Goal: Information Seeking & Learning: Learn about a topic

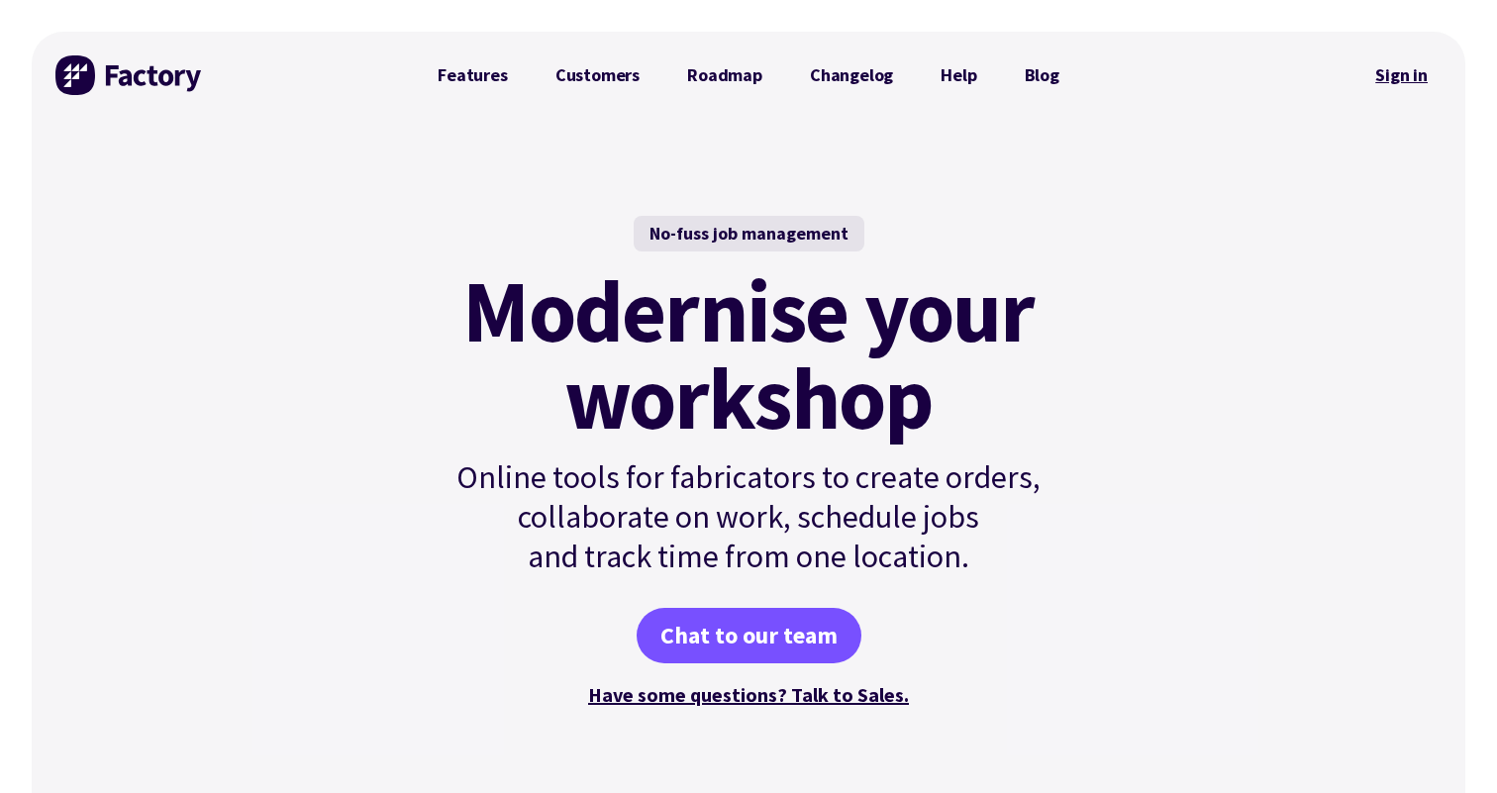
click at [1403, 81] on link "Sign in" at bounding box center [1401, 75] width 80 height 46
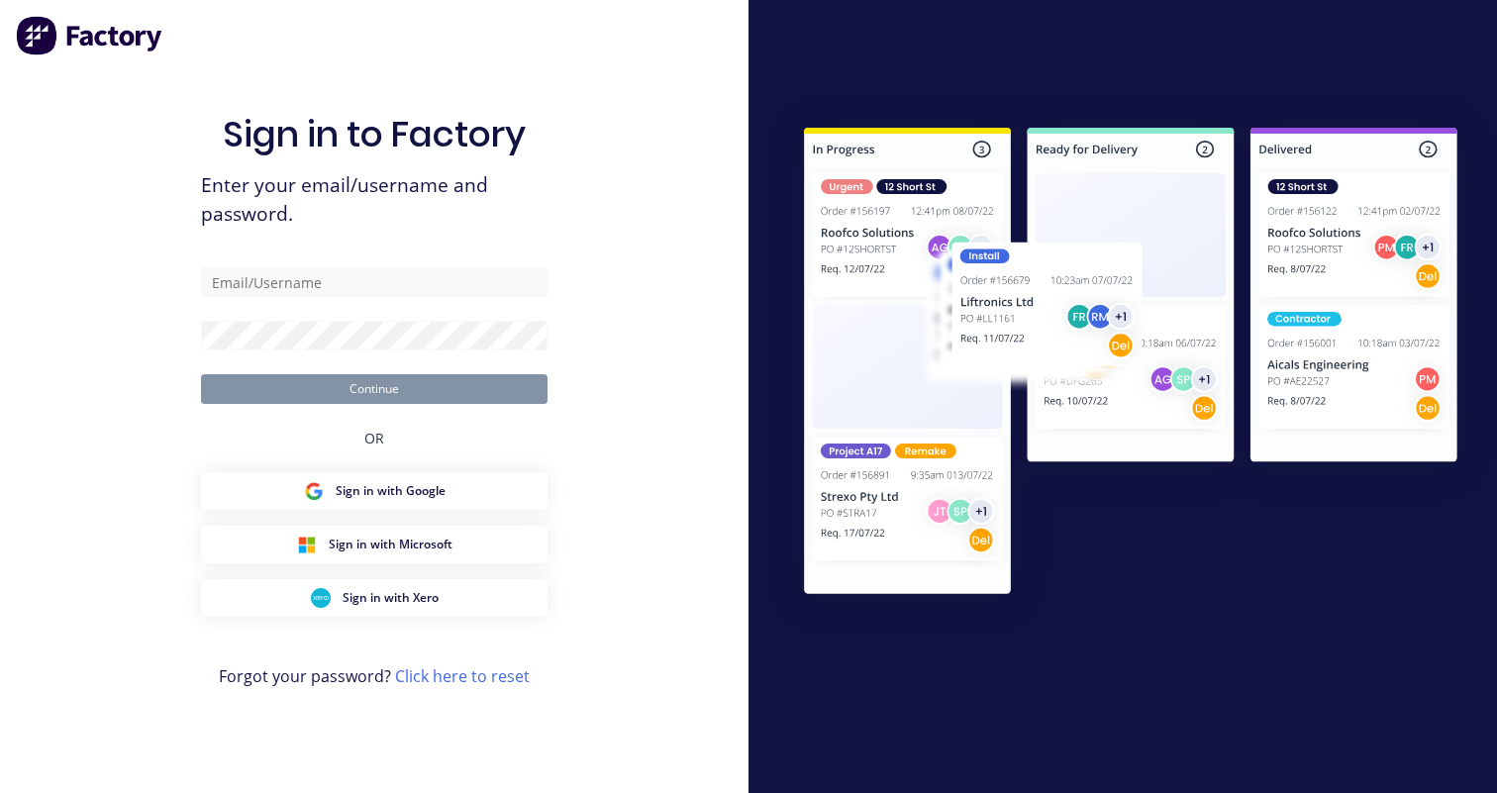
click at [624, 629] on div "Sign in to Factory Enter your email/username and password. Continue OR Sign in …" at bounding box center [374, 396] width 749 height 793
click at [482, 684] on link "Click here to reset" at bounding box center [462, 676] width 135 height 22
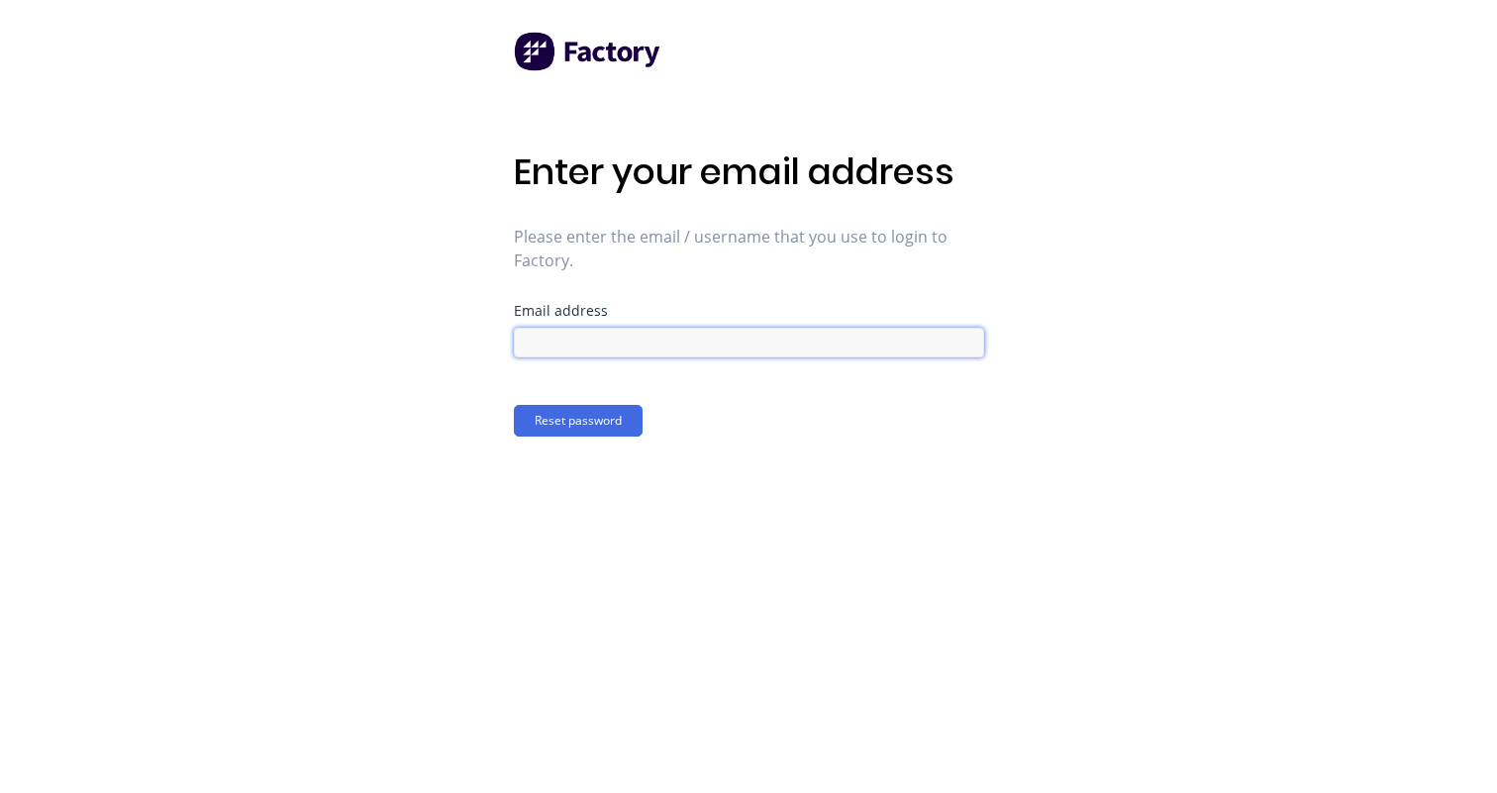
click at [580, 342] on input at bounding box center [749, 343] width 470 height 30
click at [562, 410] on form "Email address Reset password" at bounding box center [749, 370] width 470 height 133
click at [566, 49] on img at bounding box center [588, 52] width 149 height 40
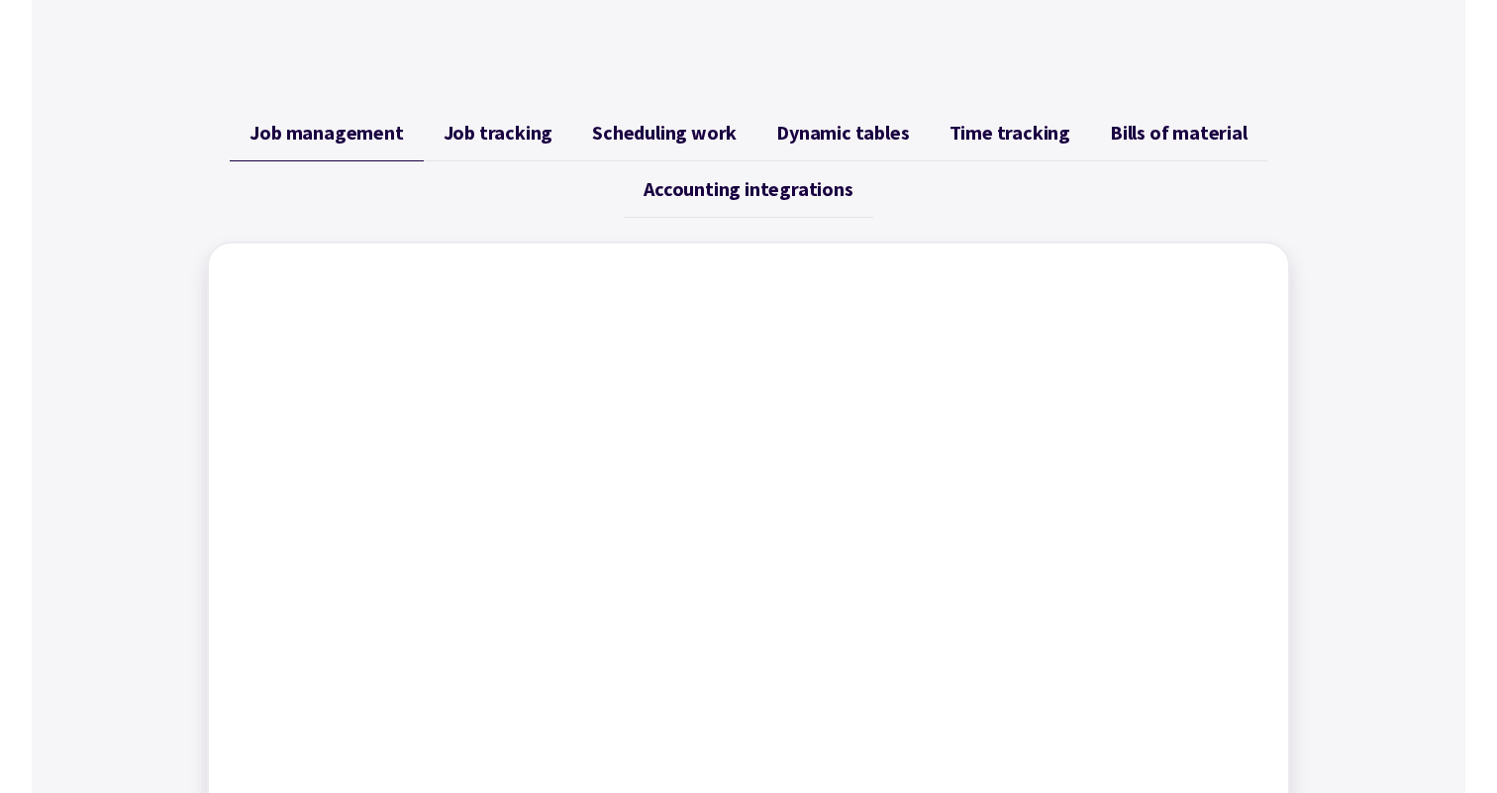
scroll to position [501, 0]
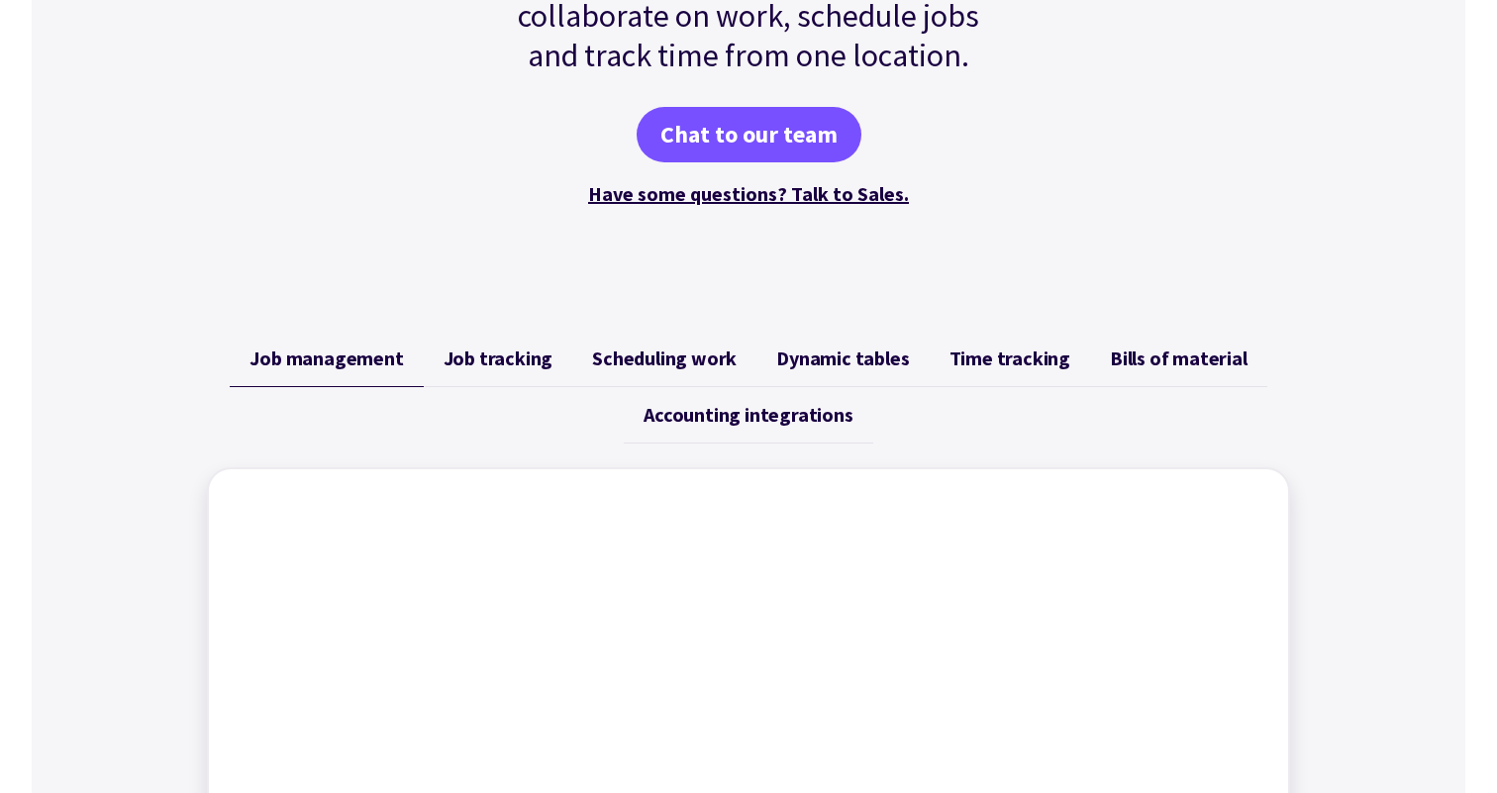
click at [481, 368] on span "Job tracking" at bounding box center [499, 359] width 110 height 24
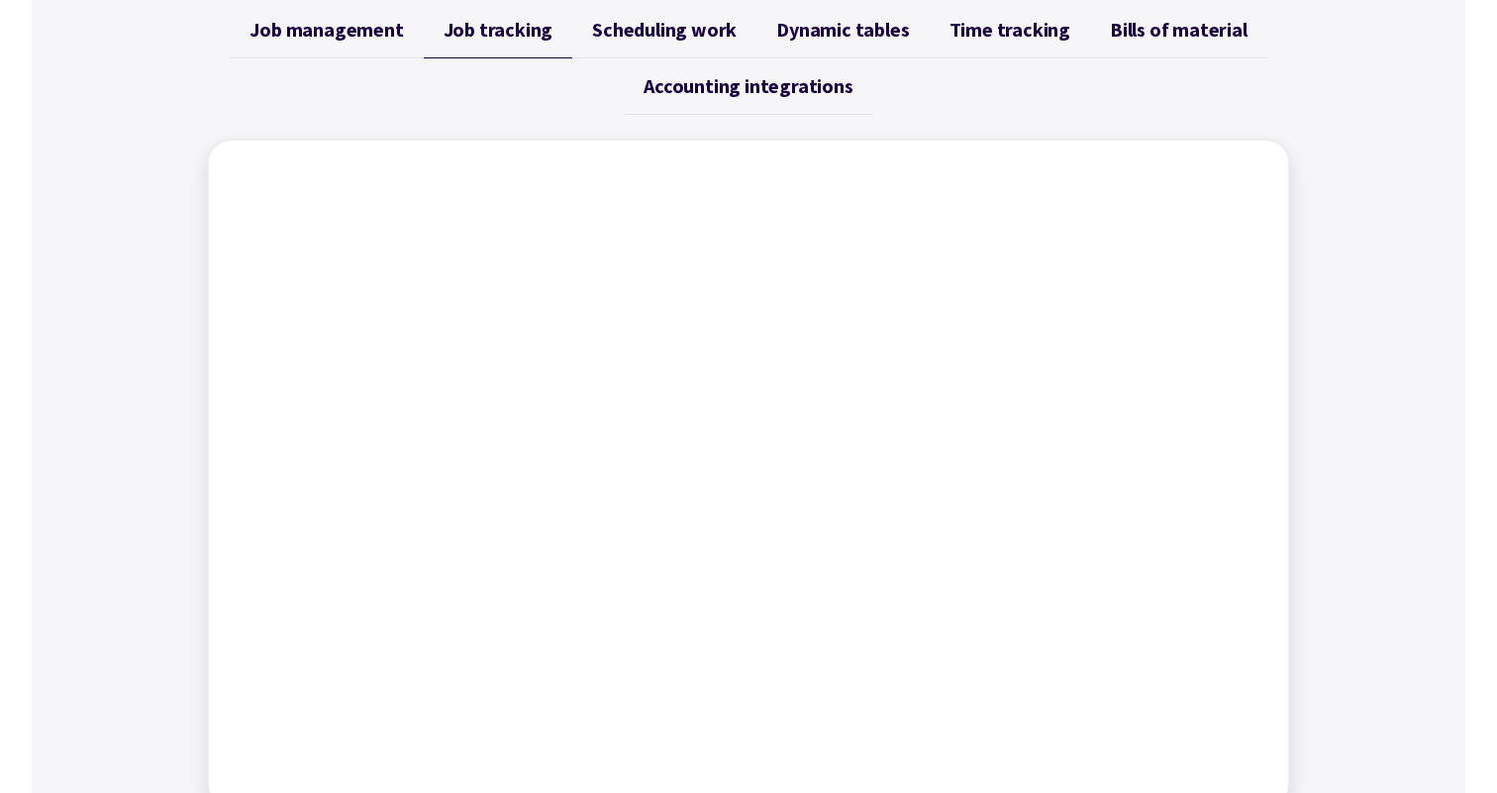
scroll to position [836, 0]
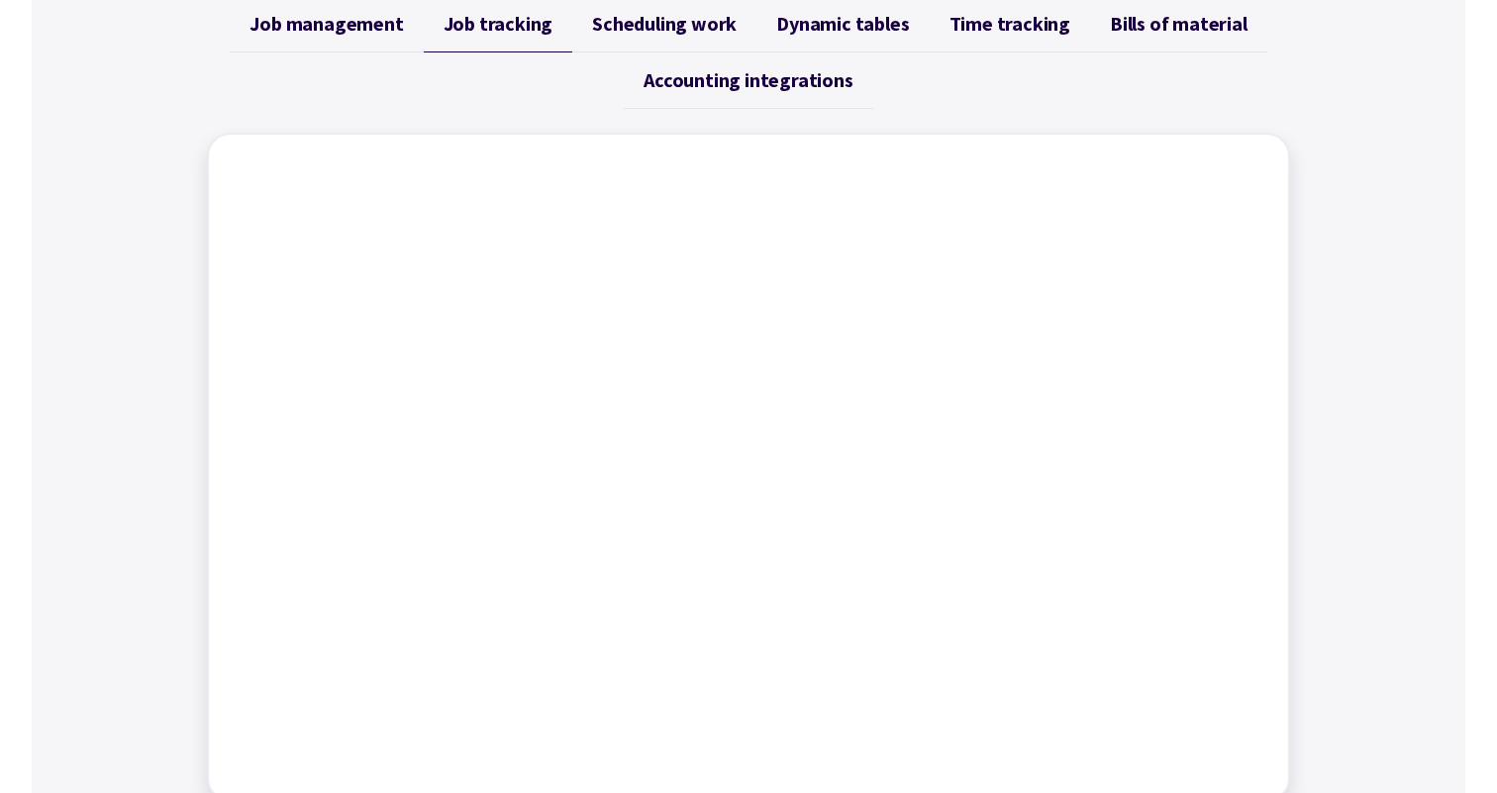
click at [350, 42] on link "Job management" at bounding box center [326, 24] width 193 height 56
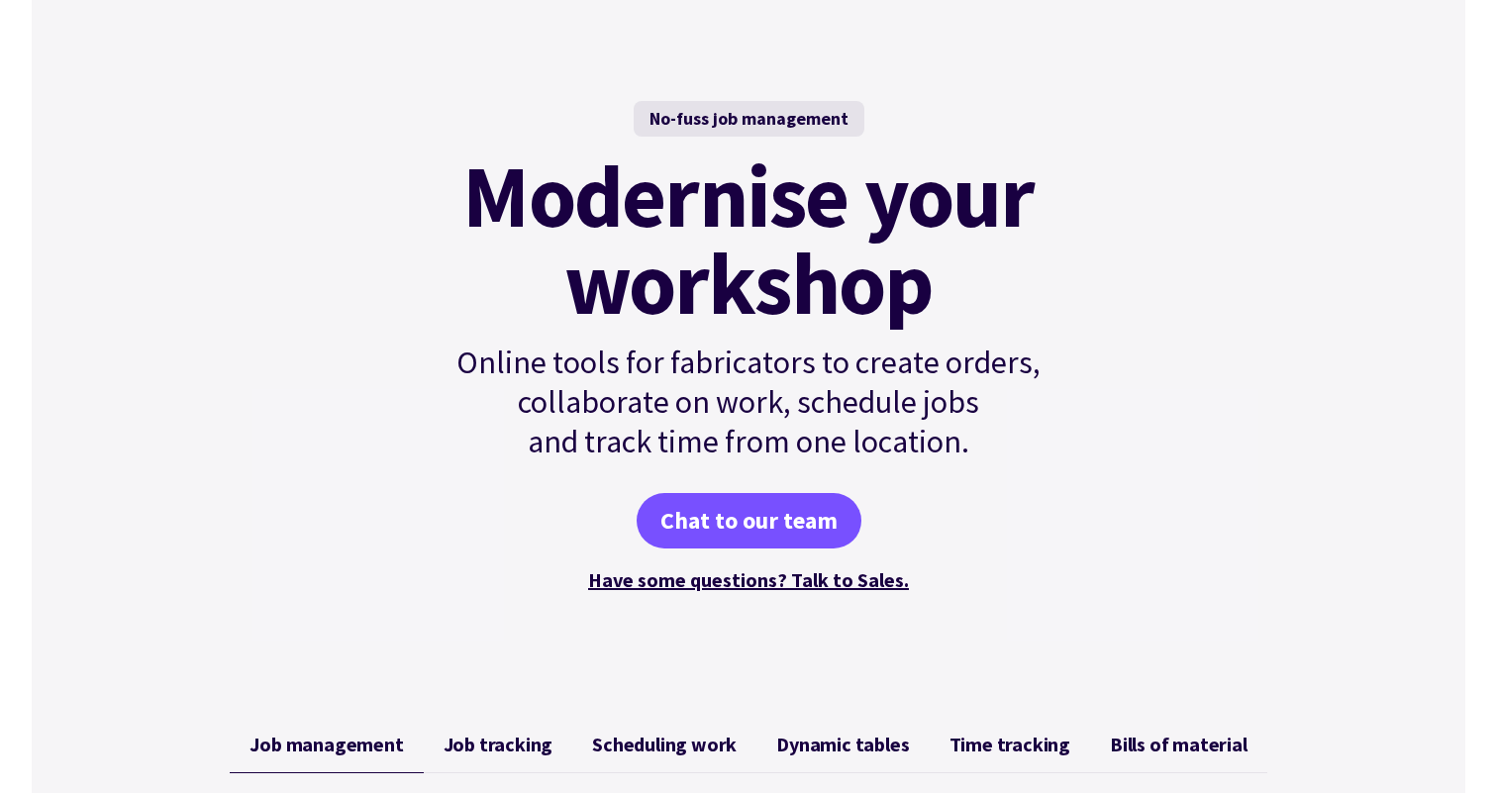
scroll to position [0, 0]
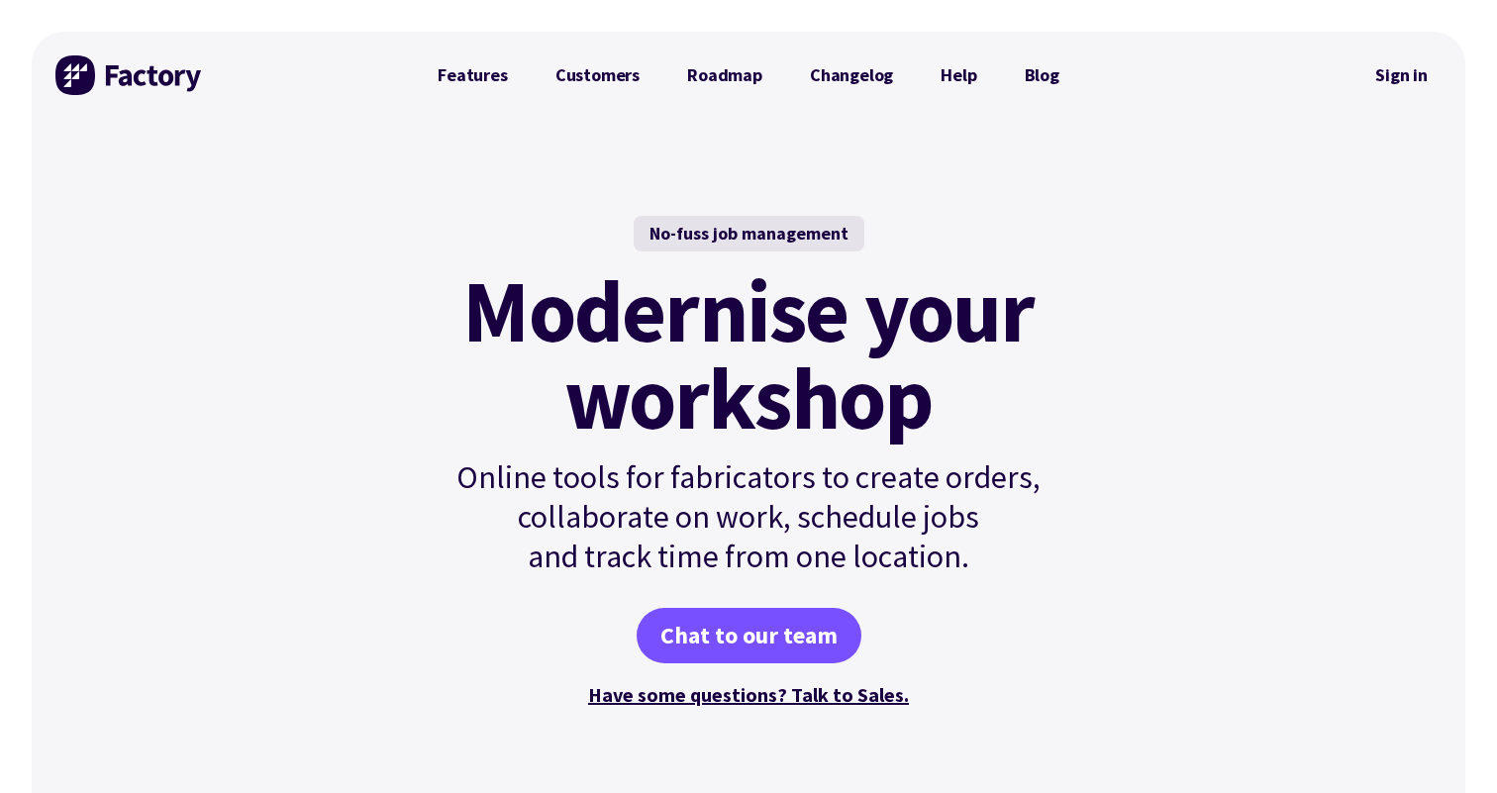
click at [730, 470] on p "Online tools for fabricators to create orders, collaborate on work, schedule jo…" at bounding box center [748, 516] width 669 height 119
click at [1024, 548] on p "Online tools for fabricators to create orders, collaborate on work, schedule jo…" at bounding box center [748, 516] width 669 height 119
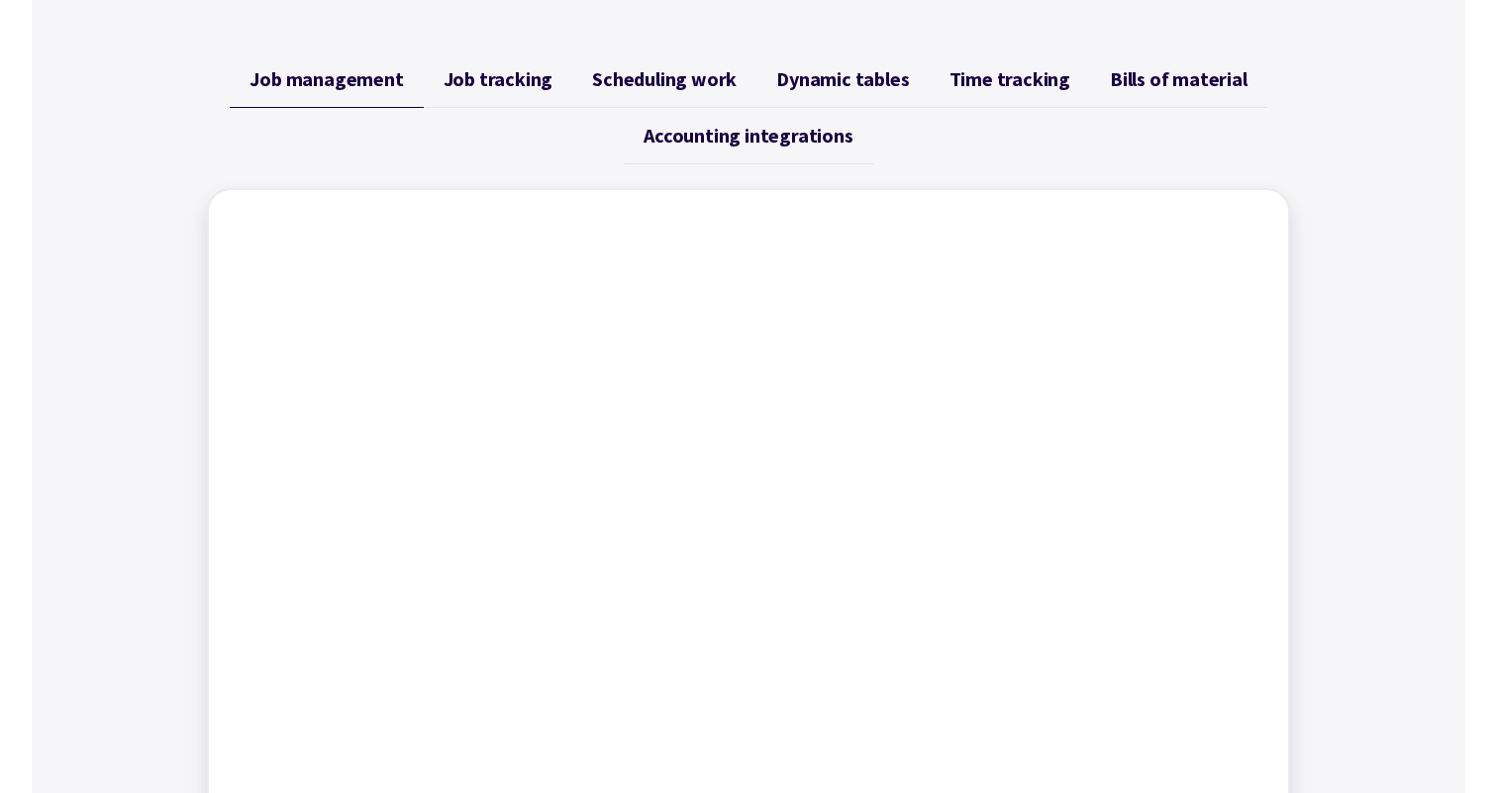
scroll to position [777, 0]
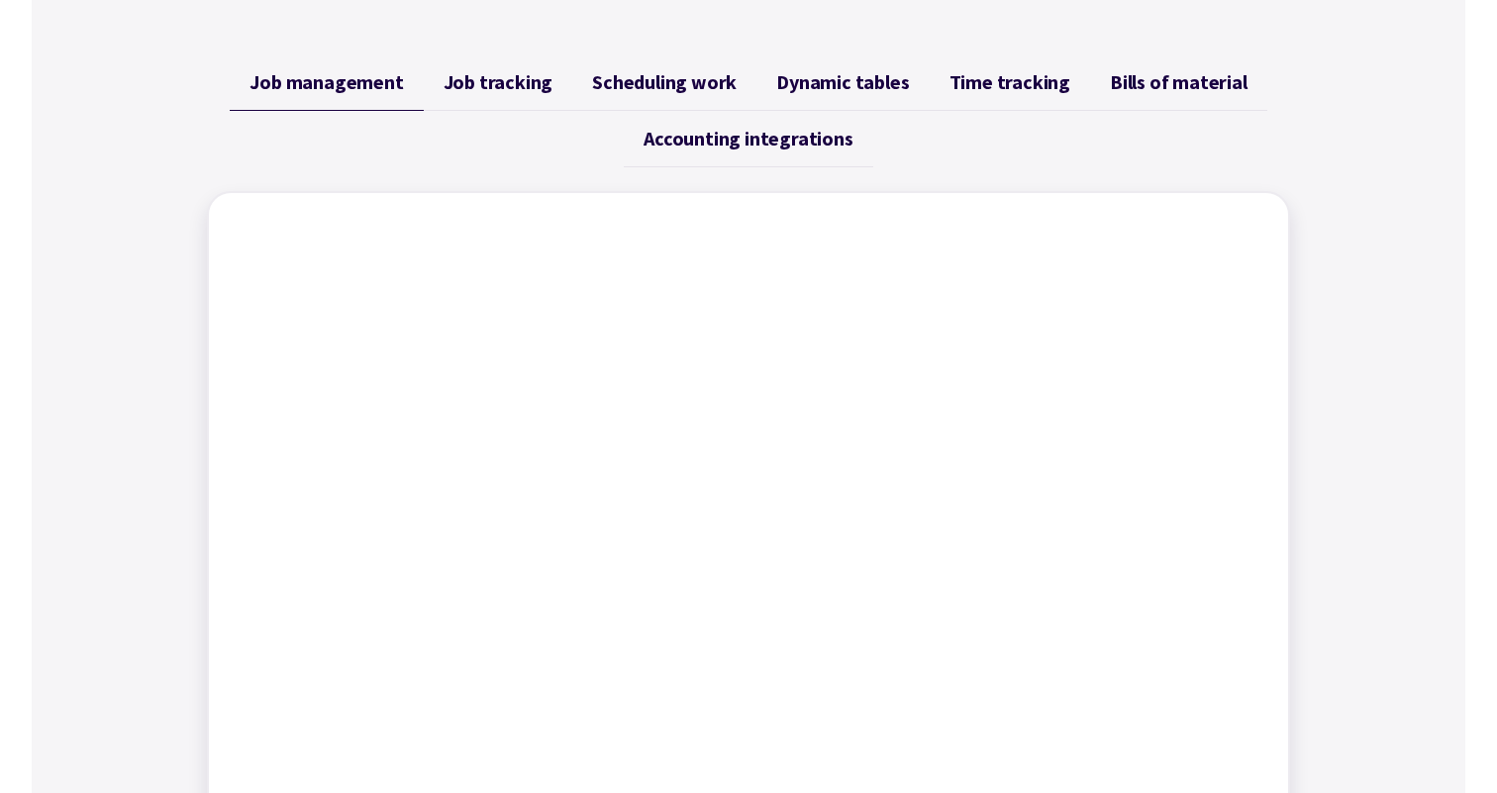
click at [463, 89] on span "Job tracking" at bounding box center [499, 82] width 110 height 24
click at [699, 89] on span "Scheduling work" at bounding box center [664, 82] width 145 height 24
click at [875, 77] on span "Dynamic tables" at bounding box center [842, 82] width 133 height 24
click at [1023, 70] on span "Time tracking" at bounding box center [1009, 82] width 121 height 24
click at [1164, 72] on span "Bills of material" at bounding box center [1179, 82] width 138 height 24
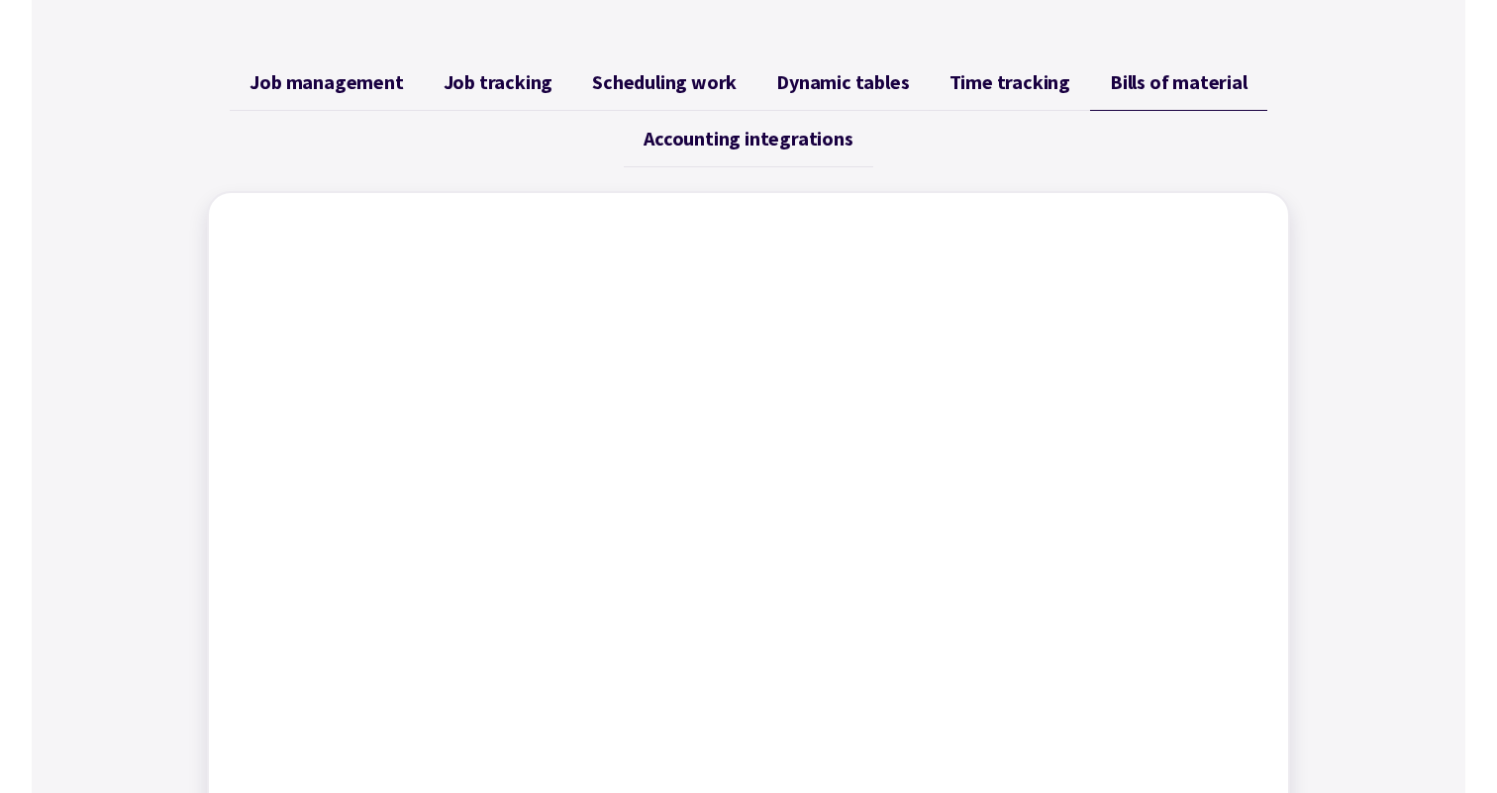
click at [785, 138] on span "Accounting integrations" at bounding box center [748, 139] width 209 height 24
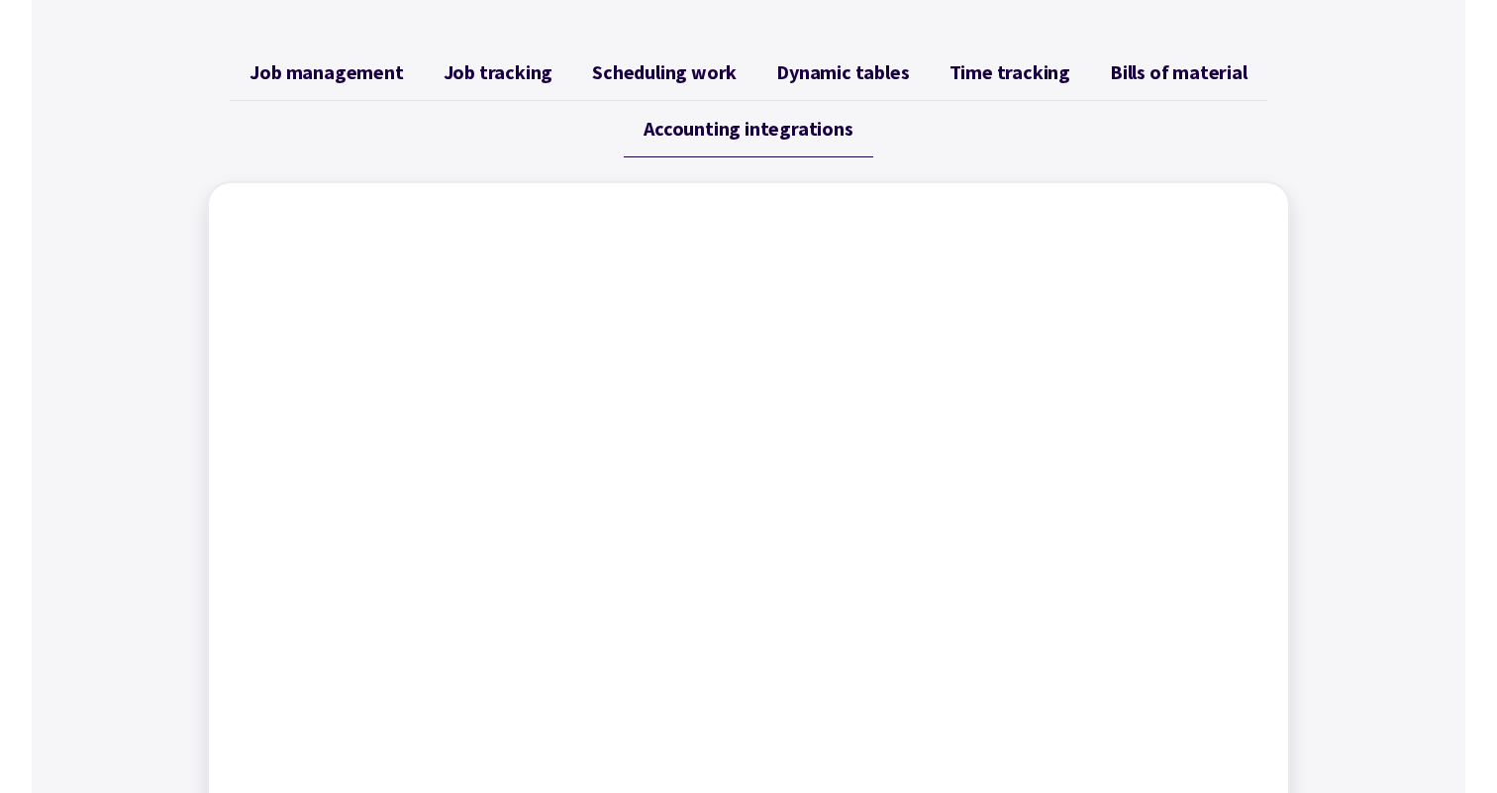
scroll to position [749, 0]
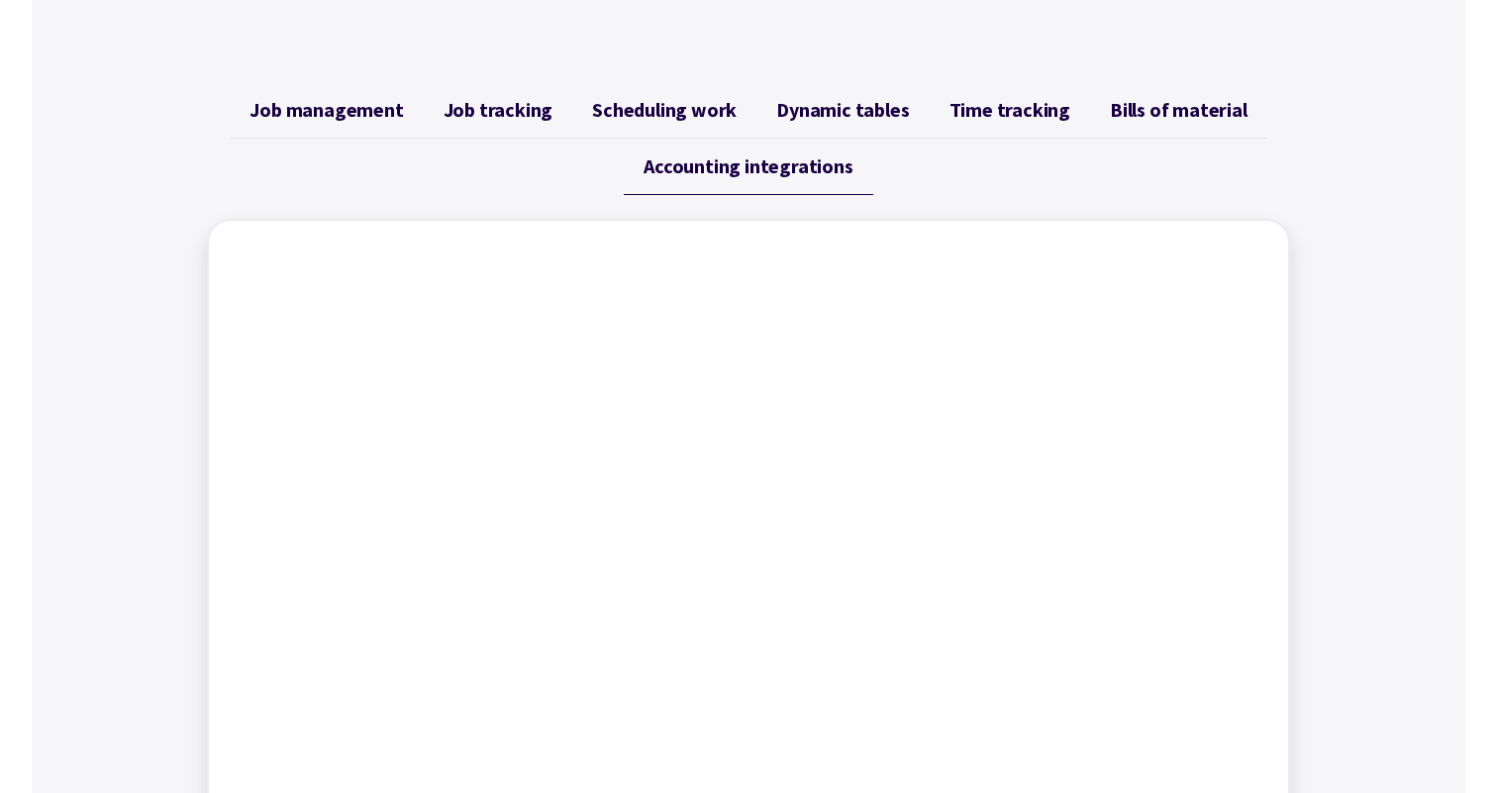
click at [366, 99] on span "Job management" at bounding box center [326, 110] width 153 height 24
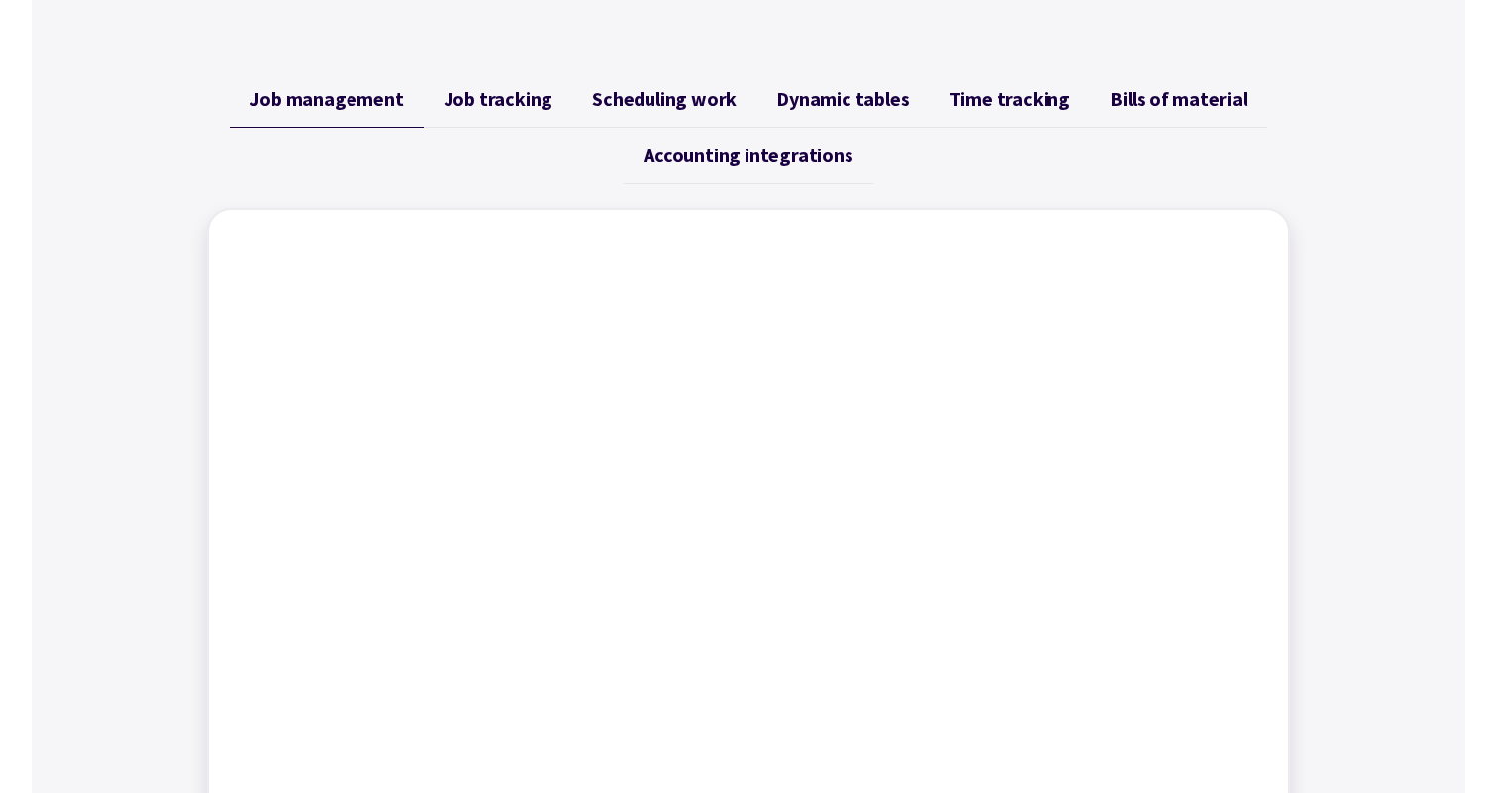
scroll to position [731, 0]
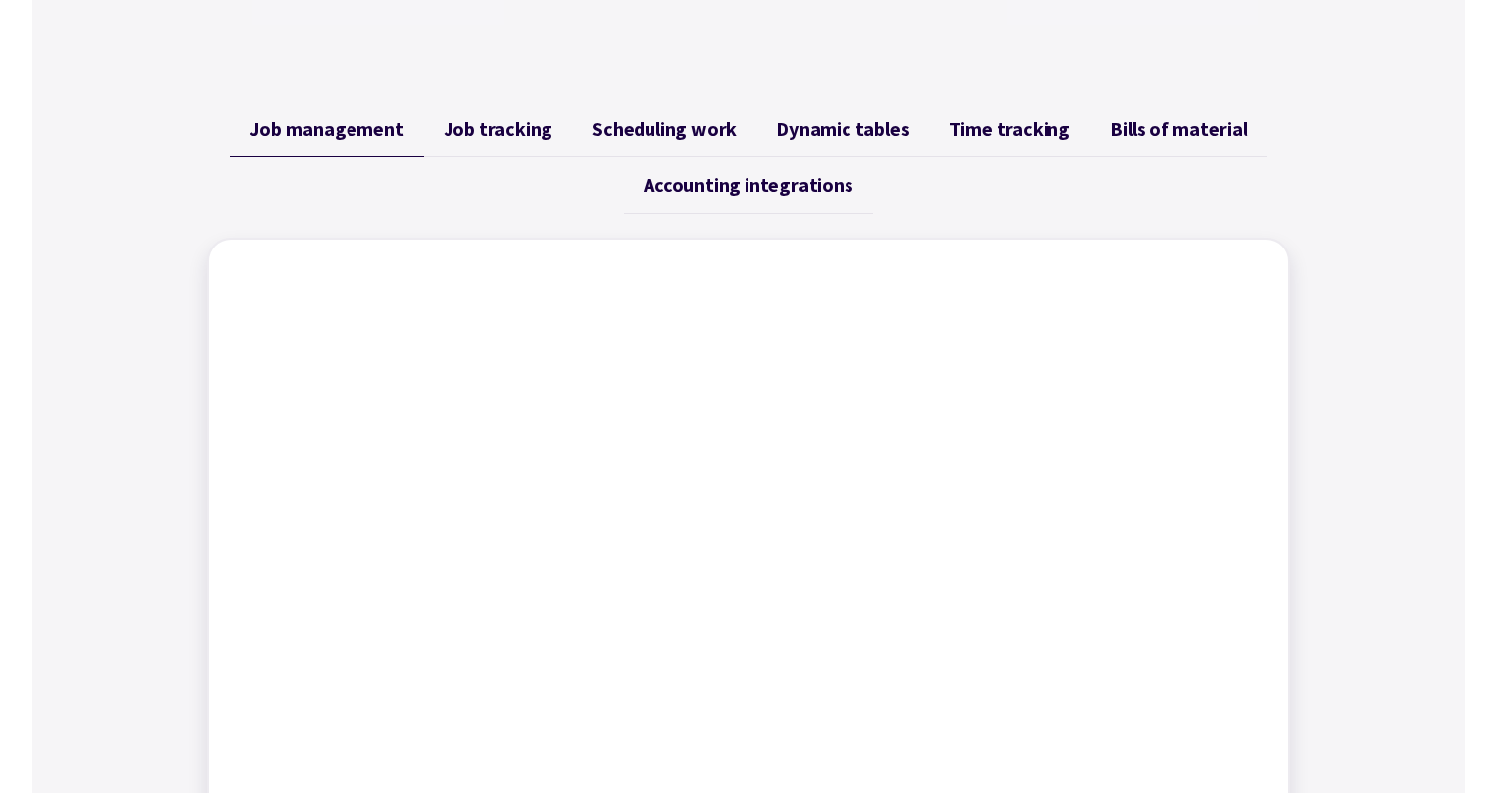
click at [677, 112] on link "Scheduling work" at bounding box center [664, 129] width 184 height 56
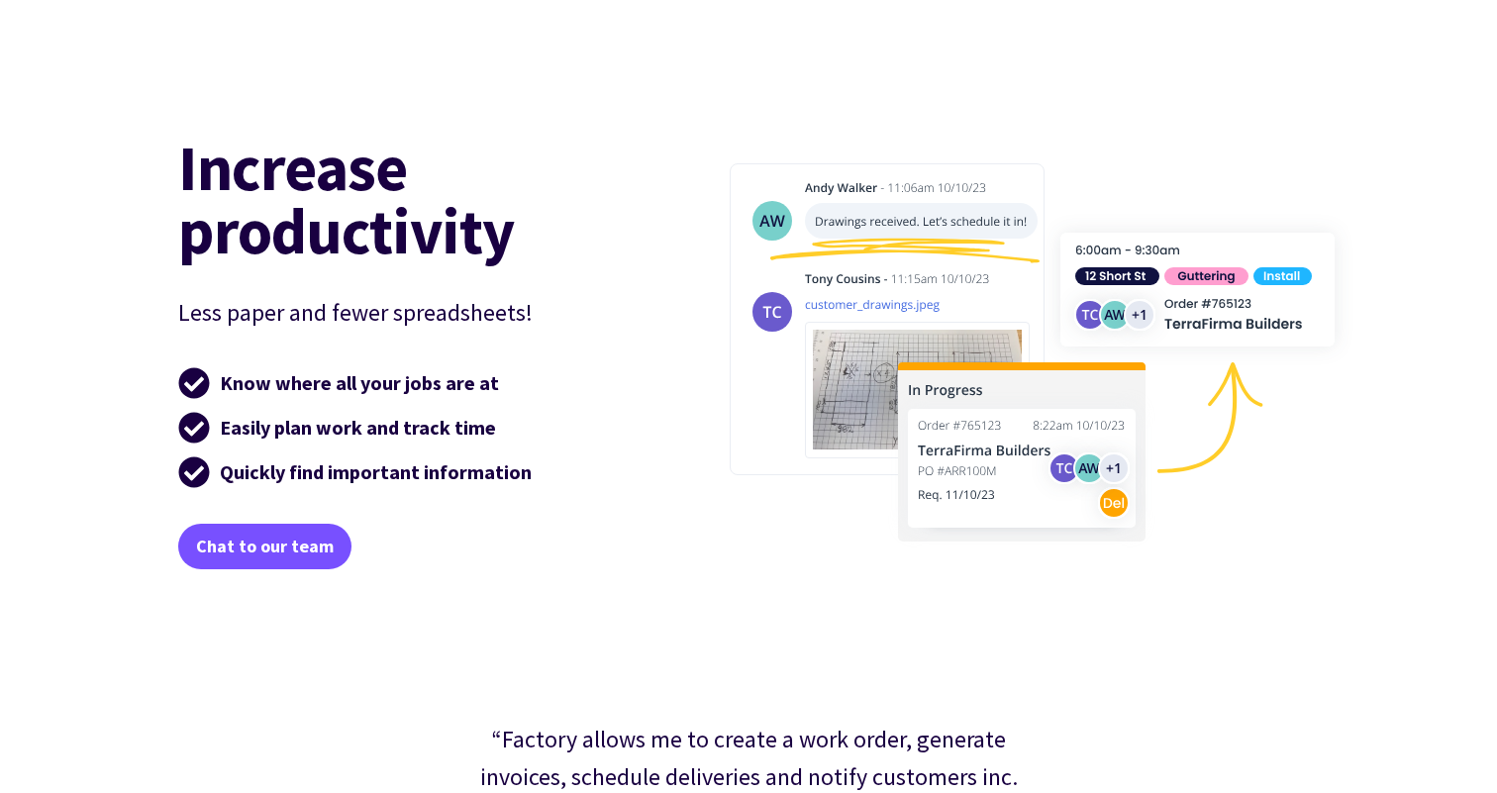
scroll to position [2967, 0]
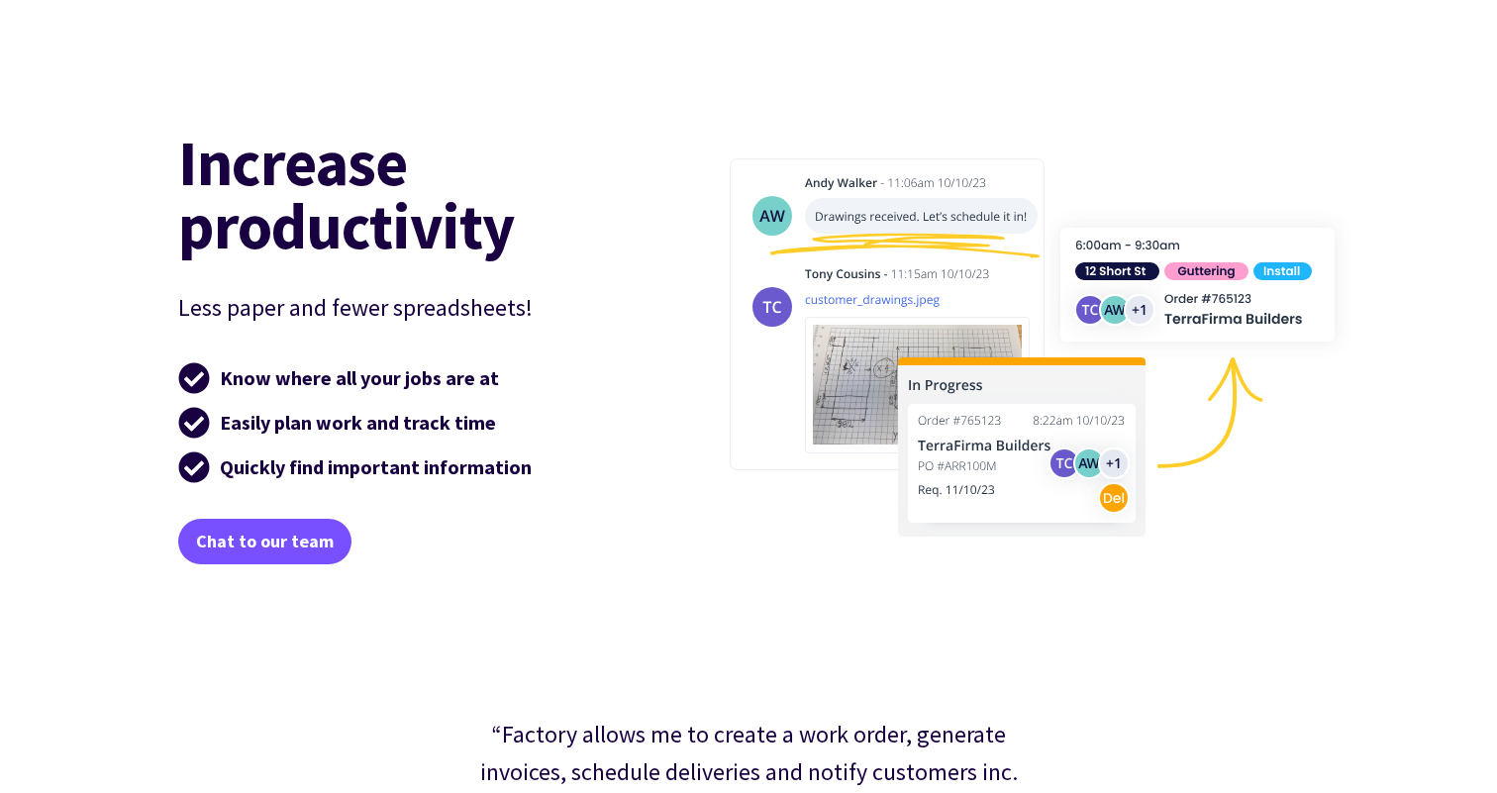
click at [317, 308] on p "Less paper and fewer spreadsheets!" at bounding box center [406, 308] width 456 height 38
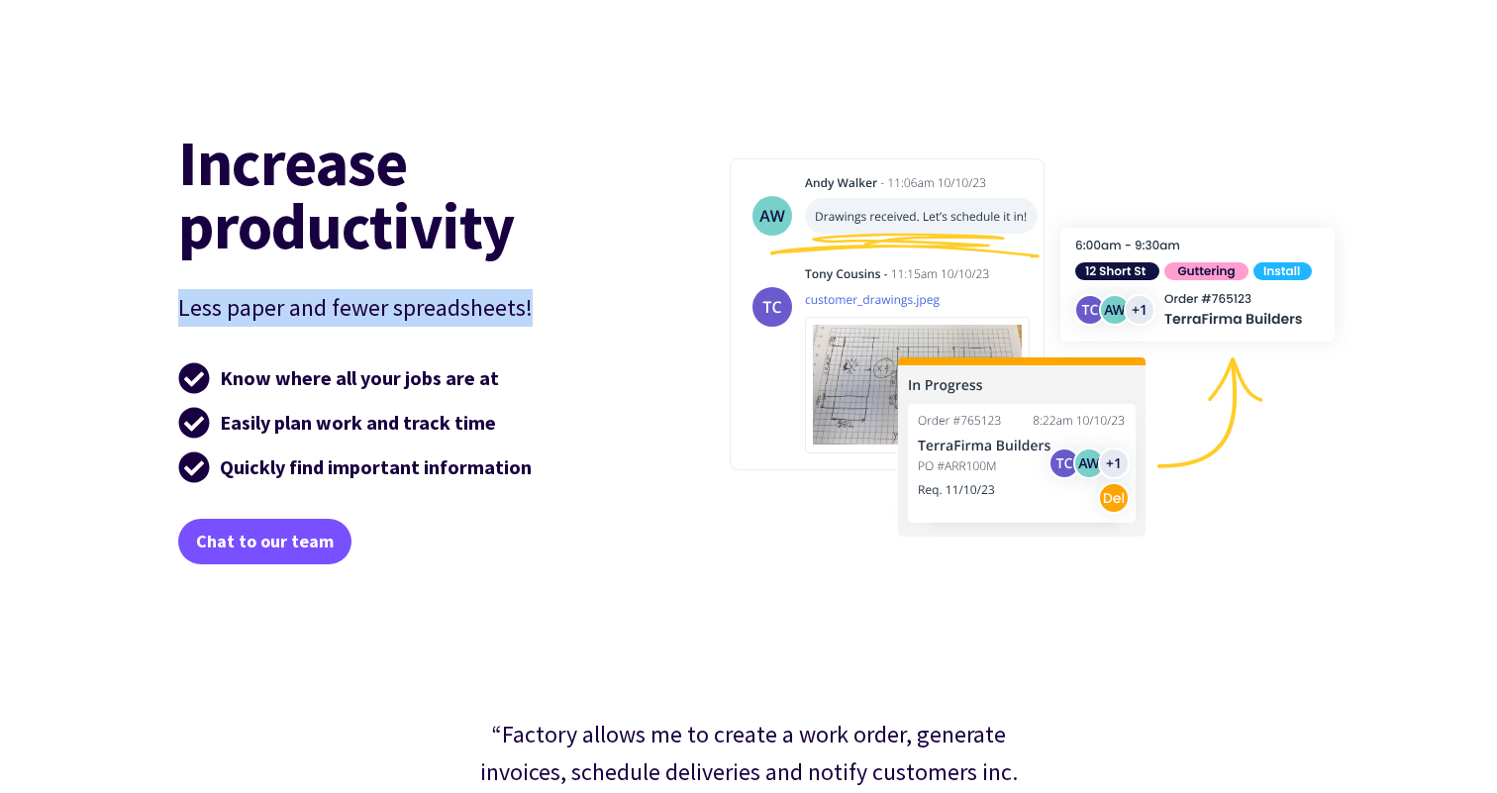
click at [317, 307] on p "Less paper and fewer spreadsheets!" at bounding box center [406, 308] width 456 height 38
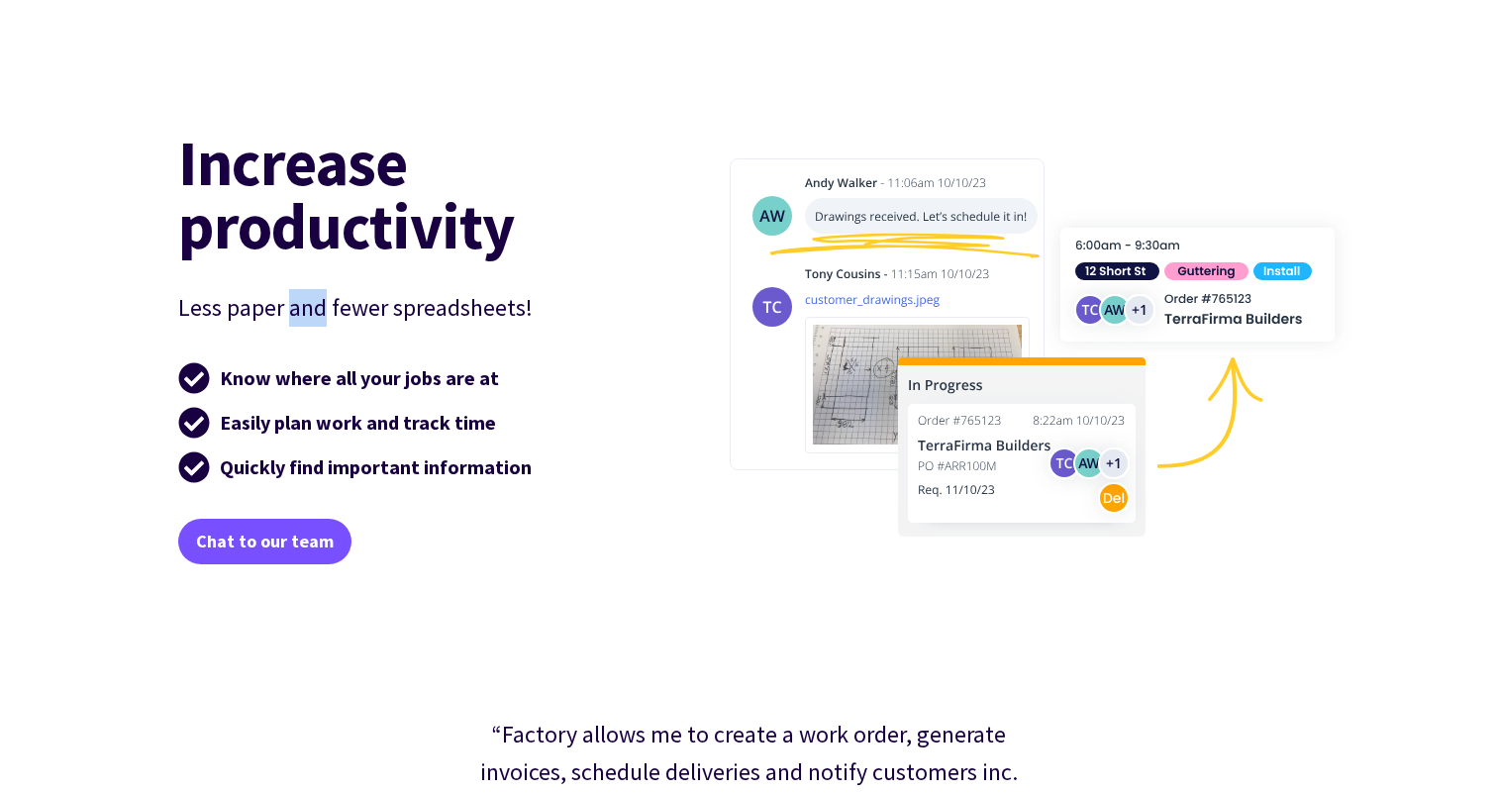
click at [317, 307] on p "Less paper and fewer spreadsheets!" at bounding box center [406, 308] width 456 height 38
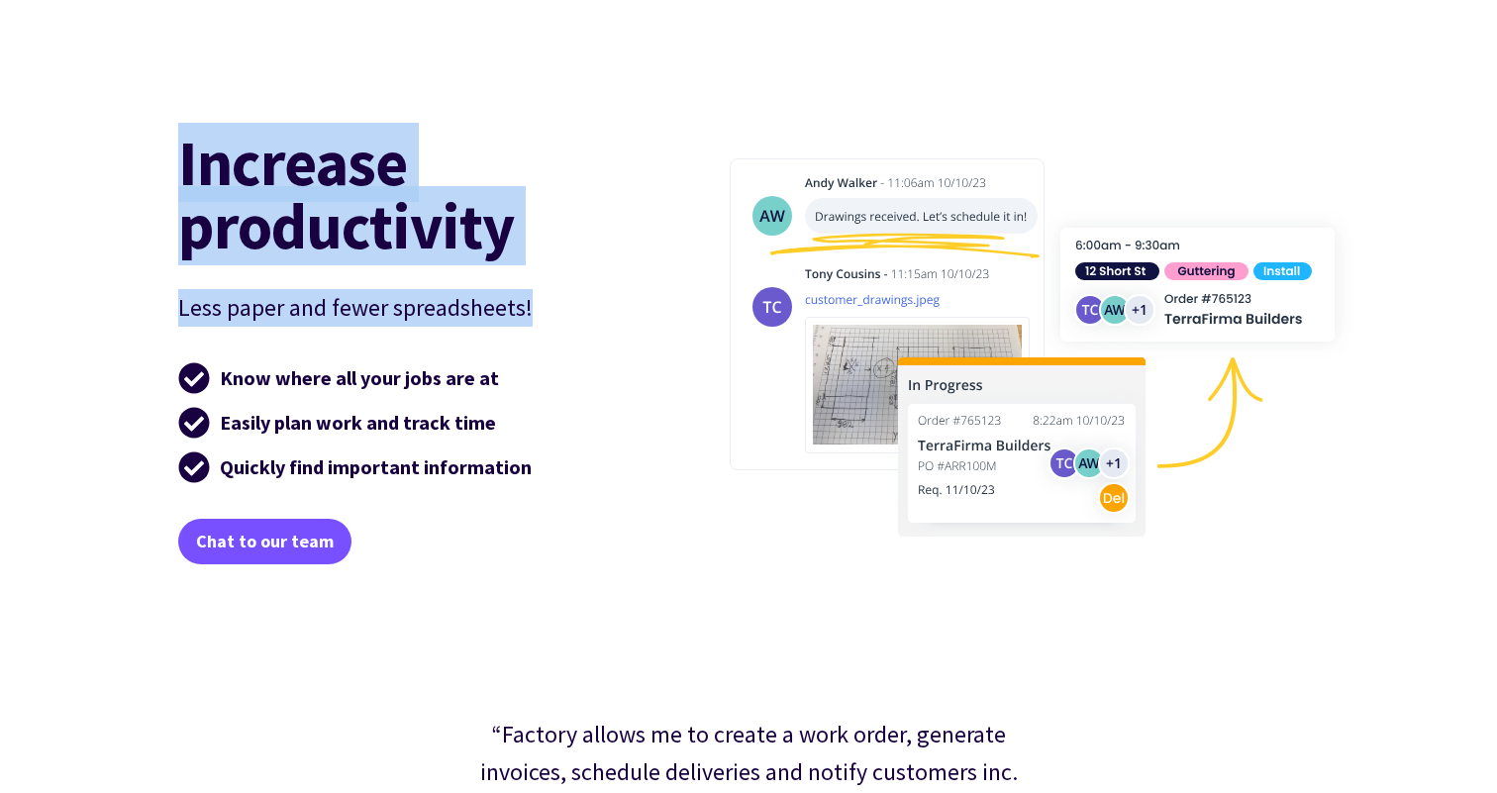
drag, startPoint x: 317, startPoint y: 307, endPoint x: 317, endPoint y: 186, distance: 120.8
click at [317, 186] on div "Increase productivity Less paper and fewer spreadsheets! Know where all your jo…" at bounding box center [406, 348] width 456 height 435
click at [317, 186] on h2 "Increase productivity" at bounding box center [406, 194] width 456 height 127
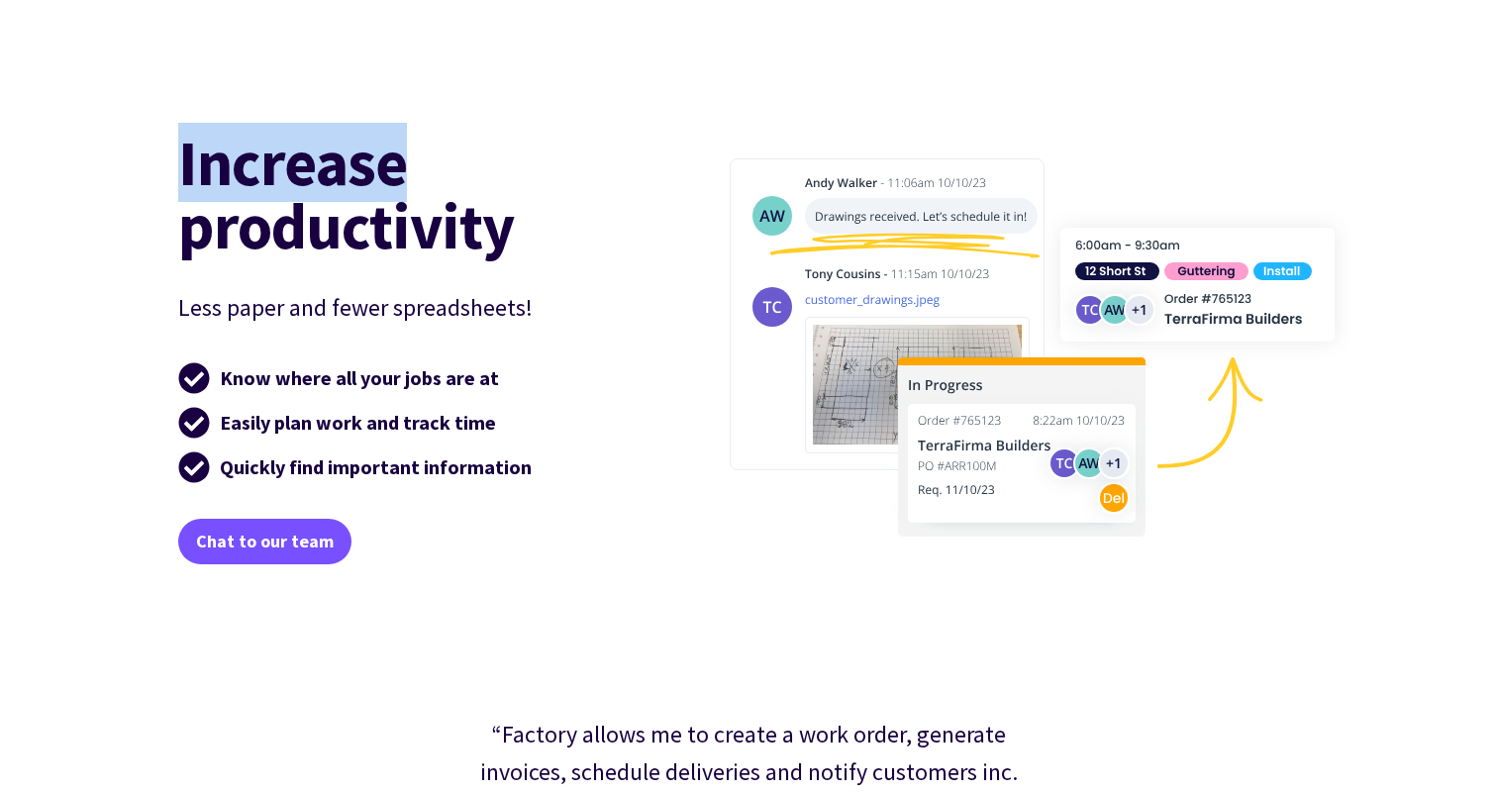
click at [317, 186] on h2 "Increase productivity" at bounding box center [406, 194] width 456 height 127
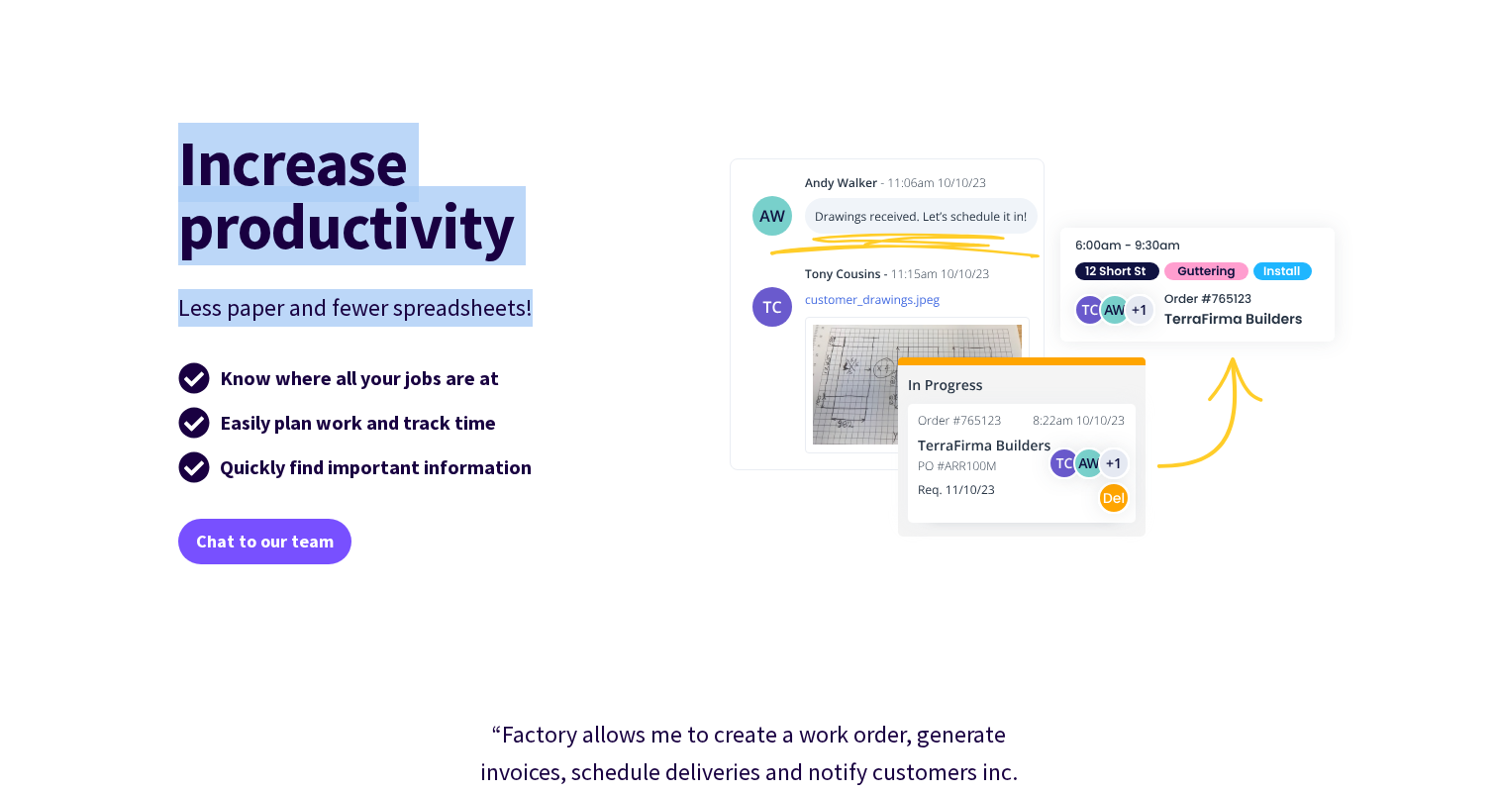
drag, startPoint x: 317, startPoint y: 186, endPoint x: 387, endPoint y: 292, distance: 127.1
click at [384, 287] on div "Increase productivity Less paper and fewer spreadsheets! Know where all your jo…" at bounding box center [406, 348] width 456 height 435
click at [387, 292] on p "Less paper and fewer spreadsheets!" at bounding box center [406, 308] width 456 height 38
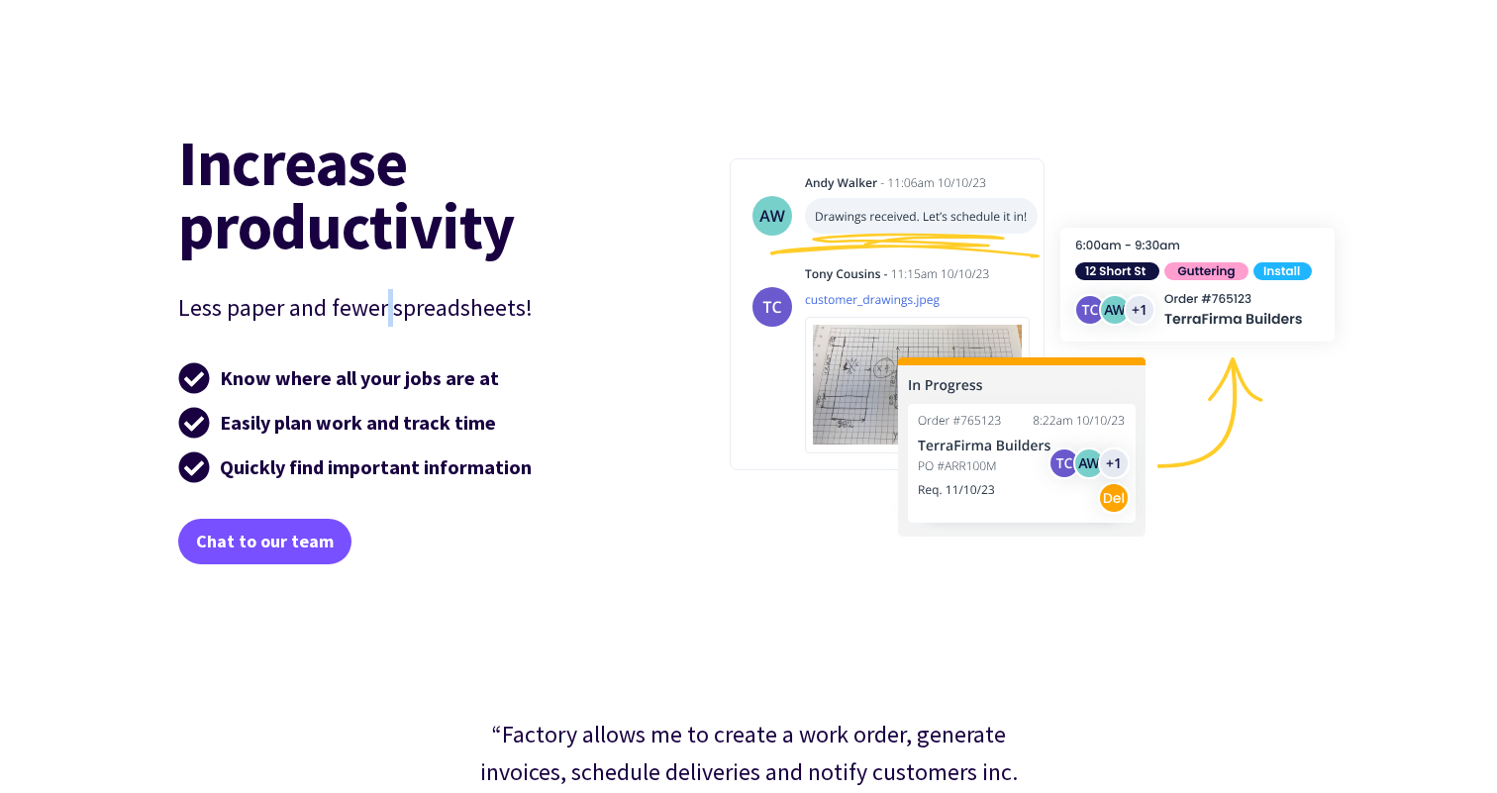
click at [387, 292] on p "Less paper and fewer spreadsheets!" at bounding box center [406, 308] width 456 height 38
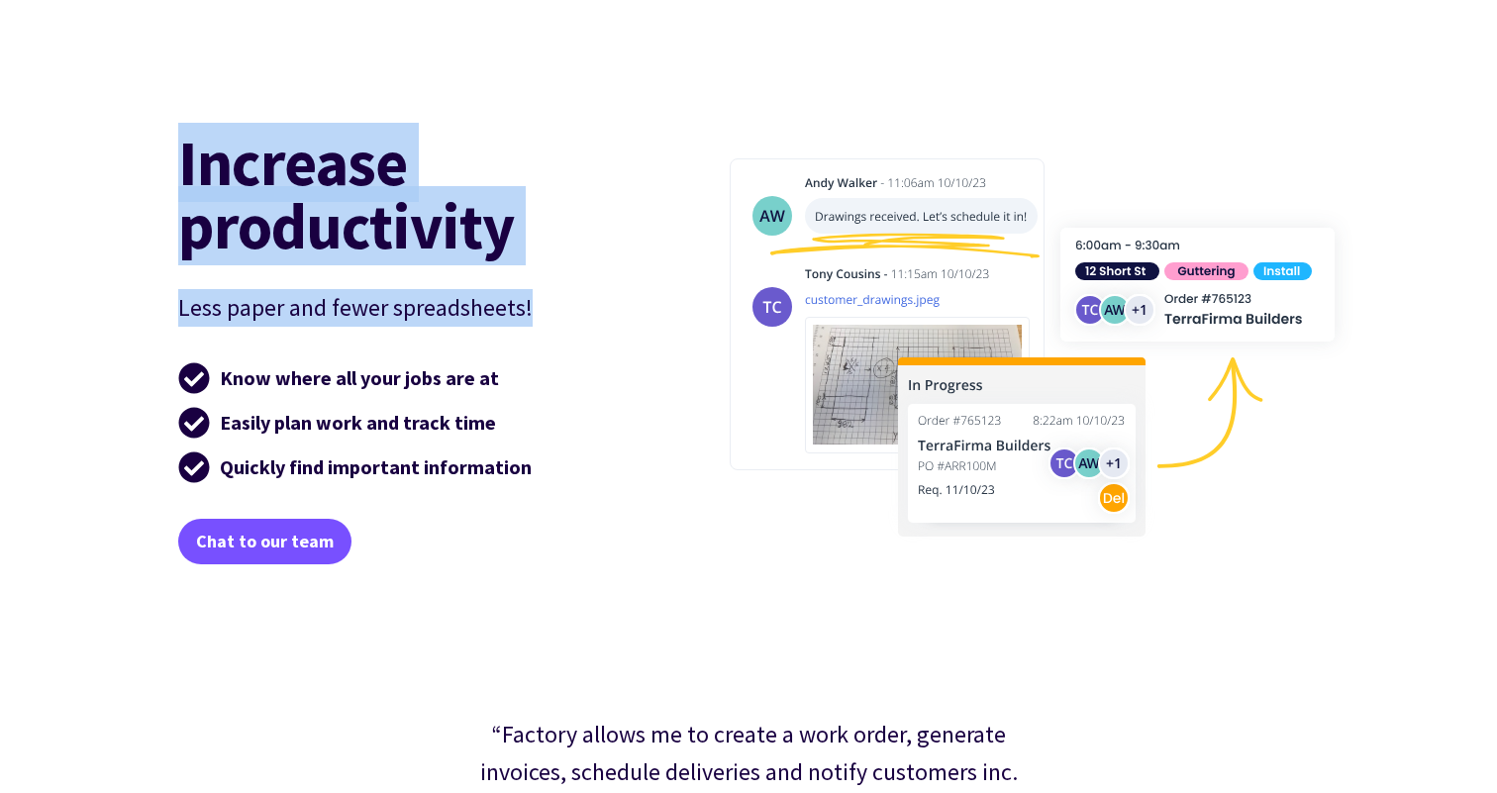
drag, startPoint x: 387, startPoint y: 292, endPoint x: 350, endPoint y: 180, distance: 118.0
click at [350, 180] on div "Increase productivity Less paper and fewer spreadsheets! Know where all your jo…" at bounding box center [406, 348] width 456 height 435
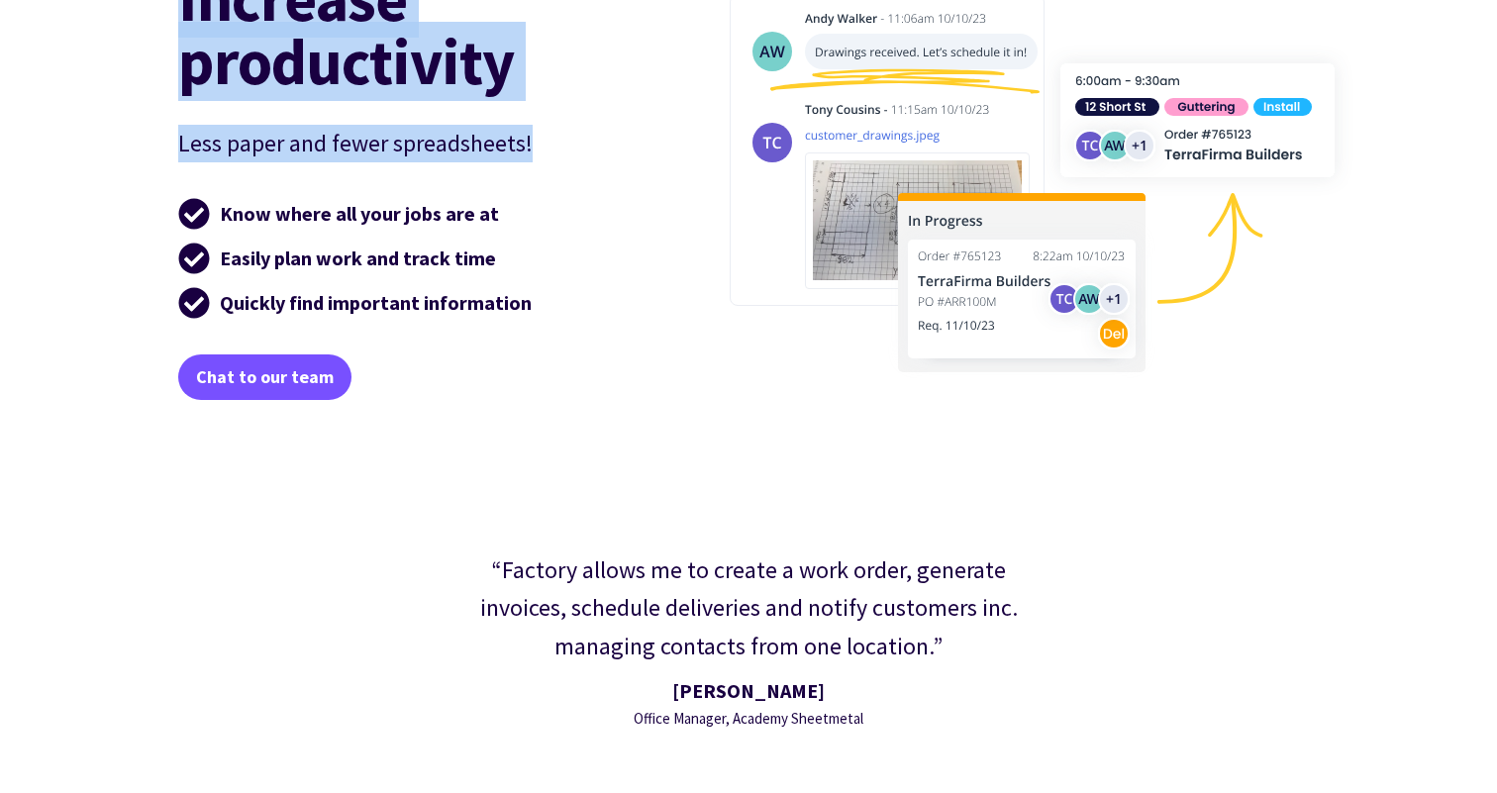
scroll to position [3250, 0]
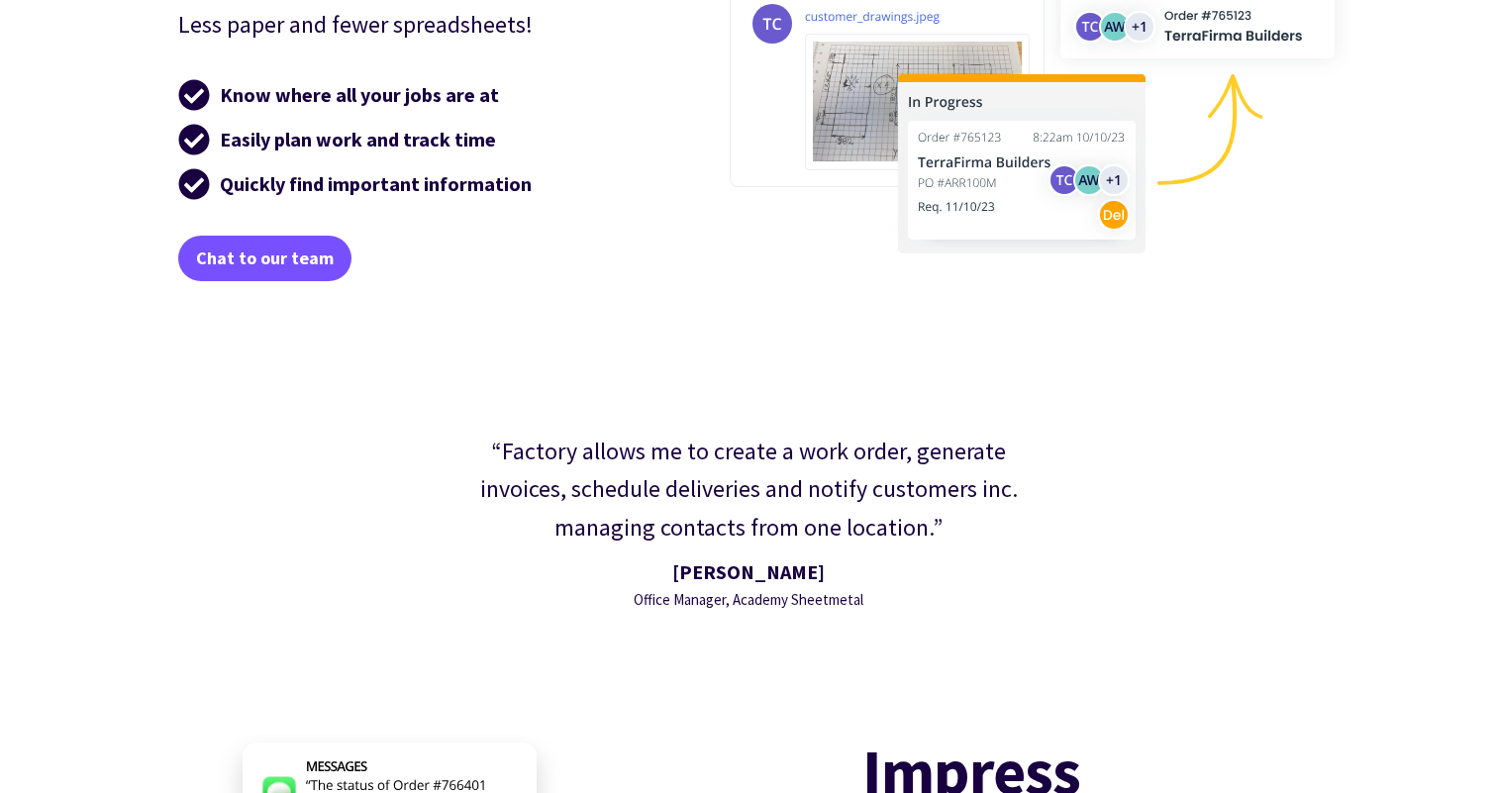
click at [542, 453] on div "“Factory allows me to create a work order, generate invoices, schedule deliveri…" at bounding box center [748, 490] width 590 height 114
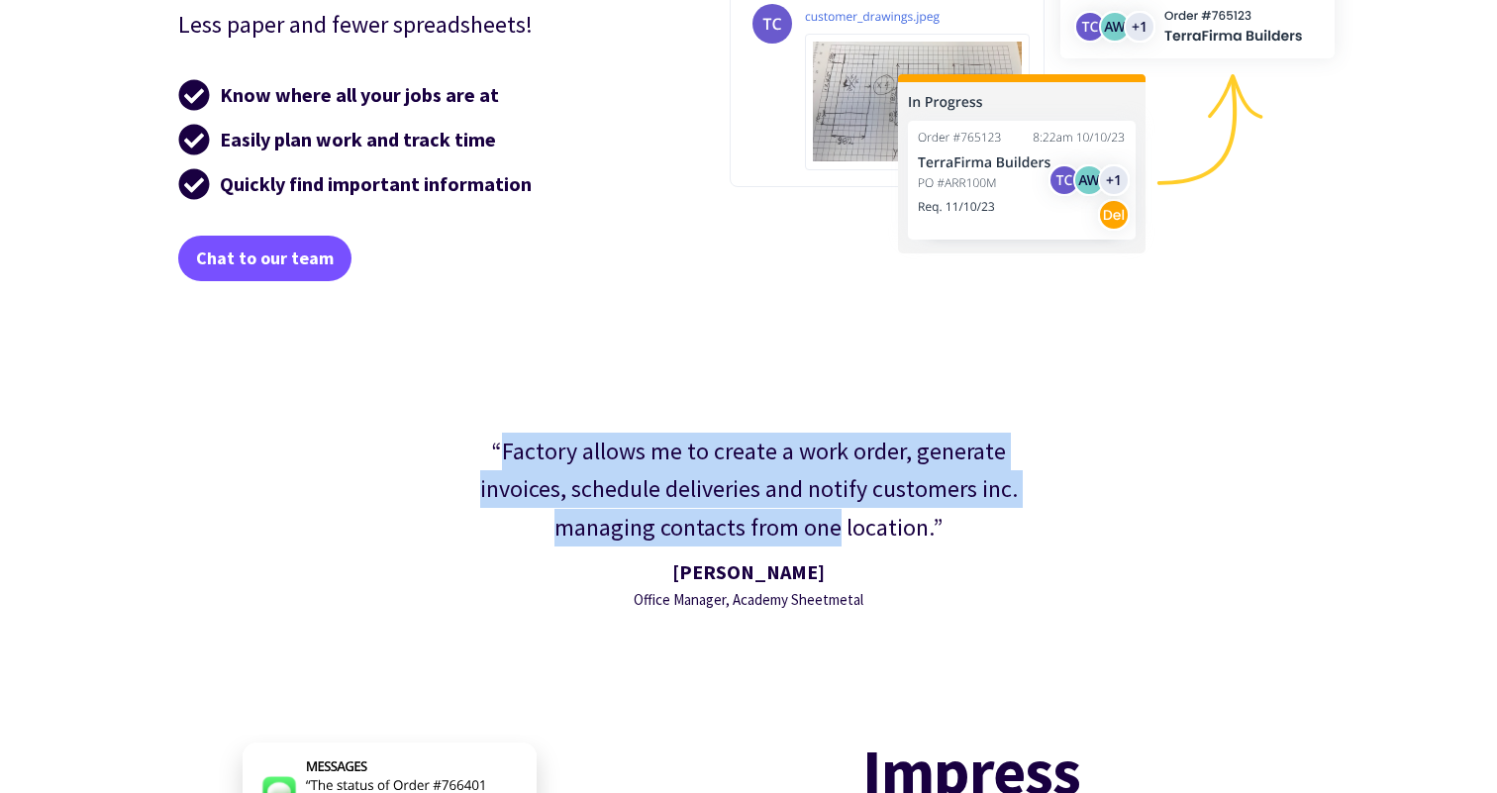
drag, startPoint x: 542, startPoint y: 453, endPoint x: 827, endPoint y: 516, distance: 291.9
click at [827, 516] on div "“Factory allows me to create a work order, generate invoices, schedule deliveri…" at bounding box center [748, 490] width 590 height 114
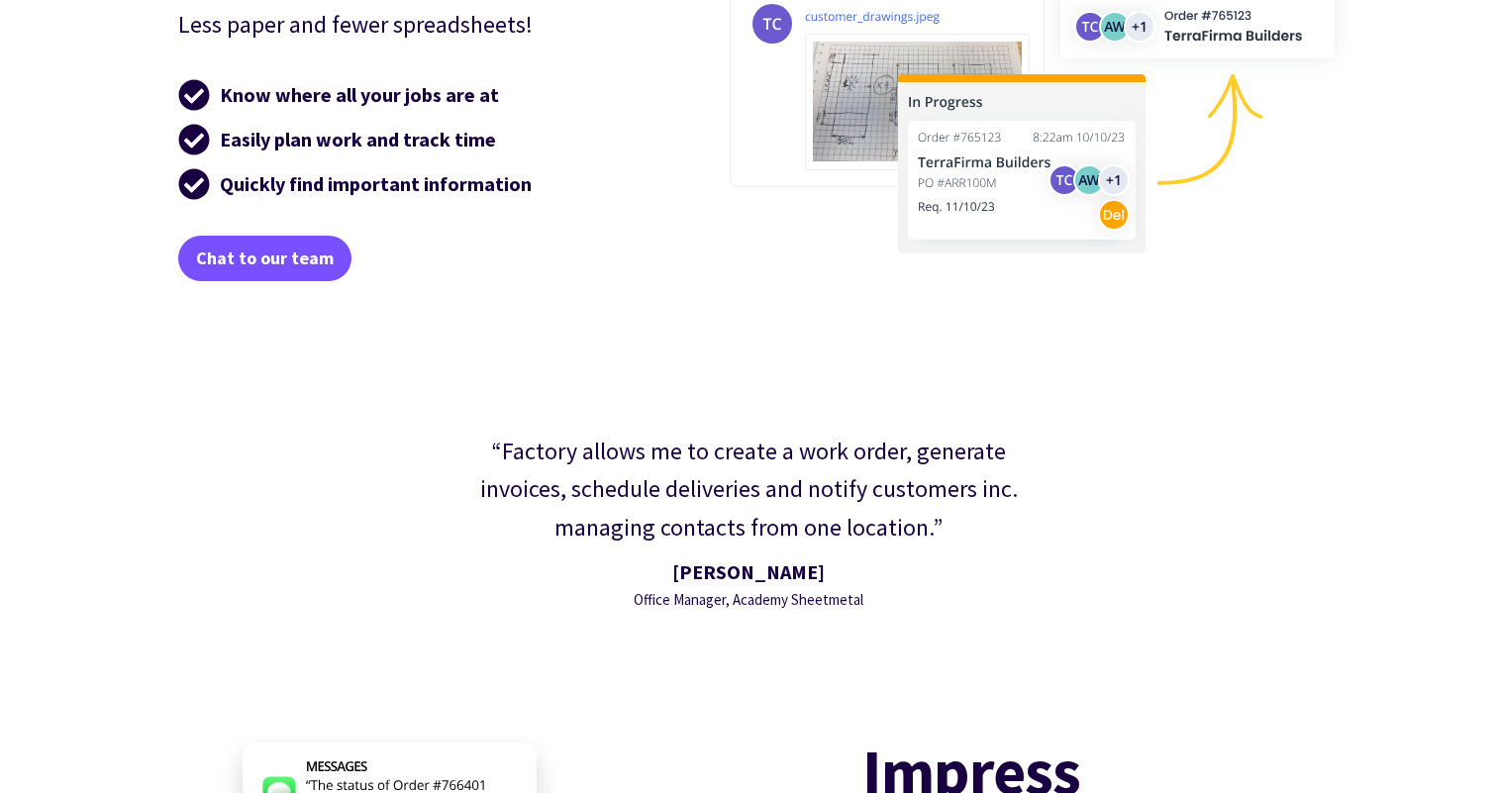
click at [896, 521] on div "“Factory allows me to create a work order, generate invoices, schedule deliveri…" at bounding box center [748, 490] width 590 height 114
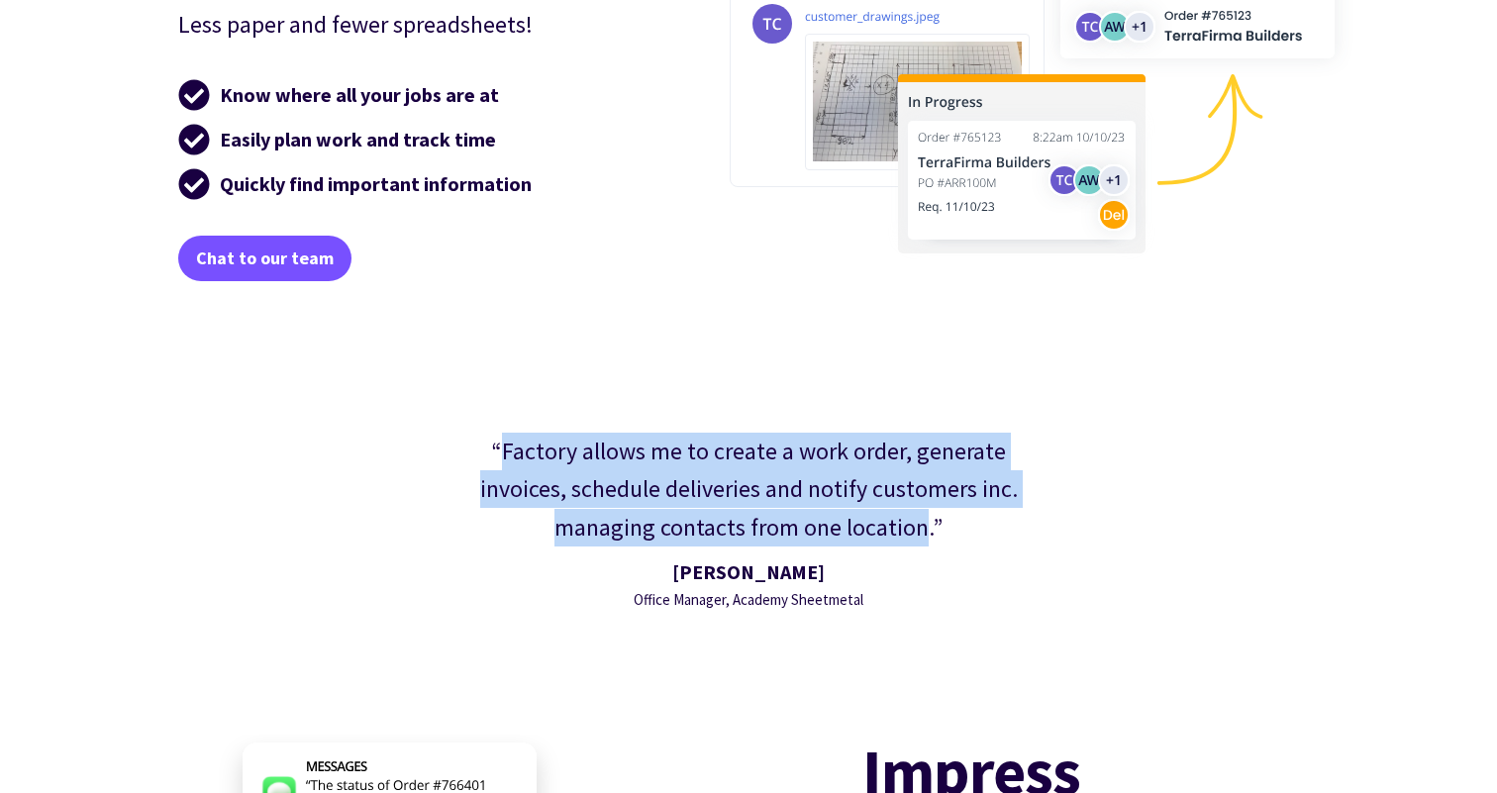
drag, startPoint x: 896, startPoint y: 521, endPoint x: 570, endPoint y: 441, distance: 335.5
click at [570, 441] on div "“Factory allows me to create a work order, generate invoices, schedule deliveri…" at bounding box center [748, 490] width 590 height 114
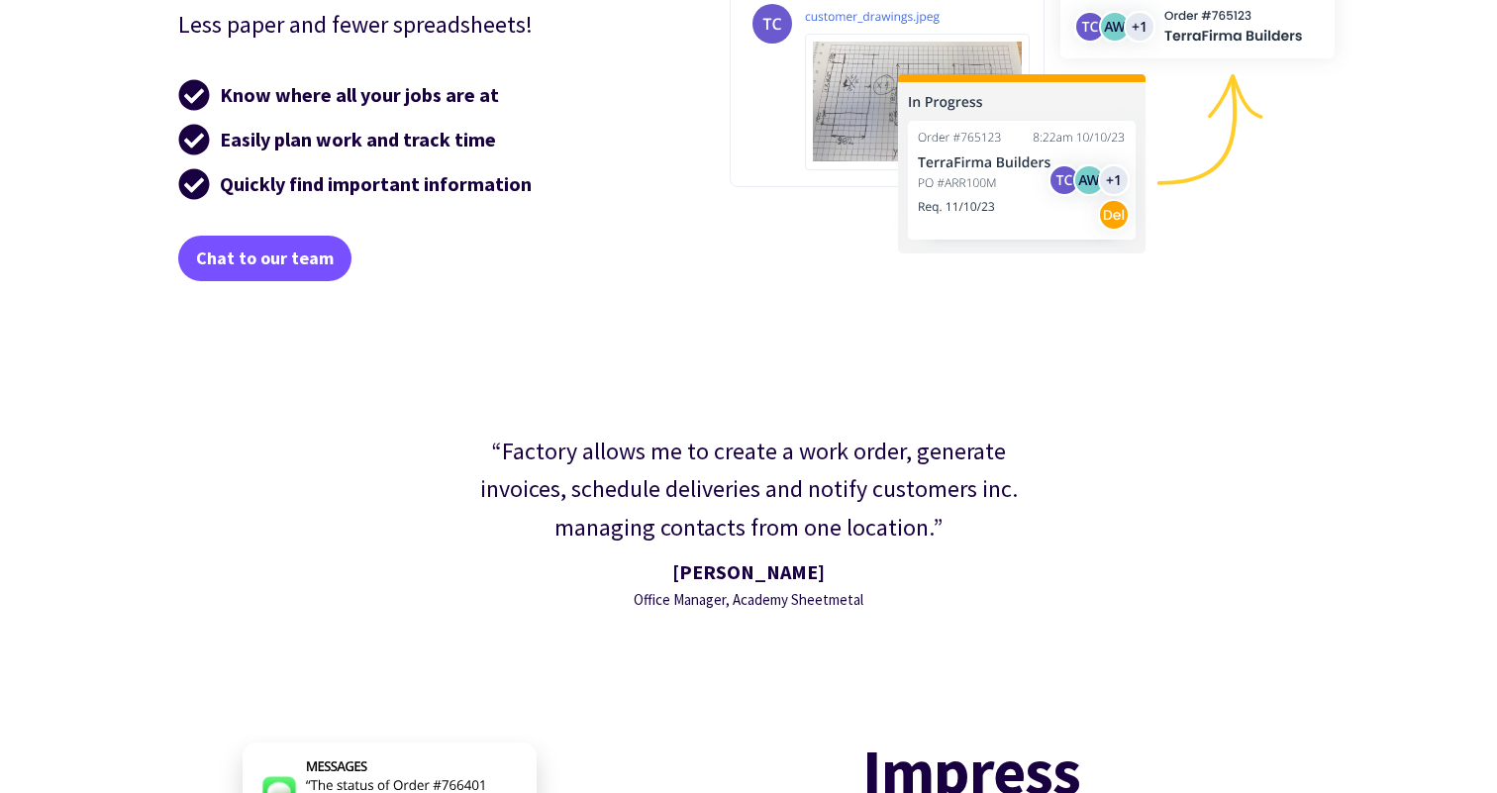
click at [528, 451] on div "“Factory allows me to create a work order, generate invoices, schedule deliveri…" at bounding box center [748, 490] width 590 height 114
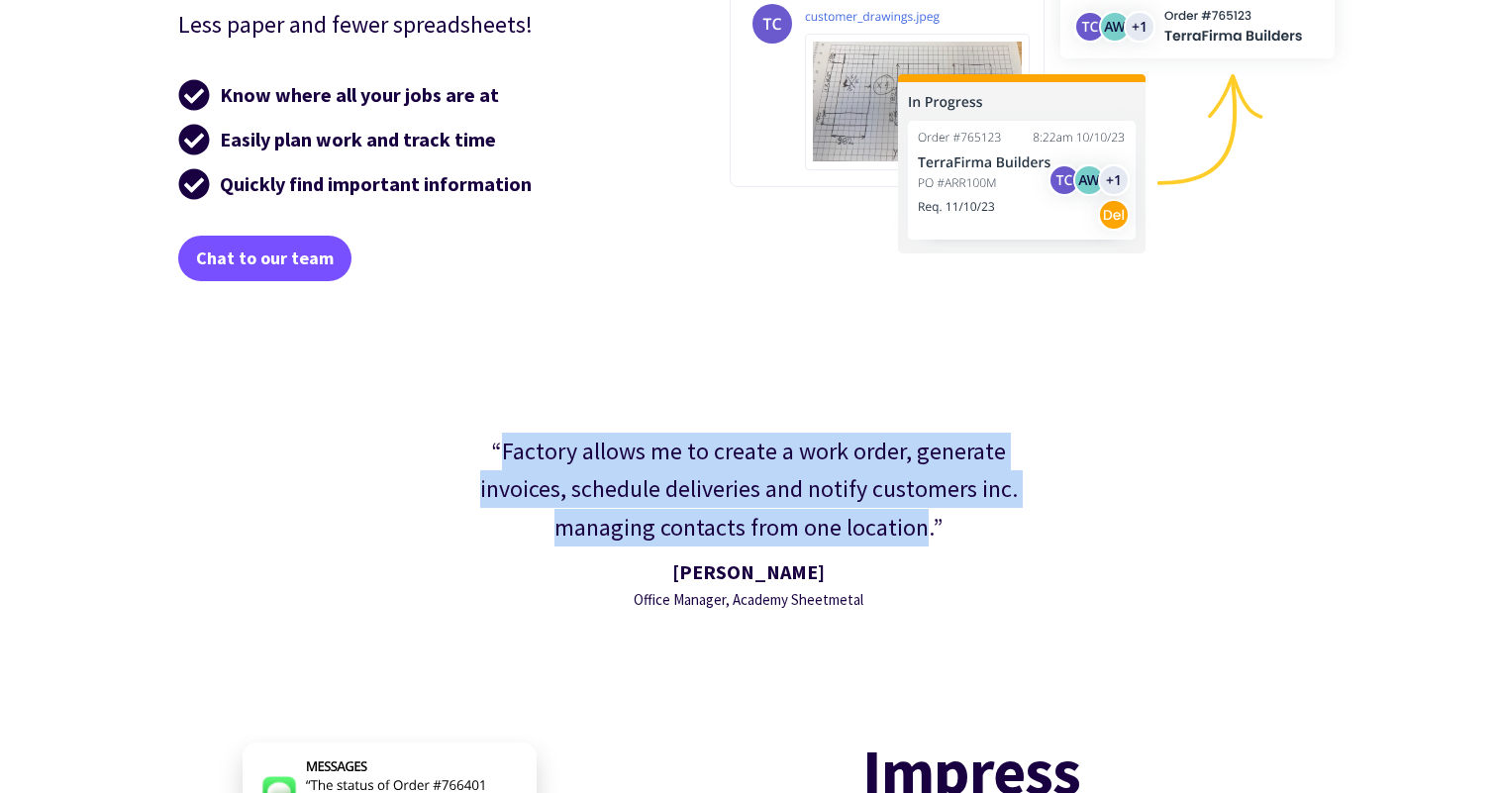
drag, startPoint x: 528, startPoint y: 451, endPoint x: 878, endPoint y: 537, distance: 360.7
click at [878, 537] on div "“Factory allows me to create a work order, generate invoices, schedule deliveri…" at bounding box center [748, 490] width 590 height 114
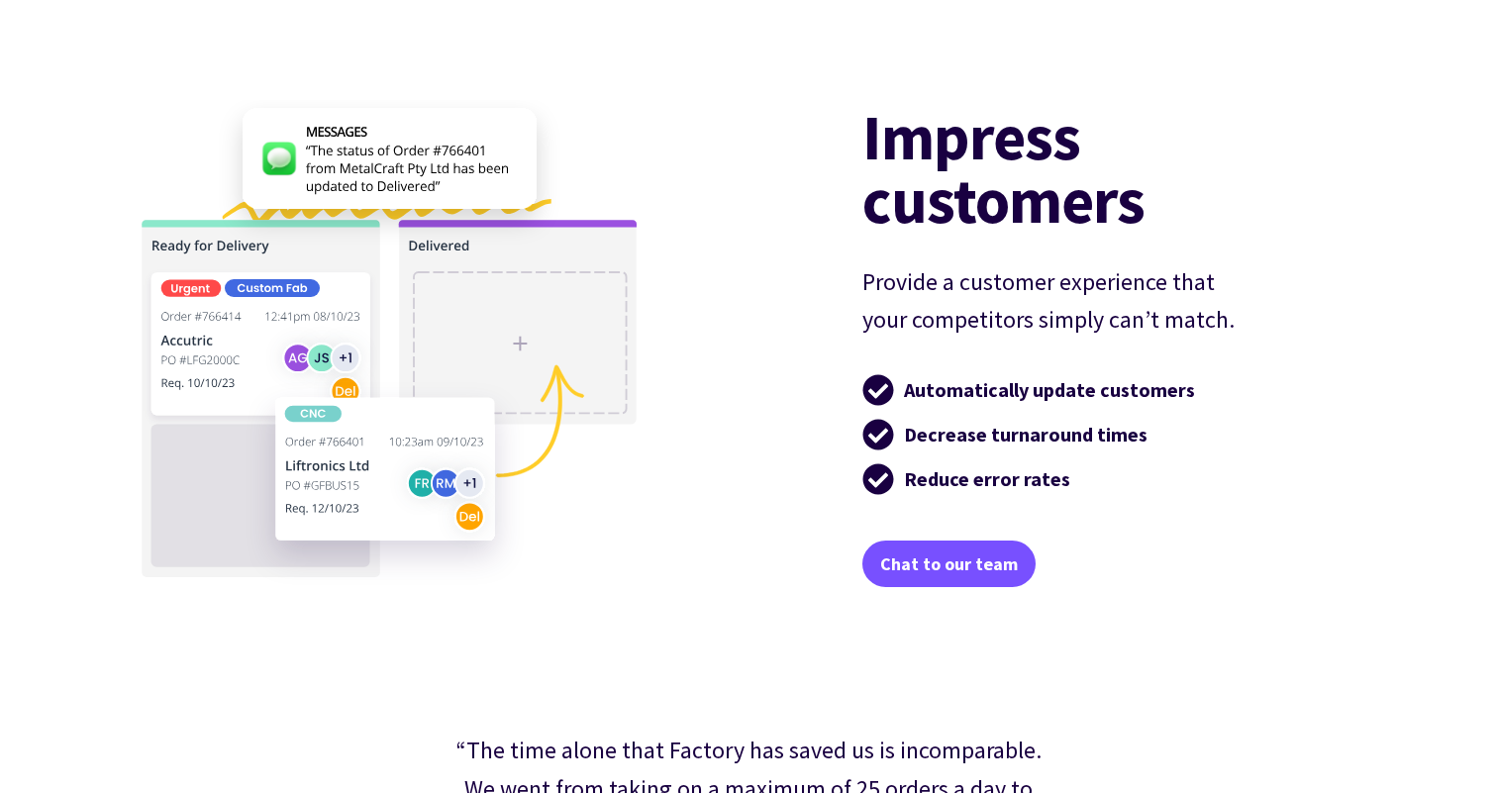
scroll to position [3878, 0]
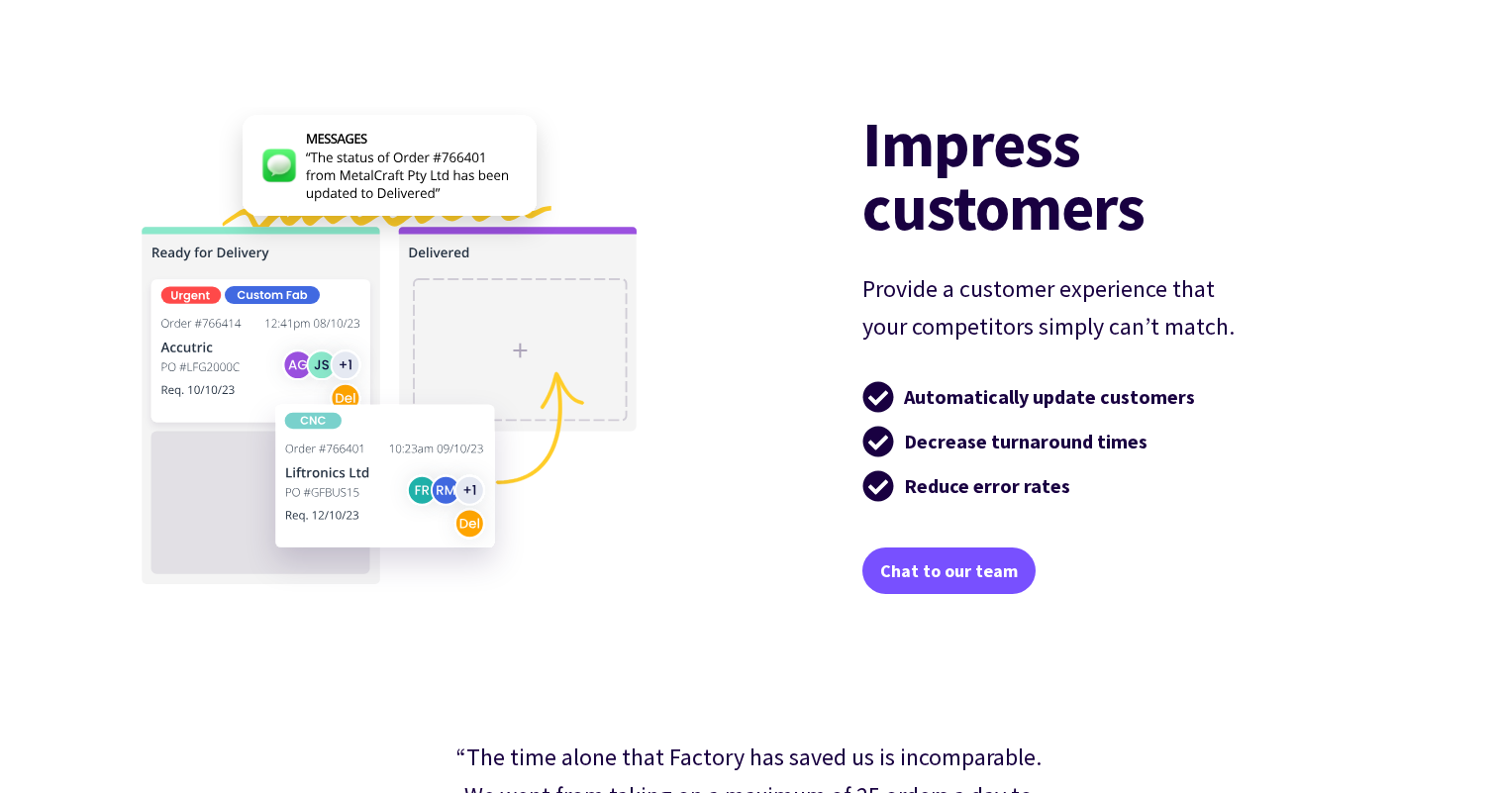
click at [949, 289] on p "Provide a customer experience that your competitors simply can’t match." at bounding box center [1049, 308] width 374 height 76
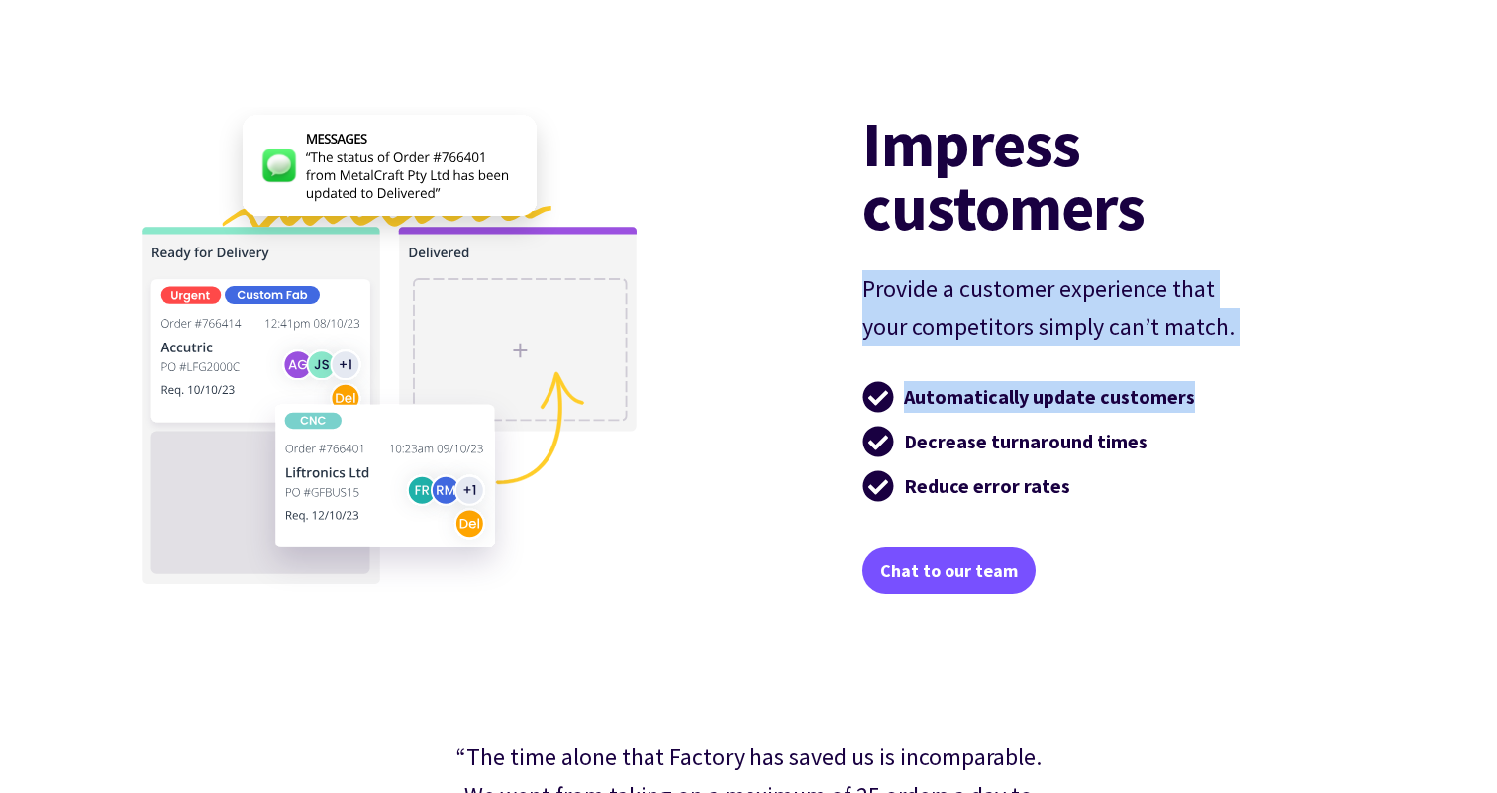
drag, startPoint x: 949, startPoint y: 289, endPoint x: 977, endPoint y: 411, distance: 124.9
click at [977, 408] on div "Impress customers Provide a customer experience that your competitors simply ca…" at bounding box center [1090, 353] width 456 height 482
click at [977, 411] on span "Automatically update customers" at bounding box center [1049, 397] width 291 height 32
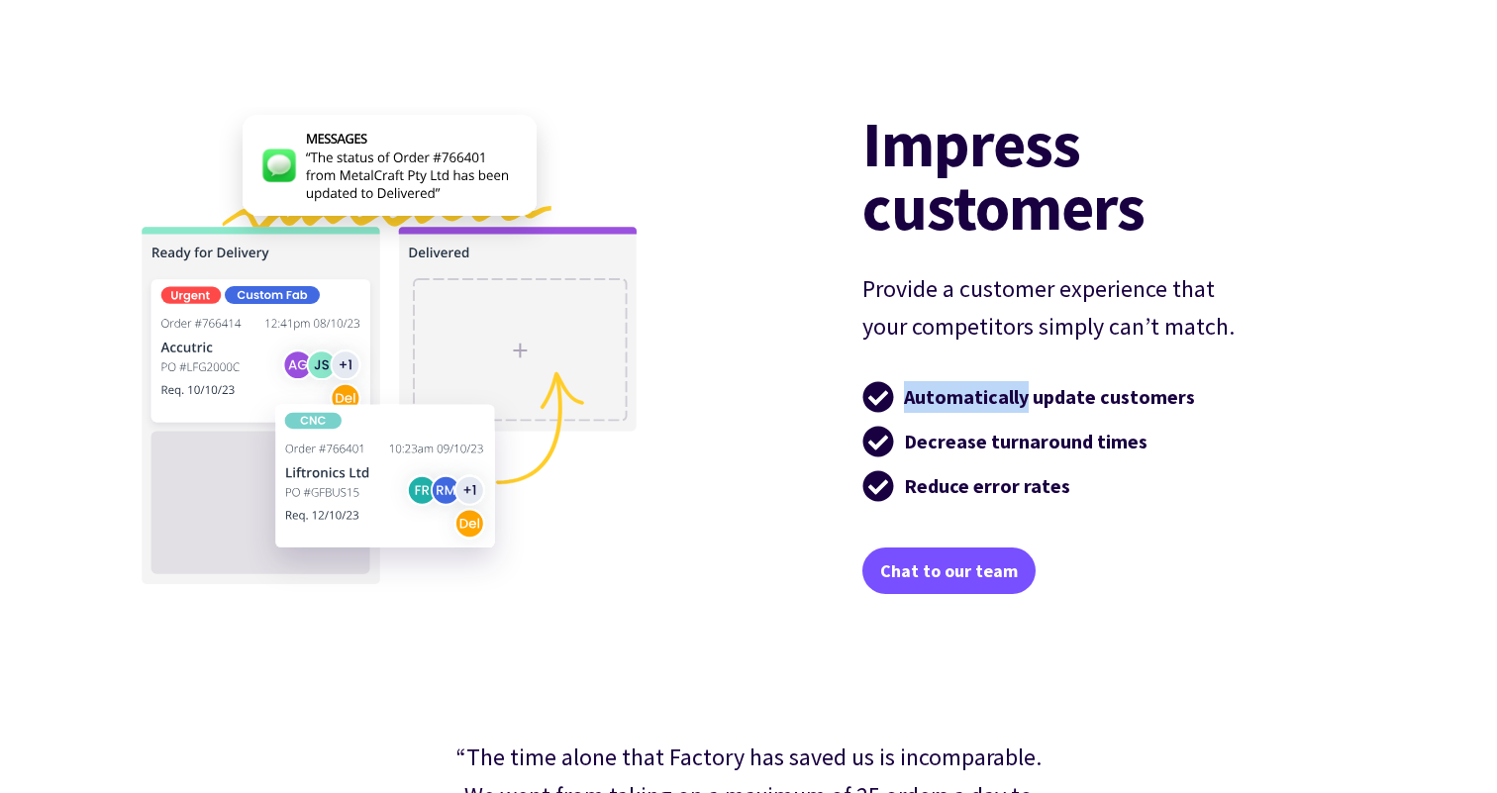
click at [977, 411] on span "Automatically update customers" at bounding box center [1049, 397] width 291 height 32
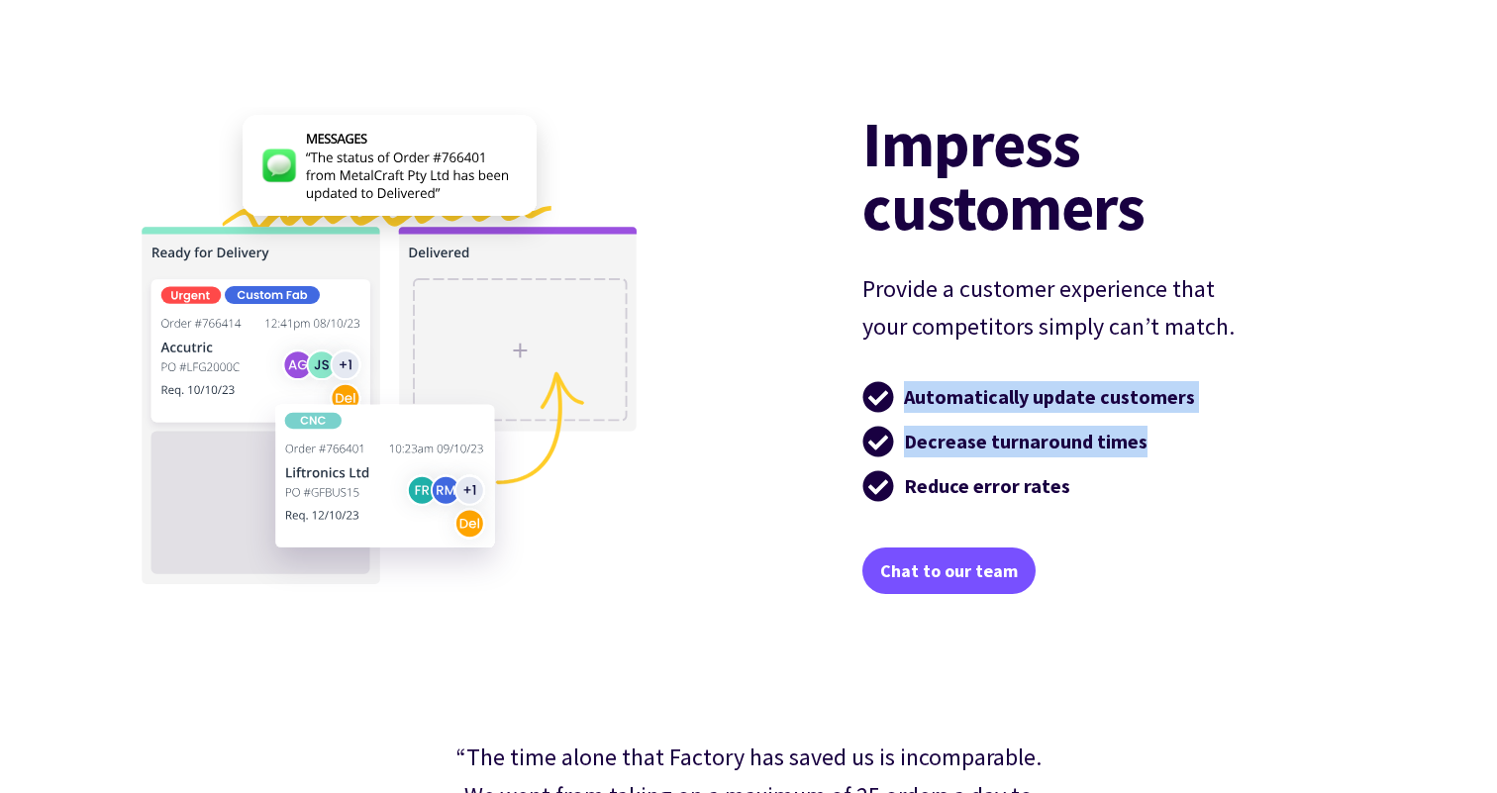
drag, startPoint x: 977, startPoint y: 411, endPoint x: 984, endPoint y: 446, distance: 35.3
click at [984, 446] on ul "Automatically update customers Decrease turnaround times Reduce error rates" at bounding box center [1090, 441] width 456 height 129
click at [984, 446] on strong "Decrease turnaround times" at bounding box center [1026, 441] width 244 height 25
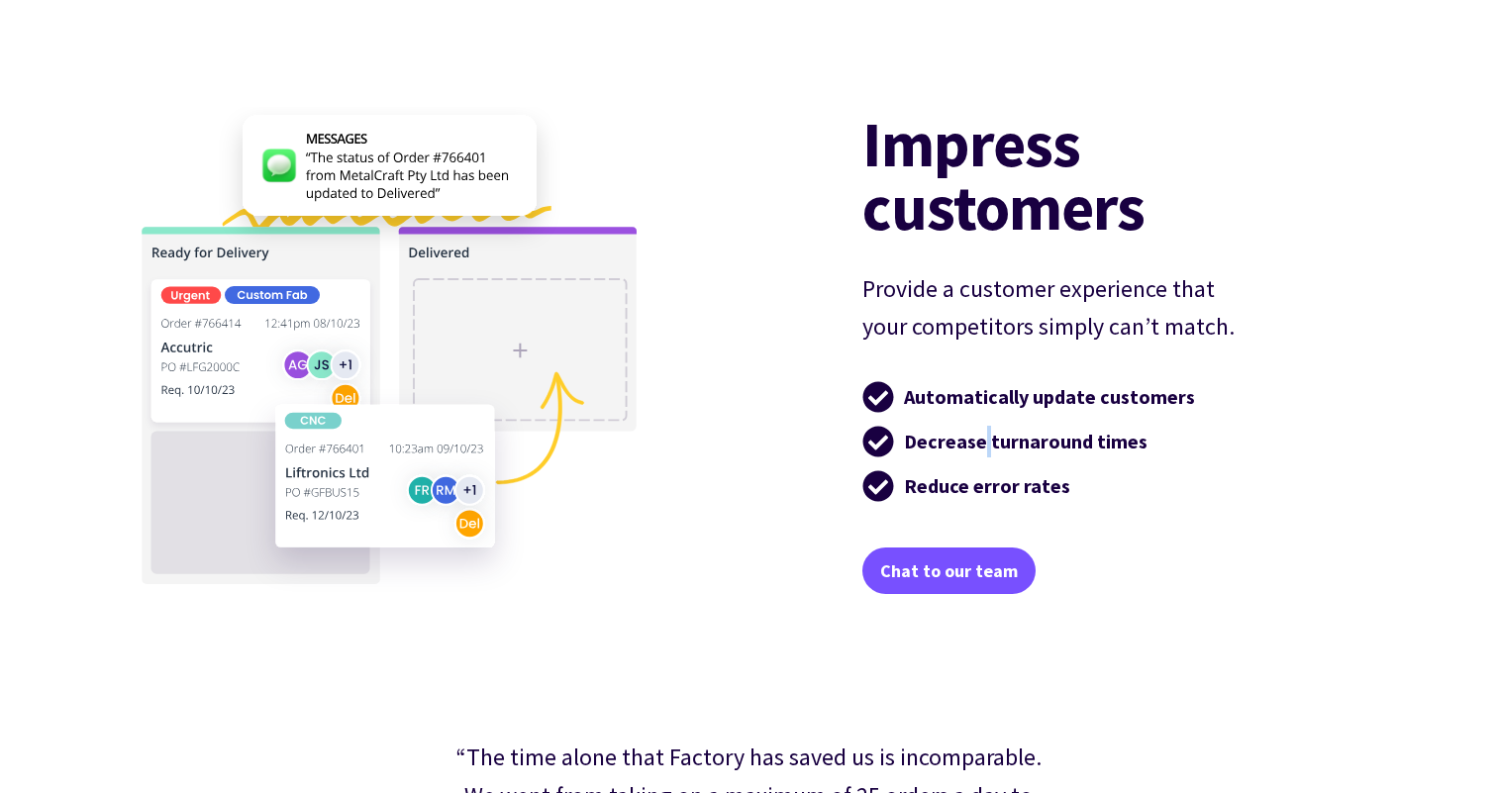
click at [984, 446] on strong "Decrease turnaround times" at bounding box center [1026, 441] width 244 height 25
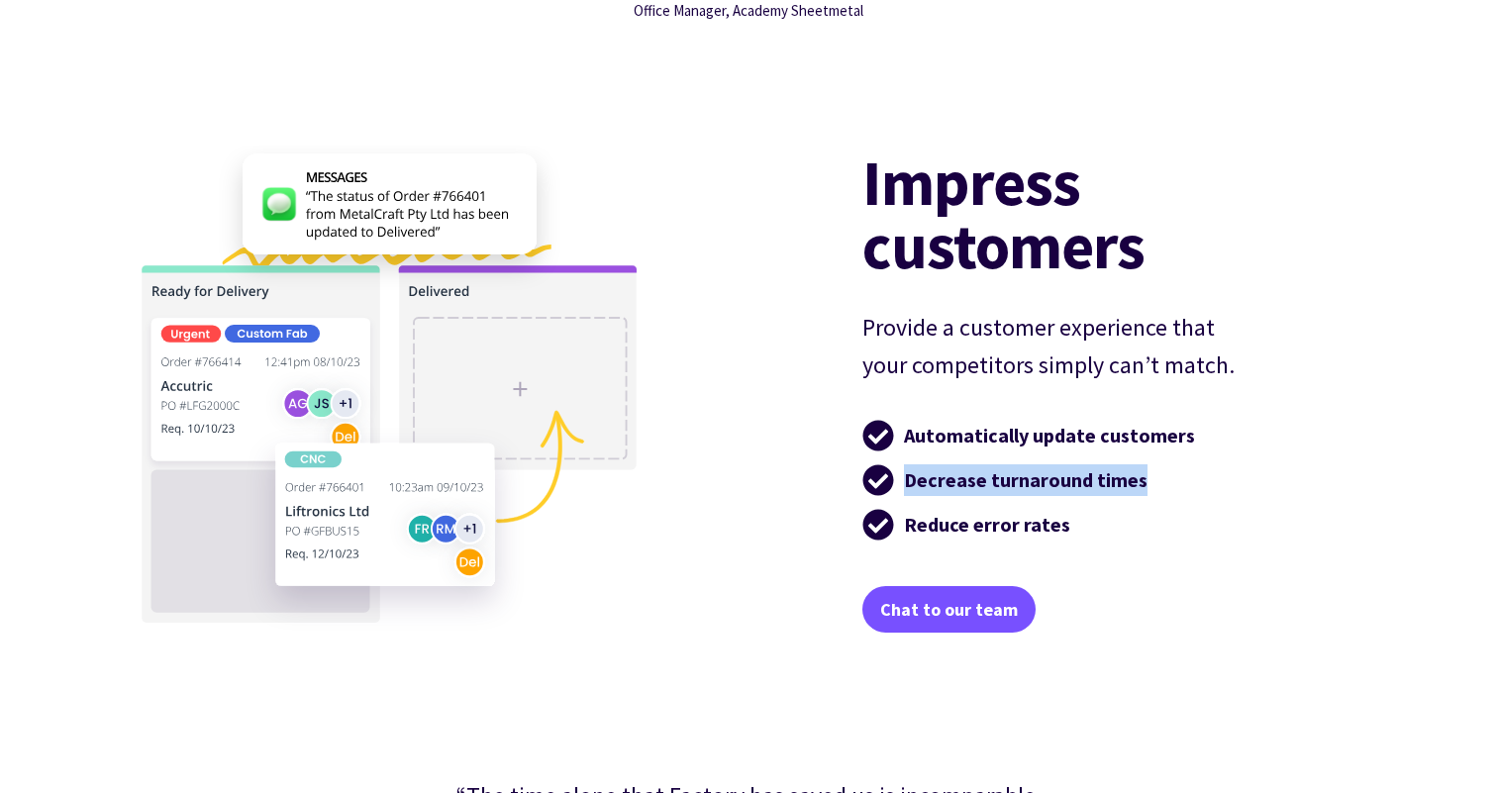
scroll to position [3838, 0]
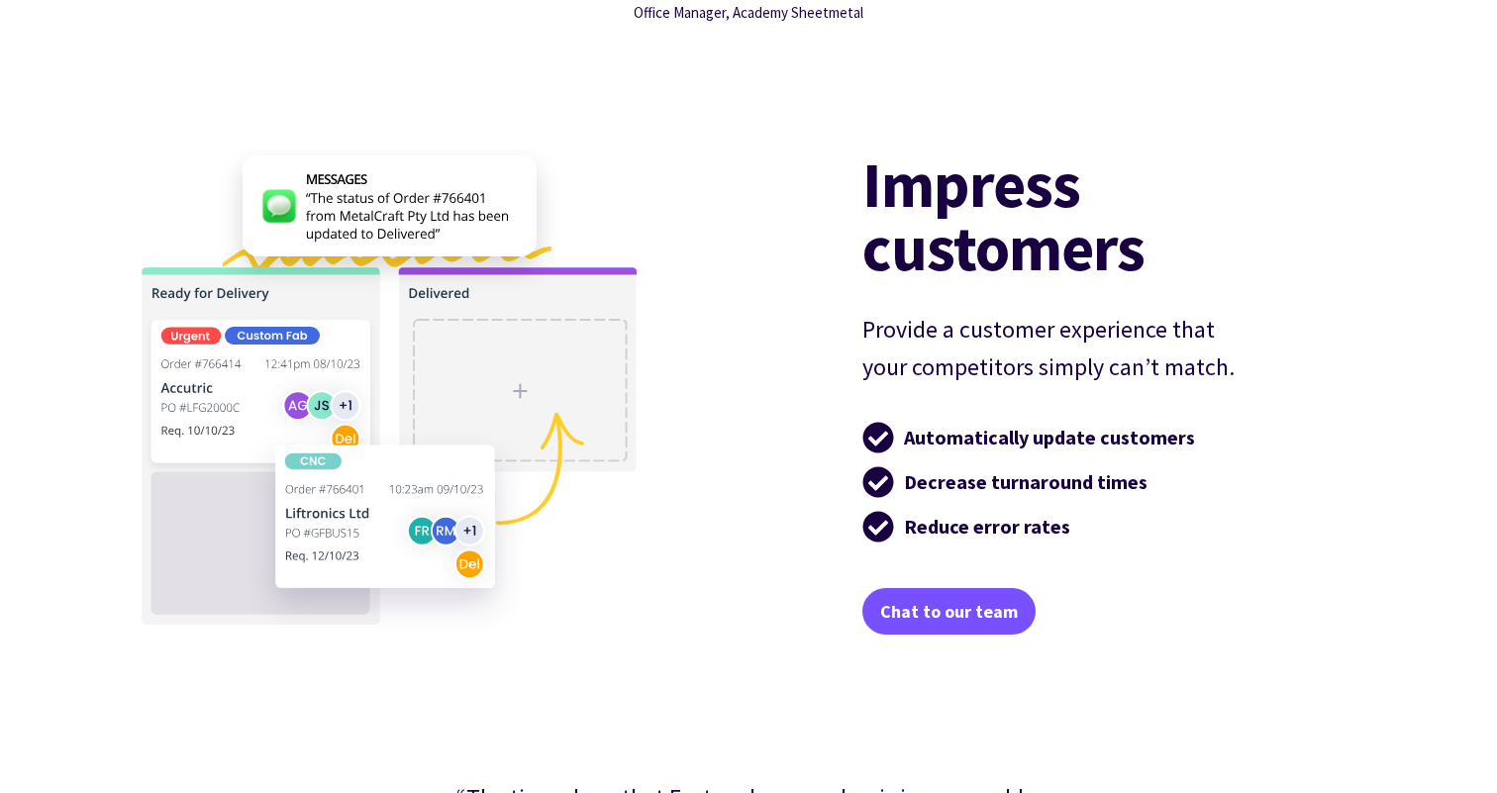
click at [984, 446] on strong "Automatically update customers" at bounding box center [1049, 437] width 291 height 25
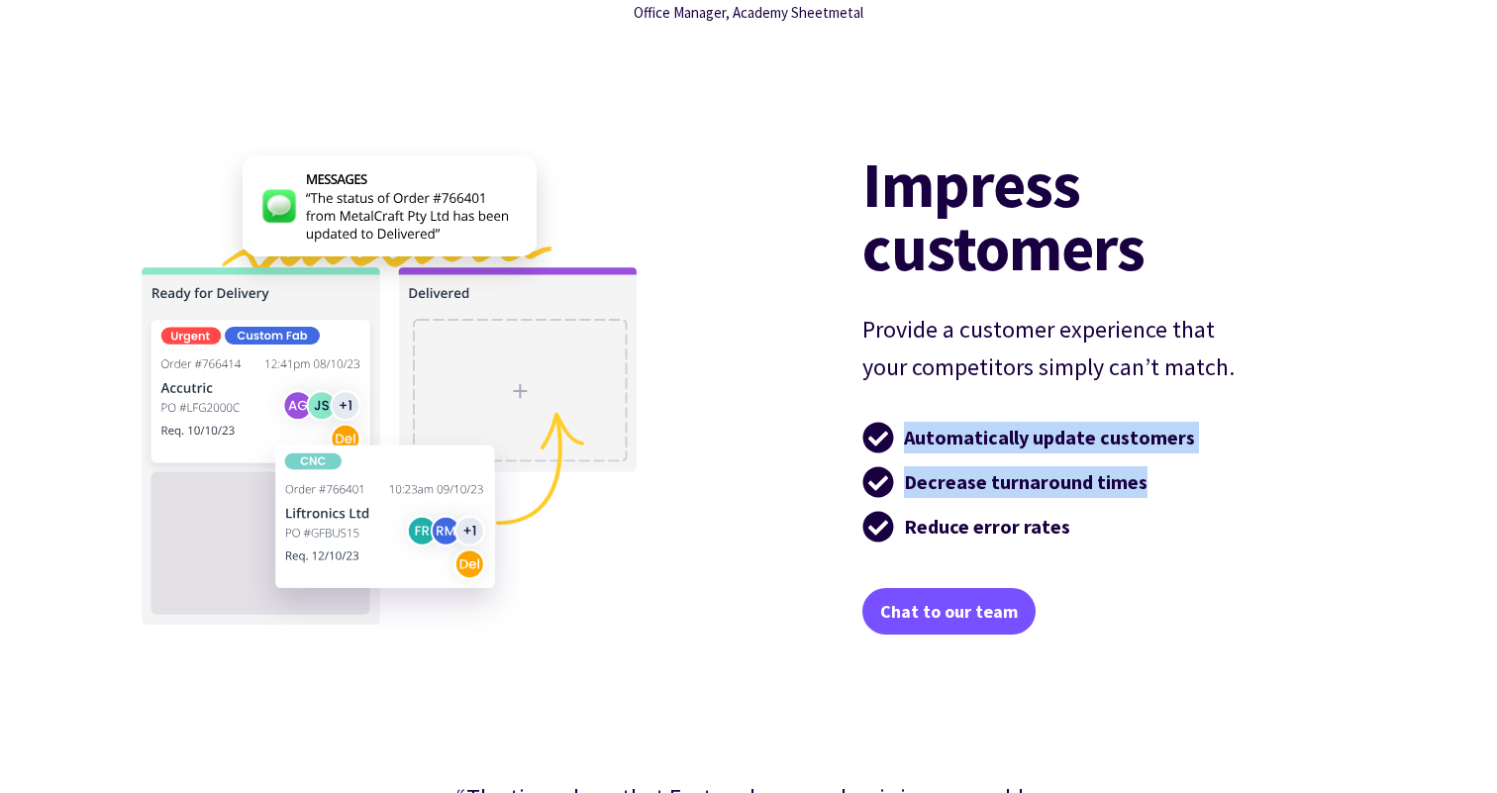
drag, startPoint x: 984, startPoint y: 446, endPoint x: 1000, endPoint y: 482, distance: 39.9
click at [999, 478] on ul "Automatically update customers Decrease turnaround times Reduce error rates" at bounding box center [1090, 482] width 456 height 129
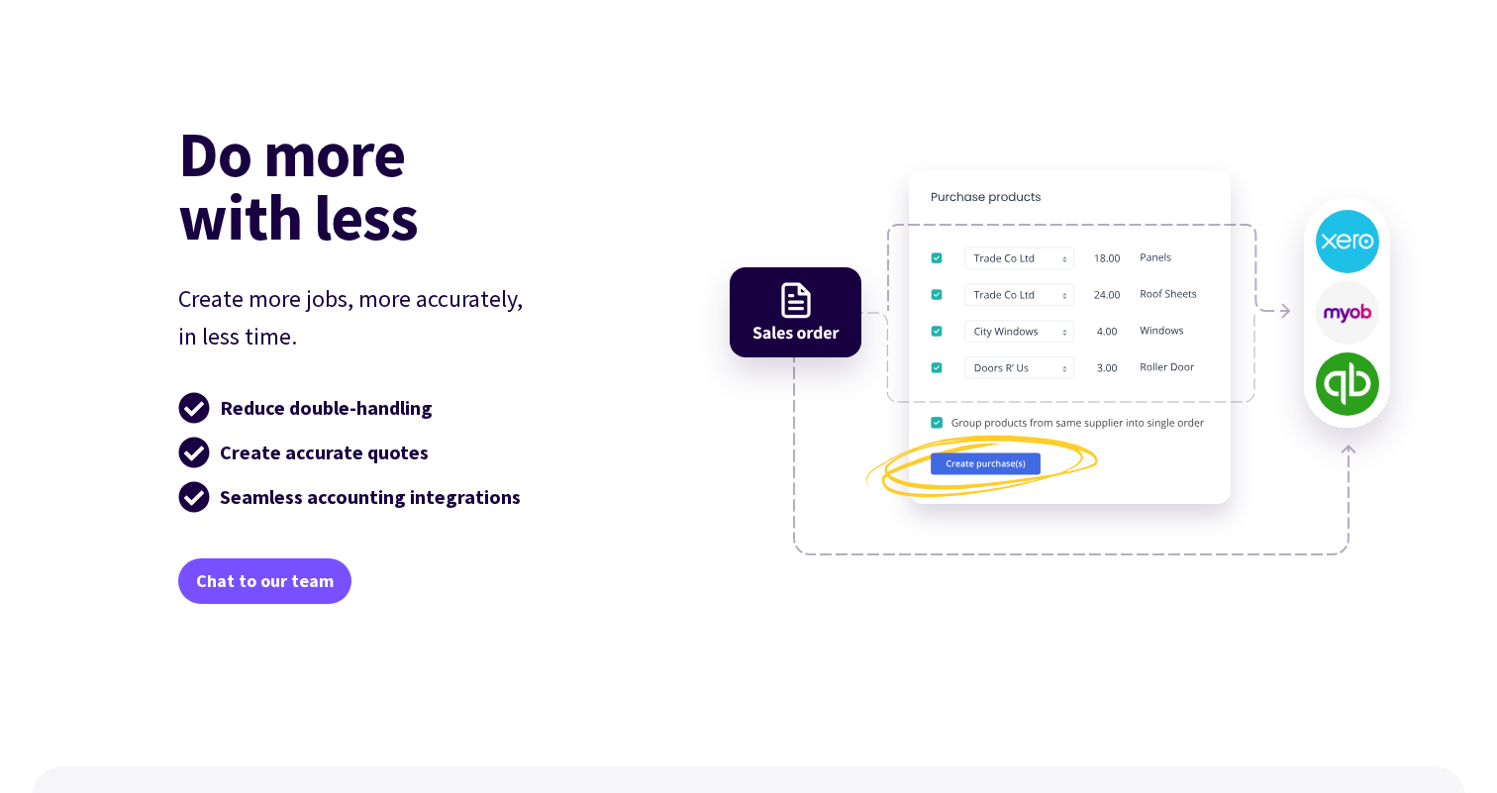
scroll to position [4821, 0]
click at [309, 284] on p "Create more jobs, more accurately, in less time." at bounding box center [406, 317] width 456 height 76
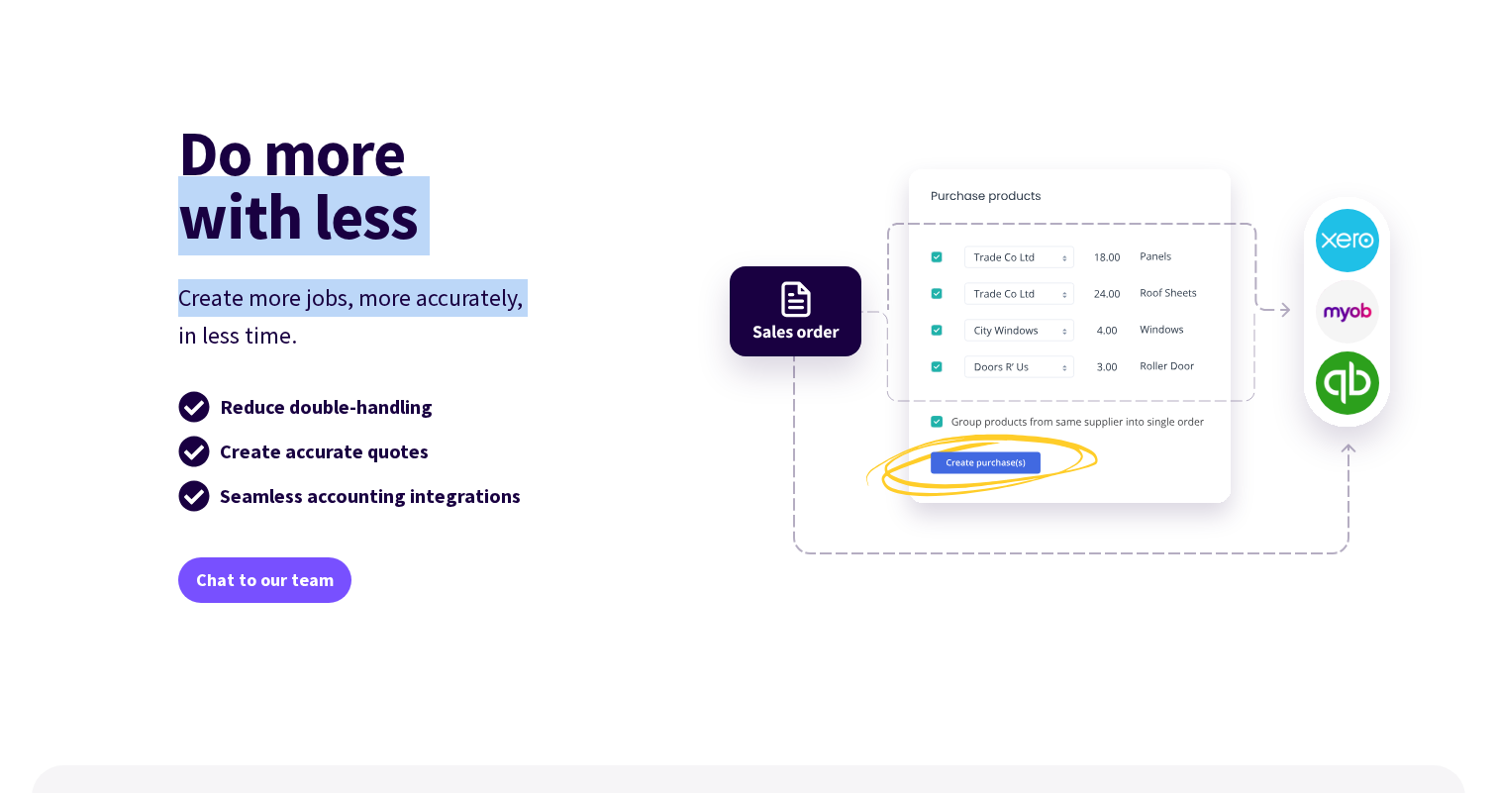
drag, startPoint x: 309, startPoint y: 284, endPoint x: 335, endPoint y: 201, distance: 87.1
click at [335, 201] on div "Do more with less Create more jobs, more accurately, in less time. Reduce doubl…" at bounding box center [406, 362] width 456 height 482
click at [335, 201] on h2 "Do more with less" at bounding box center [406, 184] width 456 height 127
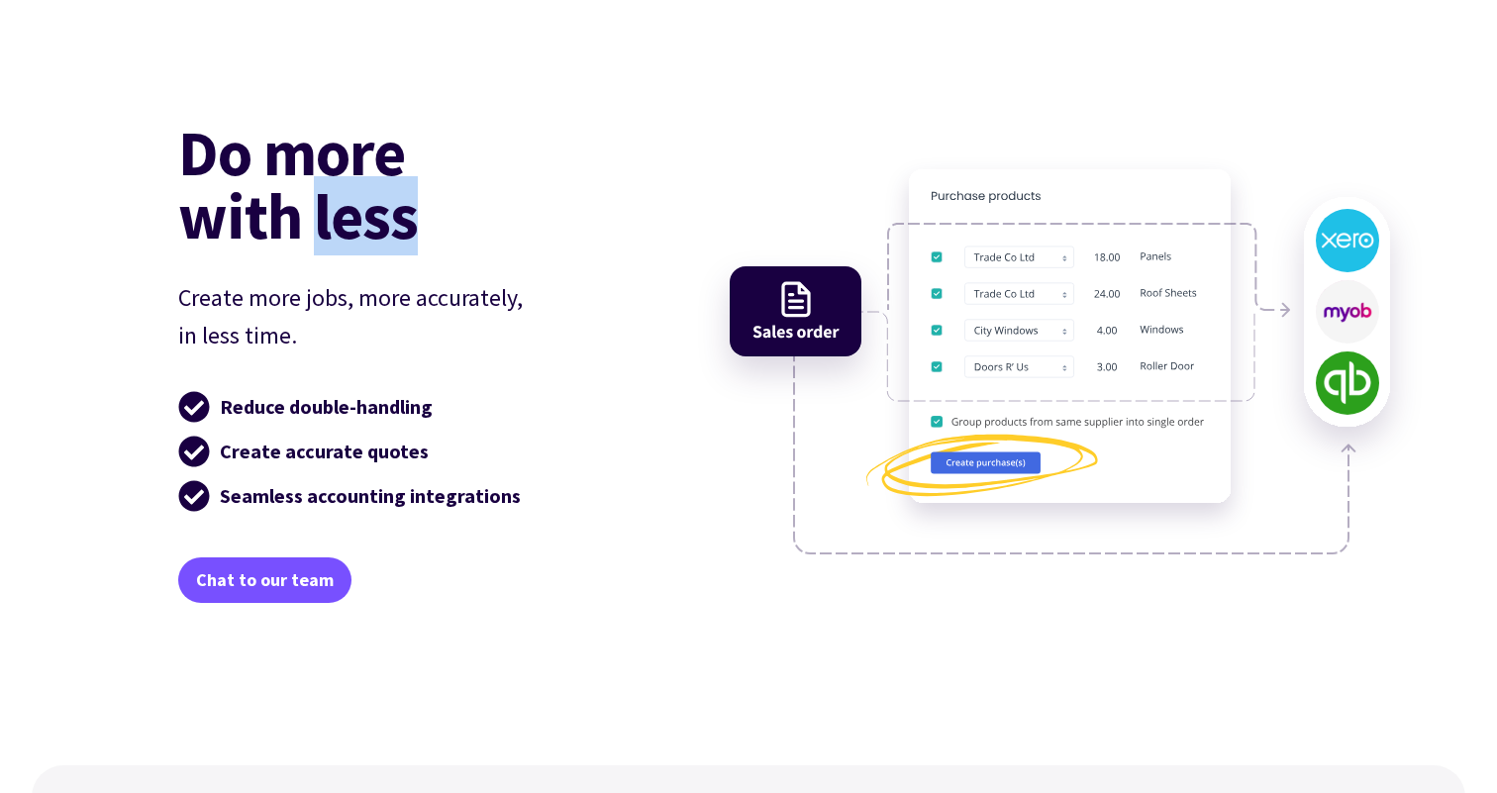
click at [335, 201] on h2 "Do more with less" at bounding box center [406, 184] width 456 height 127
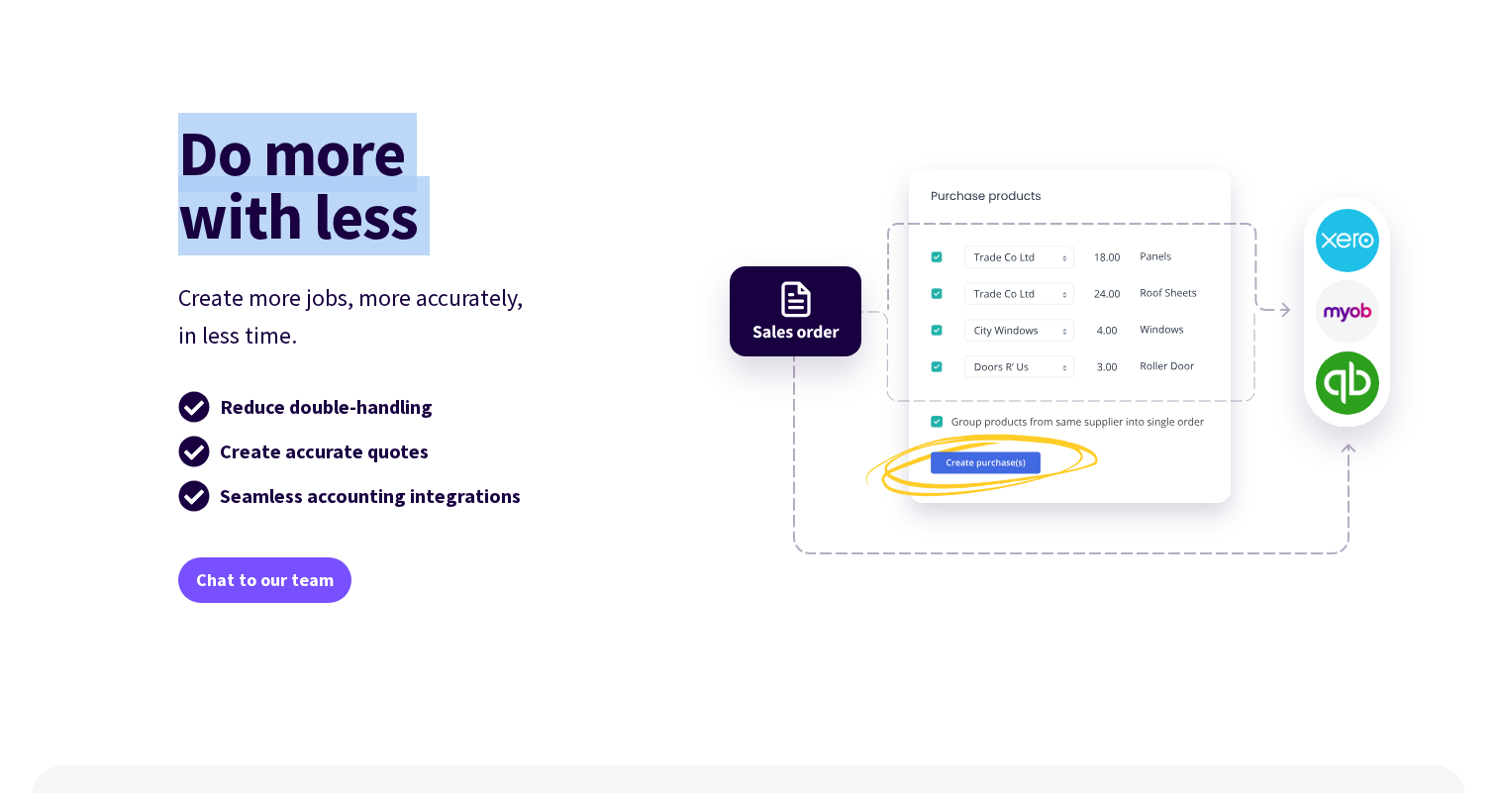
drag, startPoint x: 335, startPoint y: 201, endPoint x: 300, endPoint y: 134, distance: 75.7
click at [300, 134] on h2 "Do more with less" at bounding box center [406, 184] width 456 height 127
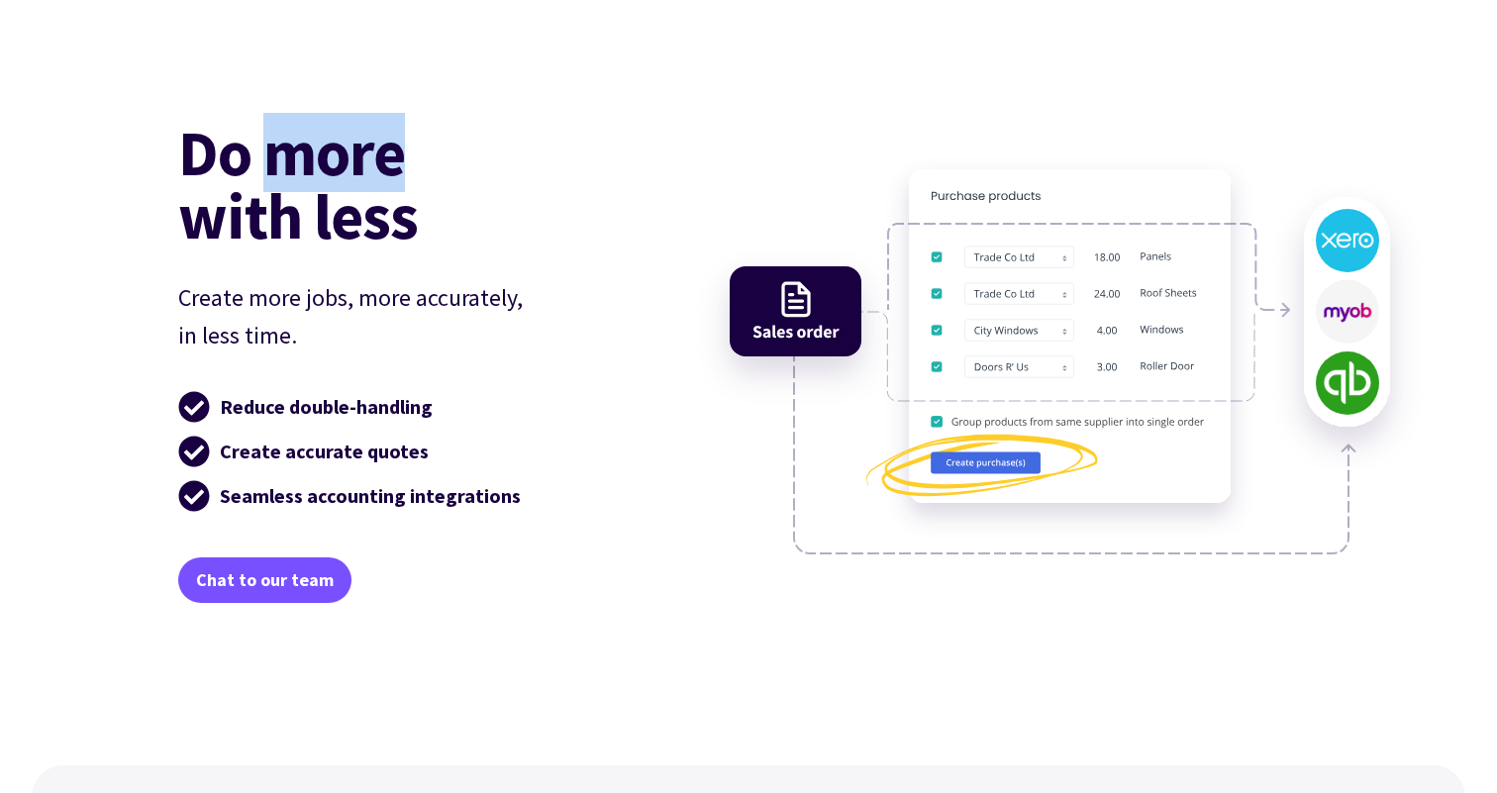
click at [300, 134] on h2 "Do more with less" at bounding box center [406, 184] width 456 height 127
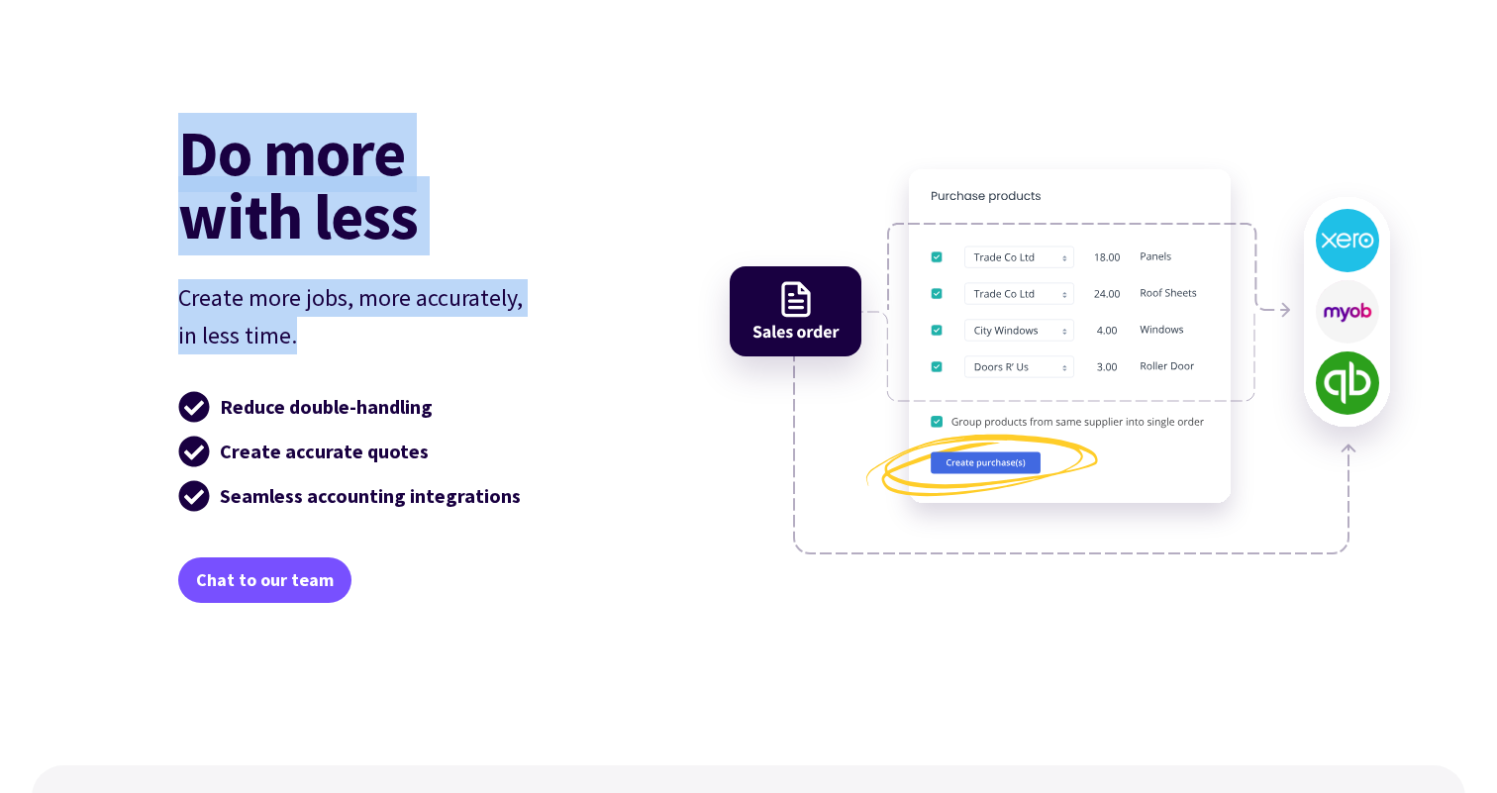
drag, startPoint x: 300, startPoint y: 134, endPoint x: 361, endPoint y: 366, distance: 240.6
click at [360, 363] on div "Do more with less Create more jobs, more accurately, in less time. Reduce doubl…" at bounding box center [406, 362] width 456 height 482
click at [361, 366] on div "Do more with less Create more jobs, more accurately, in less time. Reduce doubl…" at bounding box center [406, 362] width 456 height 482
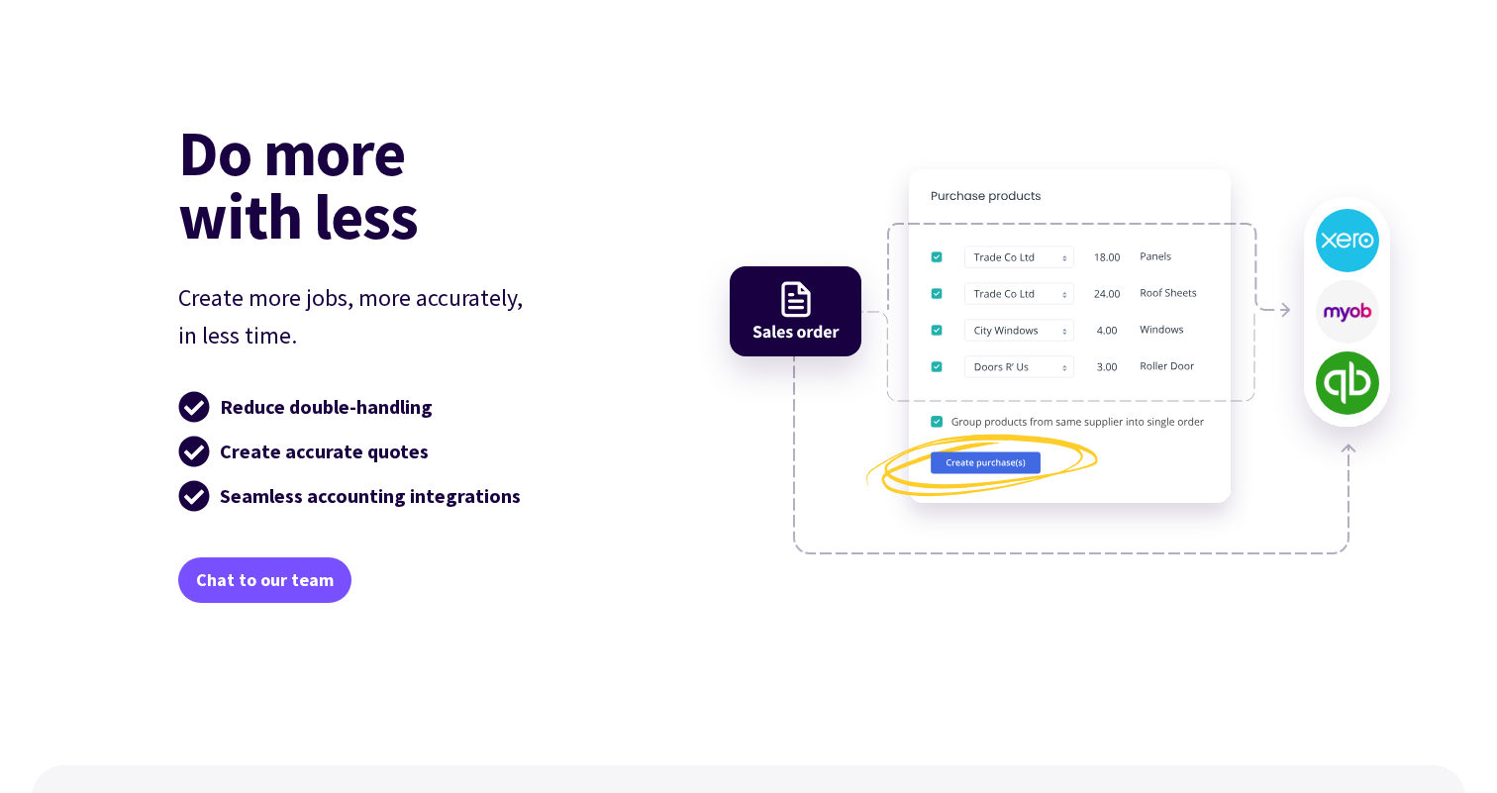
click at [361, 366] on div "Do more with less Create more jobs, more accurately, in less time. Reduce doubl…" at bounding box center [406, 362] width 456 height 482
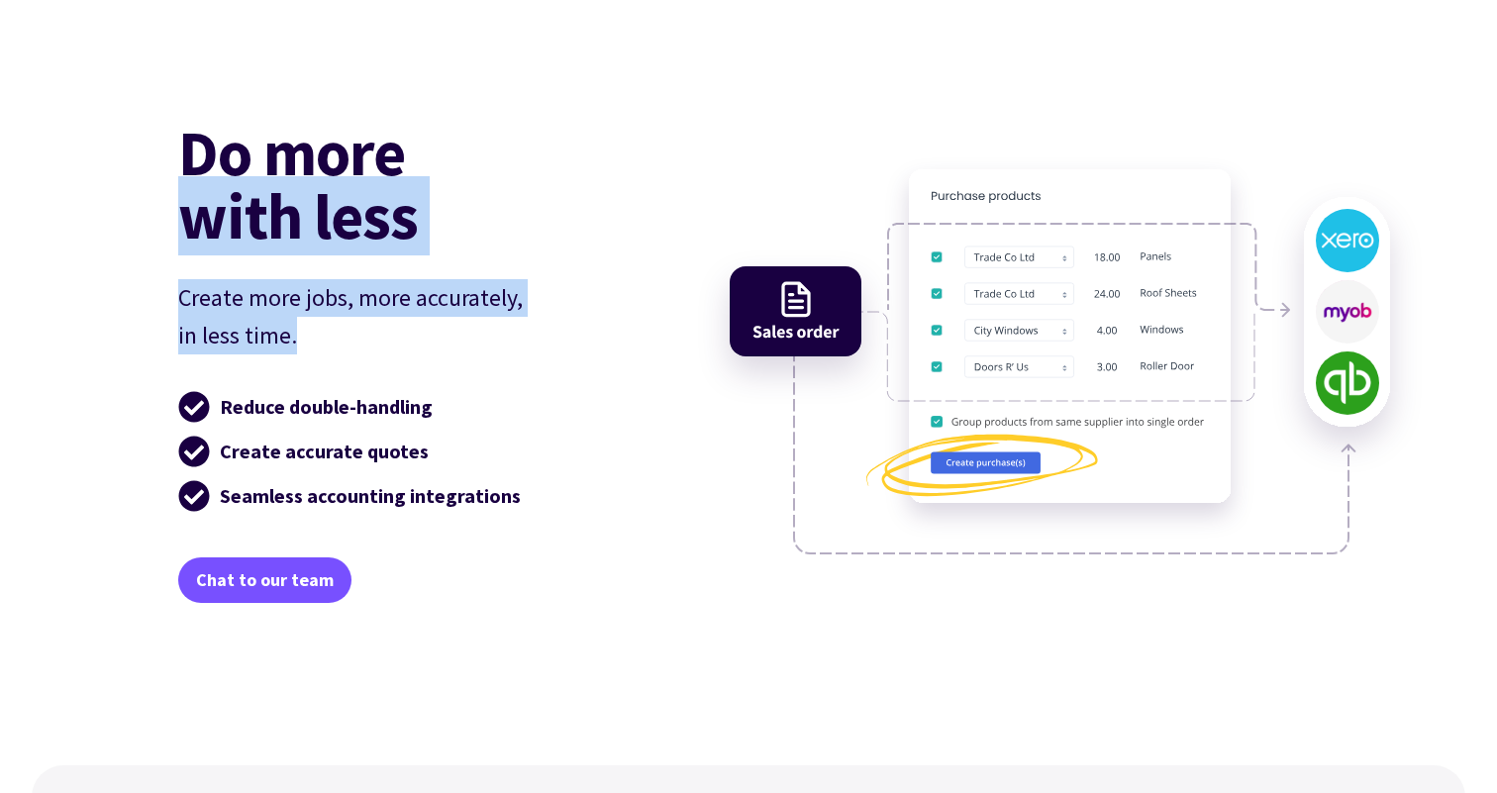
drag, startPoint x: 361, startPoint y: 366, endPoint x: 224, endPoint y: 197, distance: 218.2
click at [224, 197] on div "Do more with less Create more jobs, more accurately, in less time. Reduce doubl…" at bounding box center [406, 362] width 456 height 482
click at [224, 197] on h2 "Do more with less" at bounding box center [406, 184] width 456 height 127
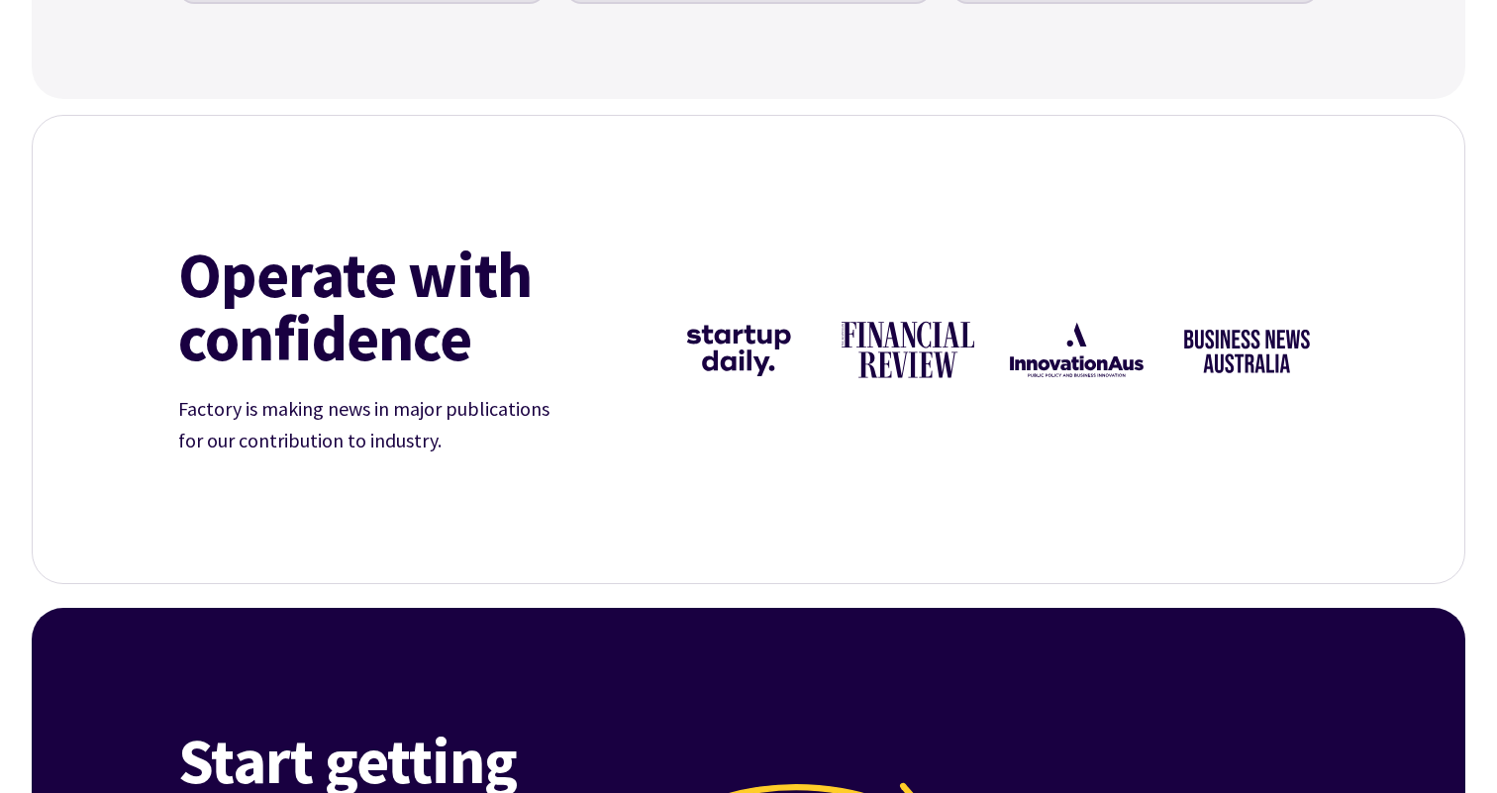
scroll to position [6781, 0]
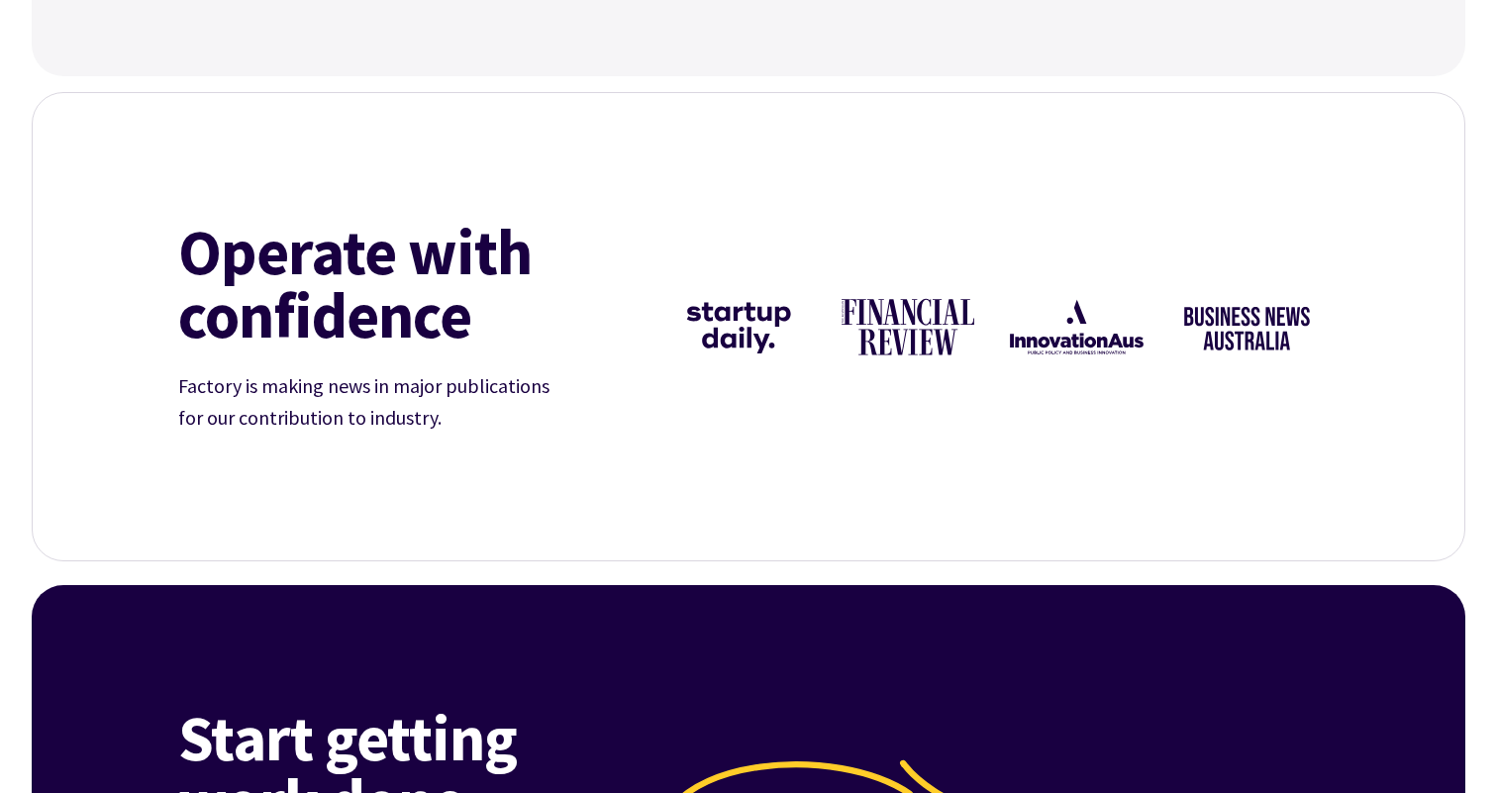
click at [427, 323] on mark "confidence" at bounding box center [324, 314] width 293 height 63
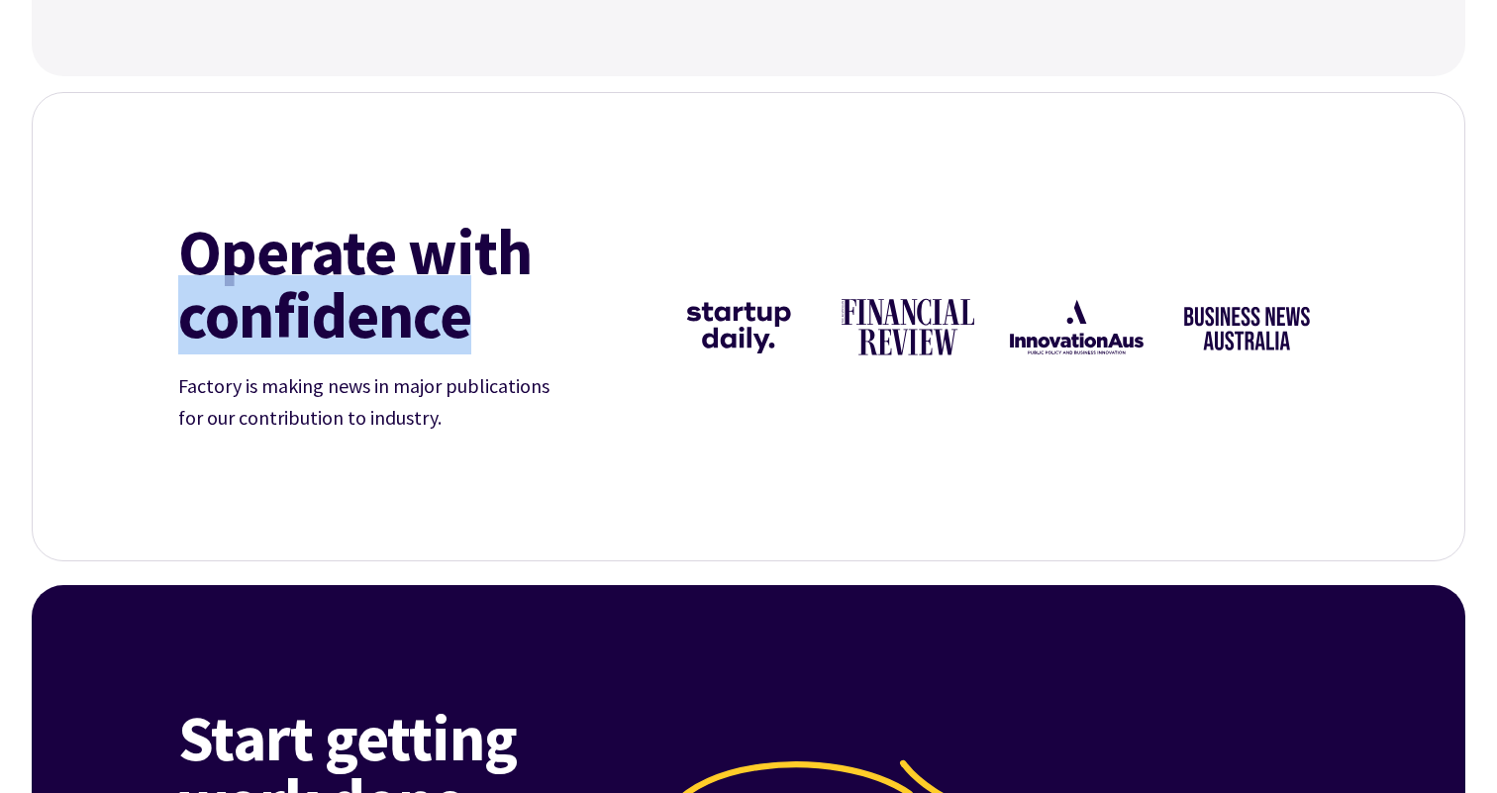
click at [427, 323] on mark "confidence" at bounding box center [324, 314] width 293 height 63
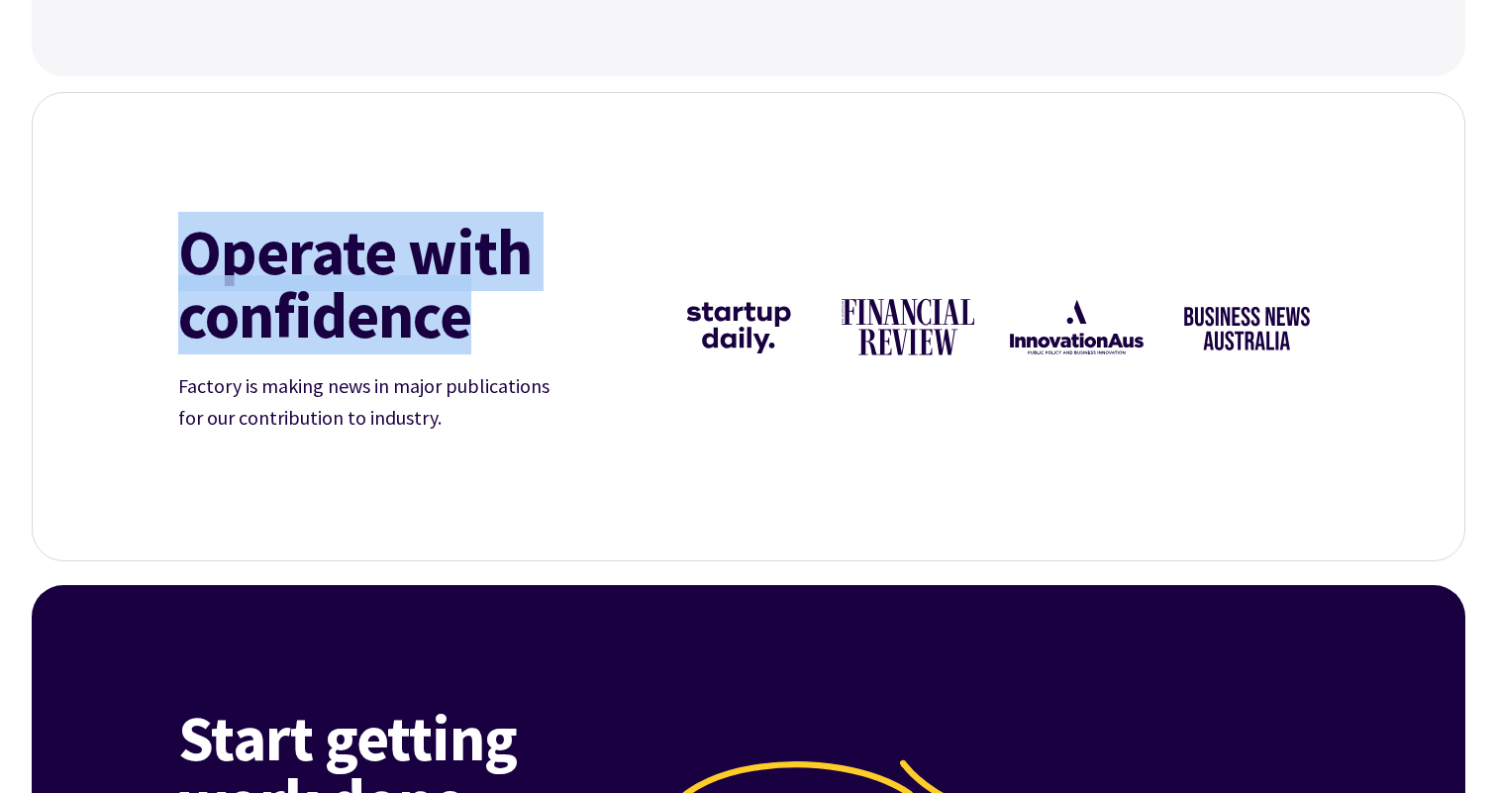
click at [407, 303] on mark "confidence" at bounding box center [324, 314] width 293 height 63
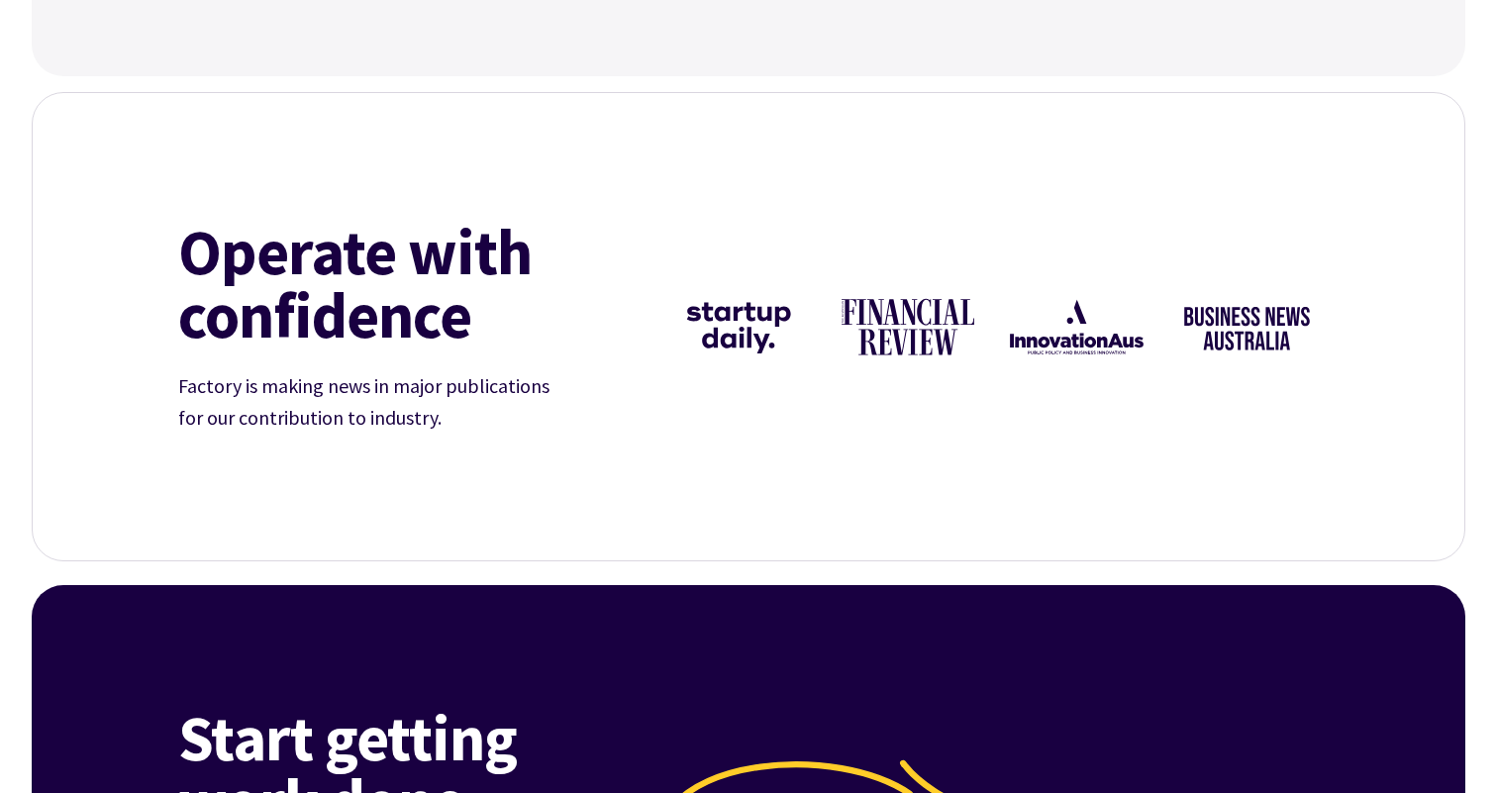
click at [407, 303] on mark "confidence" at bounding box center [324, 314] width 293 height 63
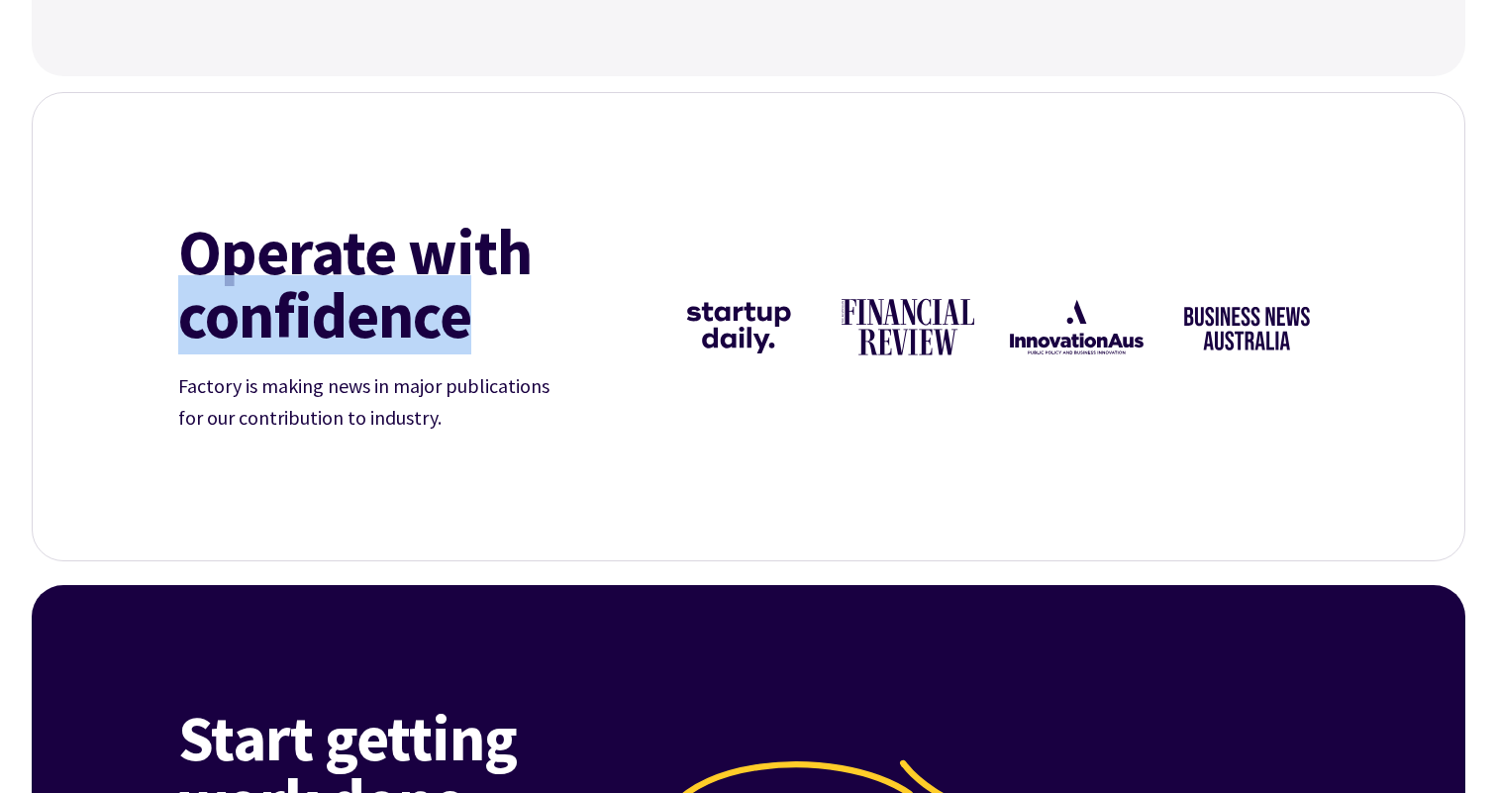
click at [407, 303] on mark "confidence" at bounding box center [324, 314] width 293 height 63
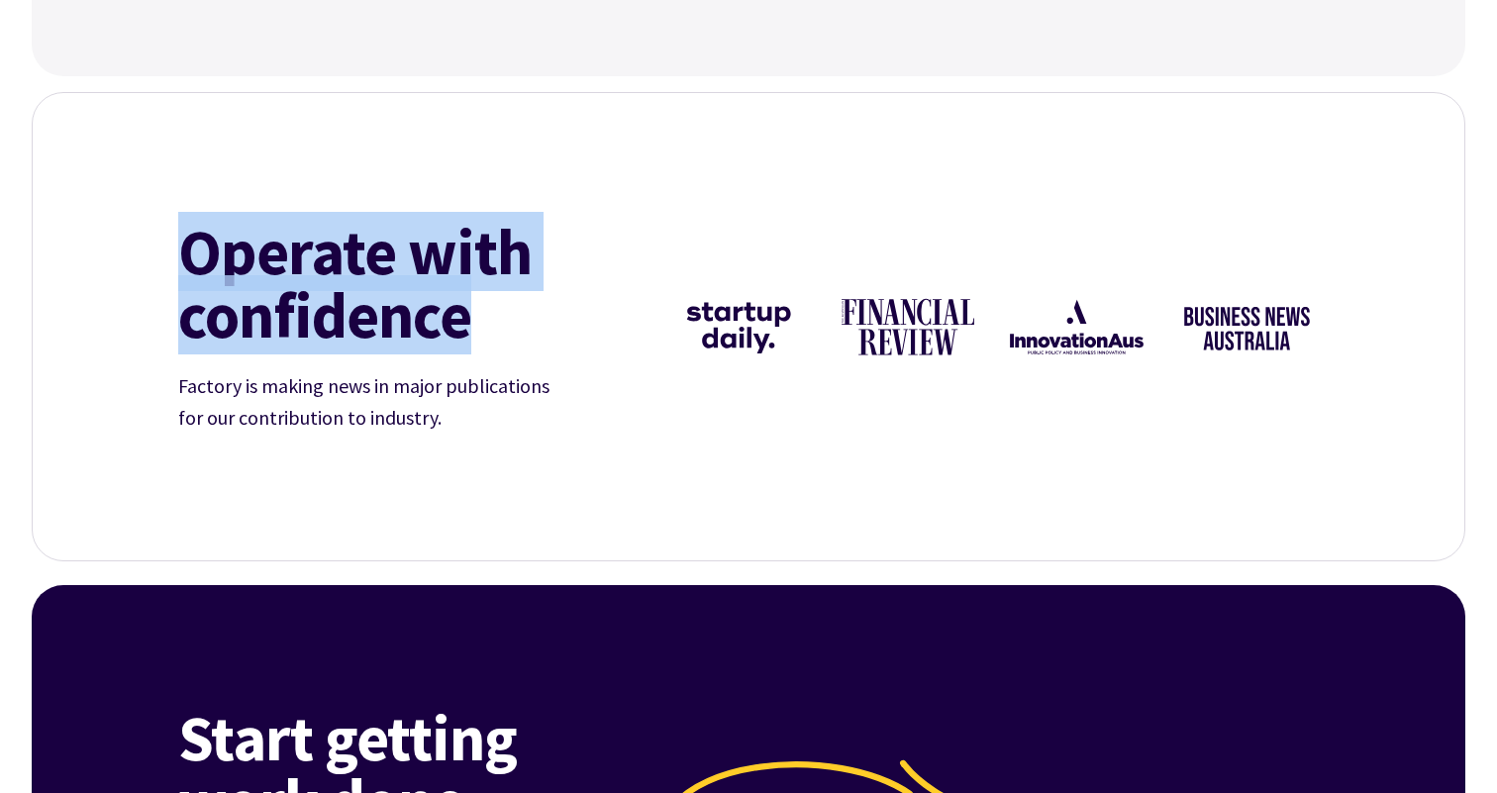
click at [431, 267] on h2 "Operate with confidence" at bounding box center [406, 283] width 456 height 127
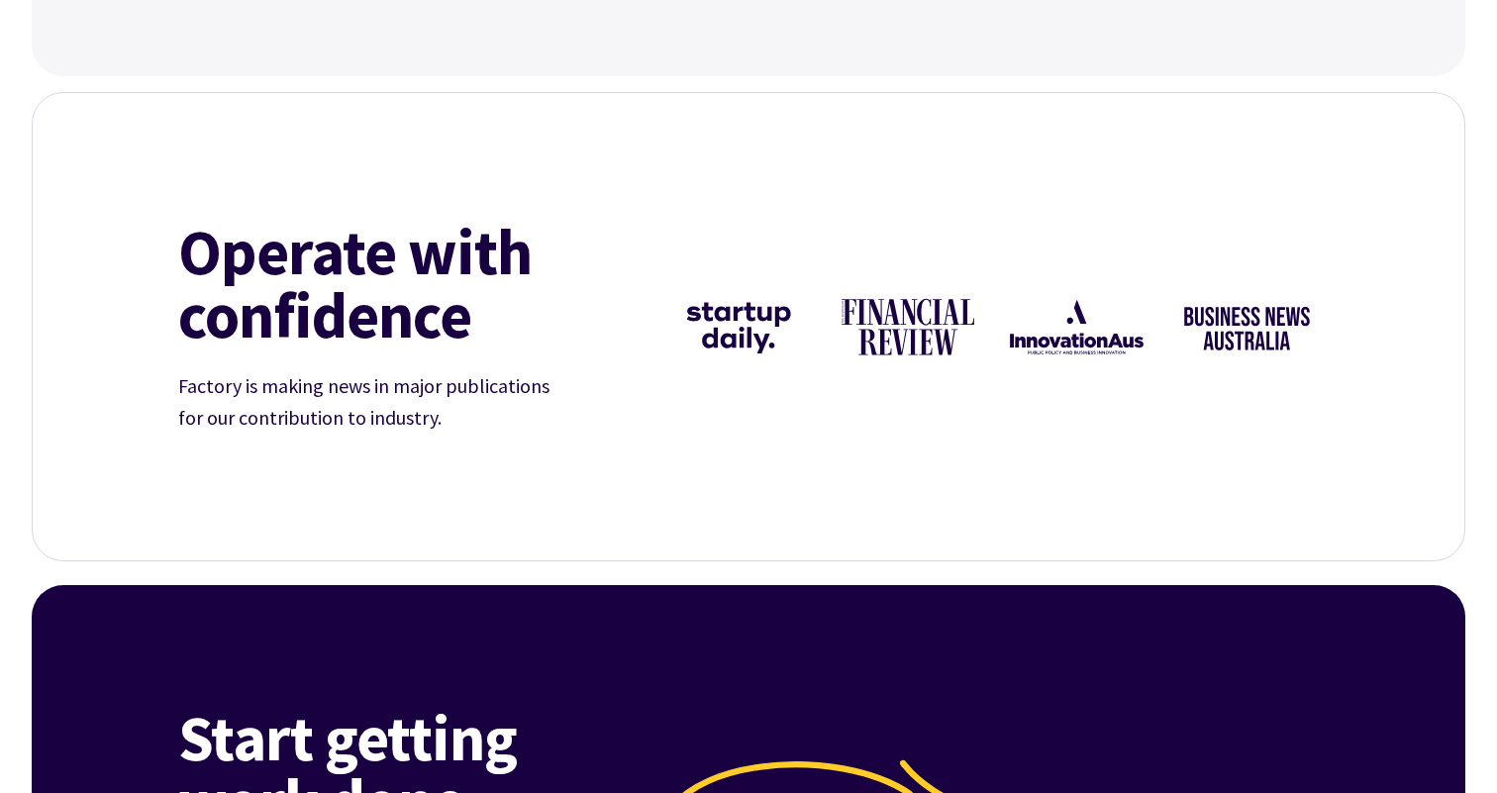
click at [431, 267] on h2 "Operate with confidence" at bounding box center [406, 283] width 456 height 127
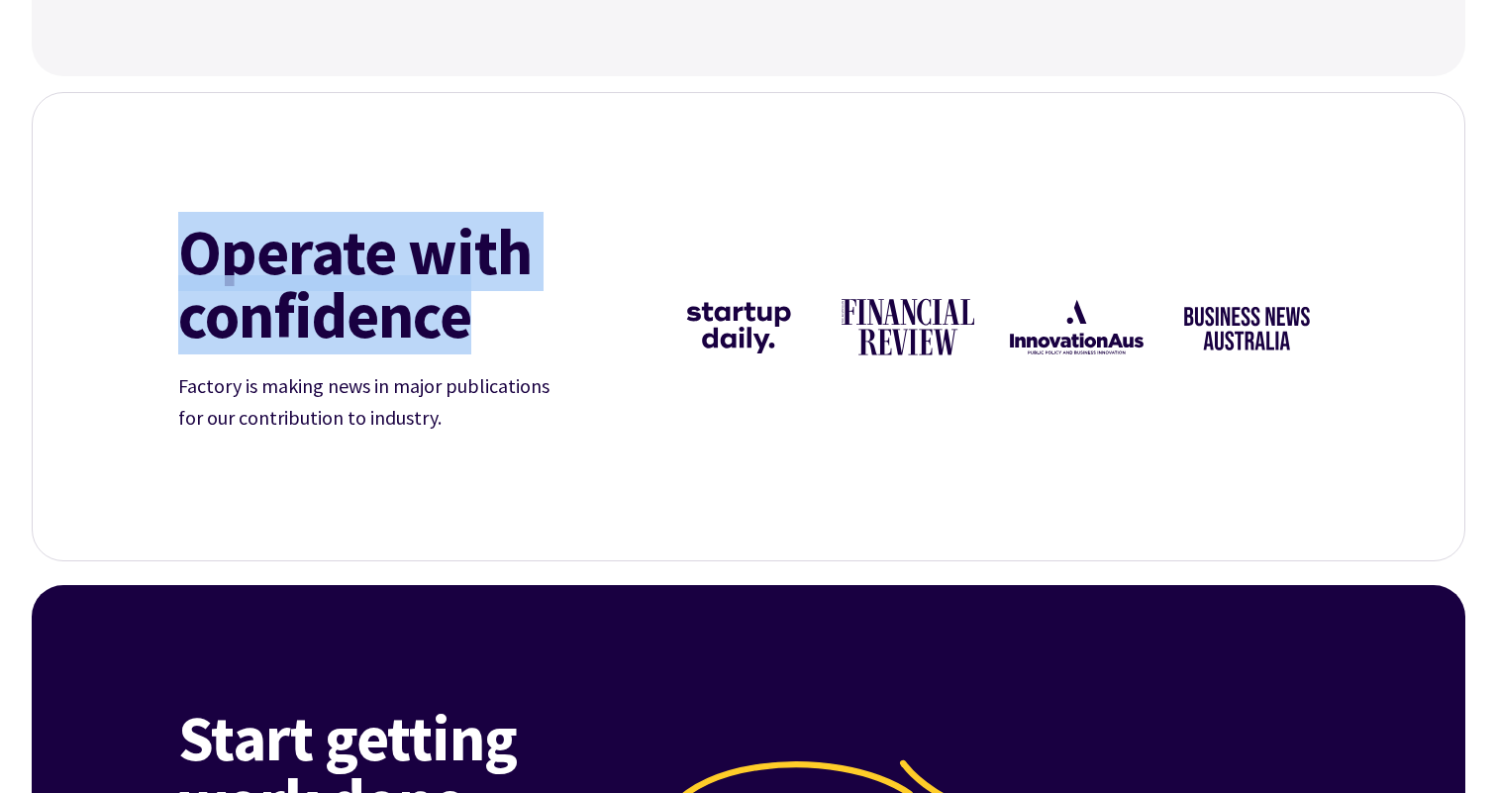
click at [430, 392] on p "Factory is making news in major publications for our contribution to industry." at bounding box center [376, 401] width 396 height 63
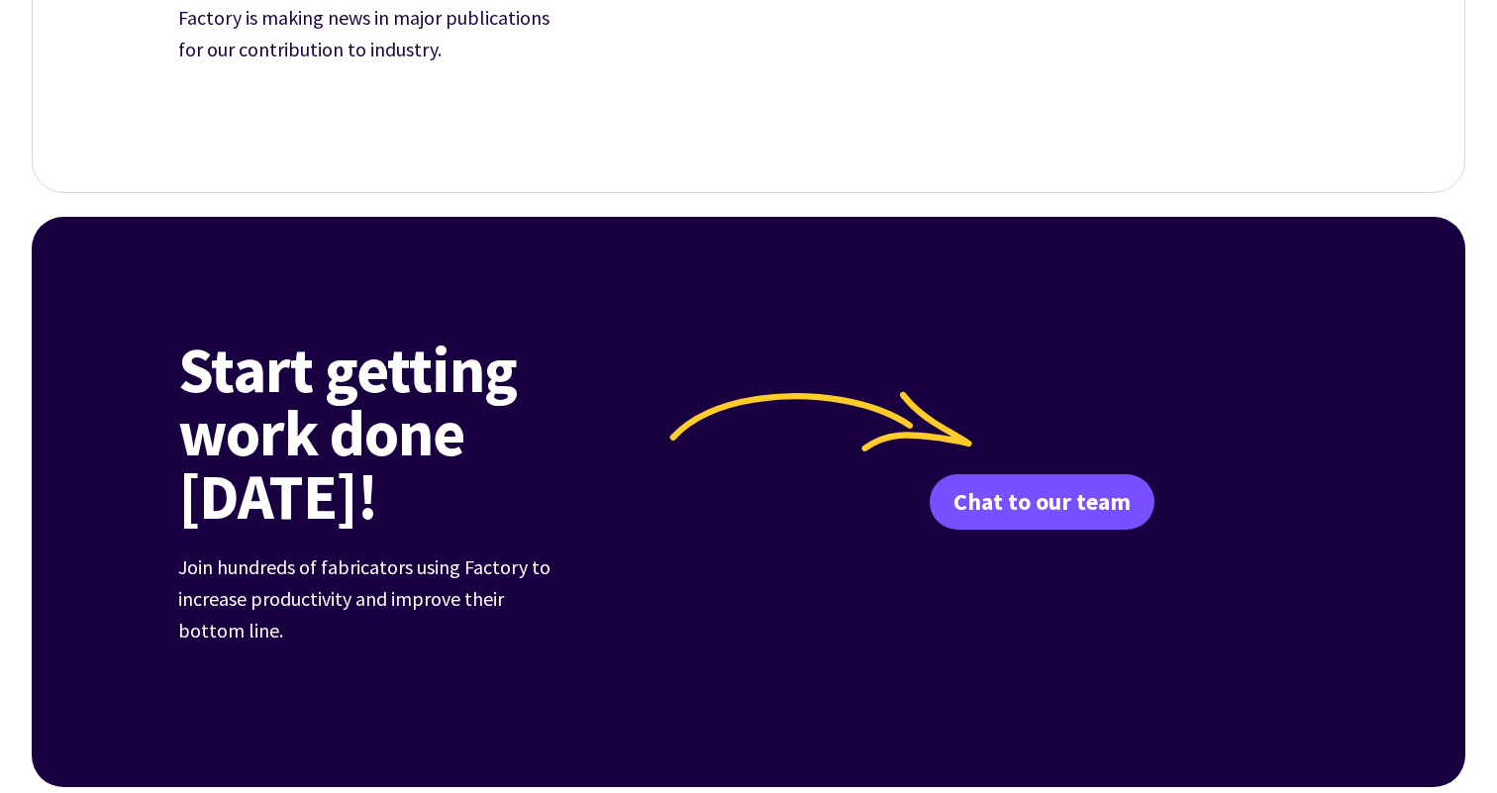
scroll to position [7262, 0]
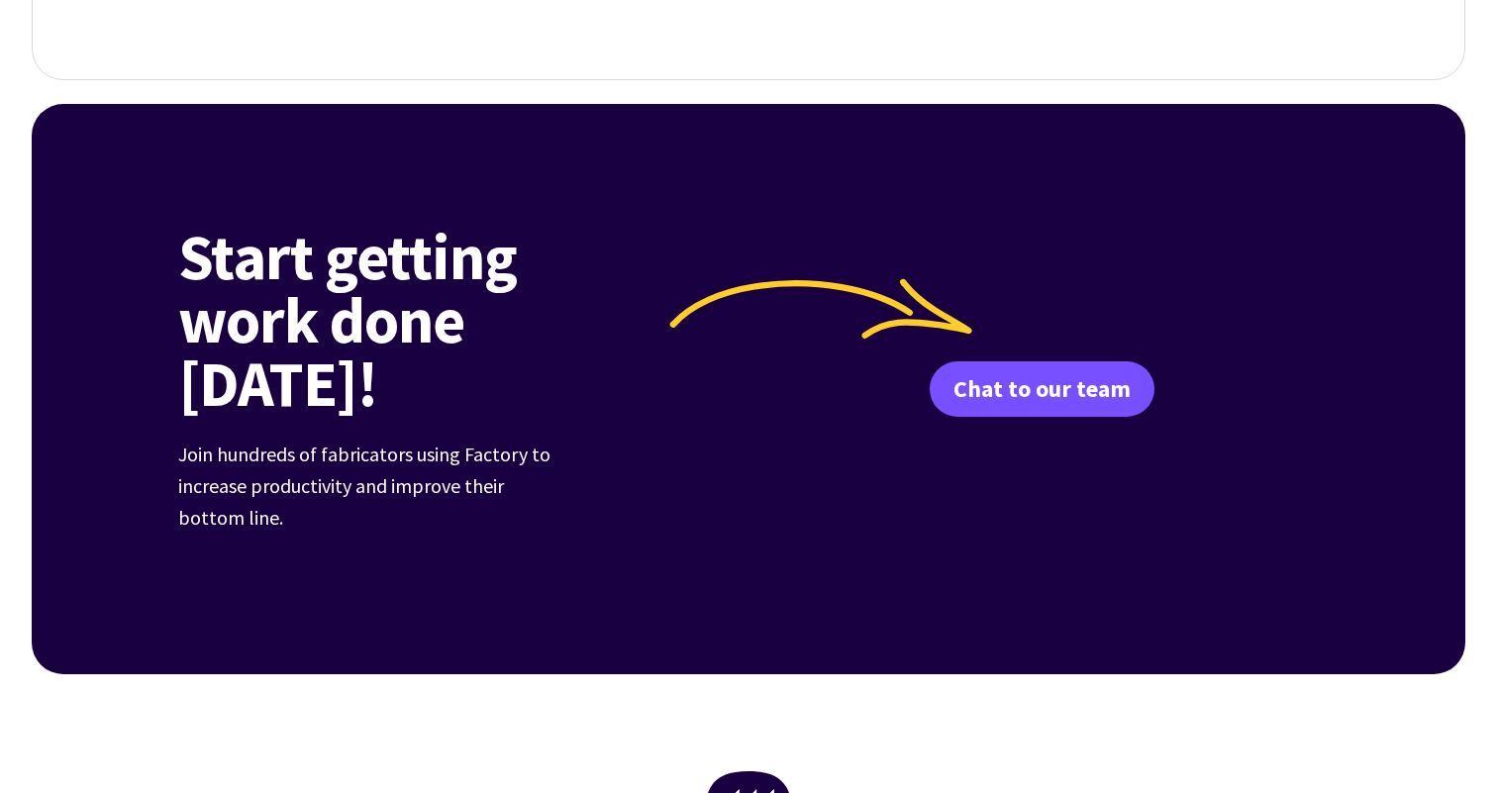
click at [413, 270] on h2 "Start getting work done [DATE]!" at bounding box center [421, 320] width 486 height 190
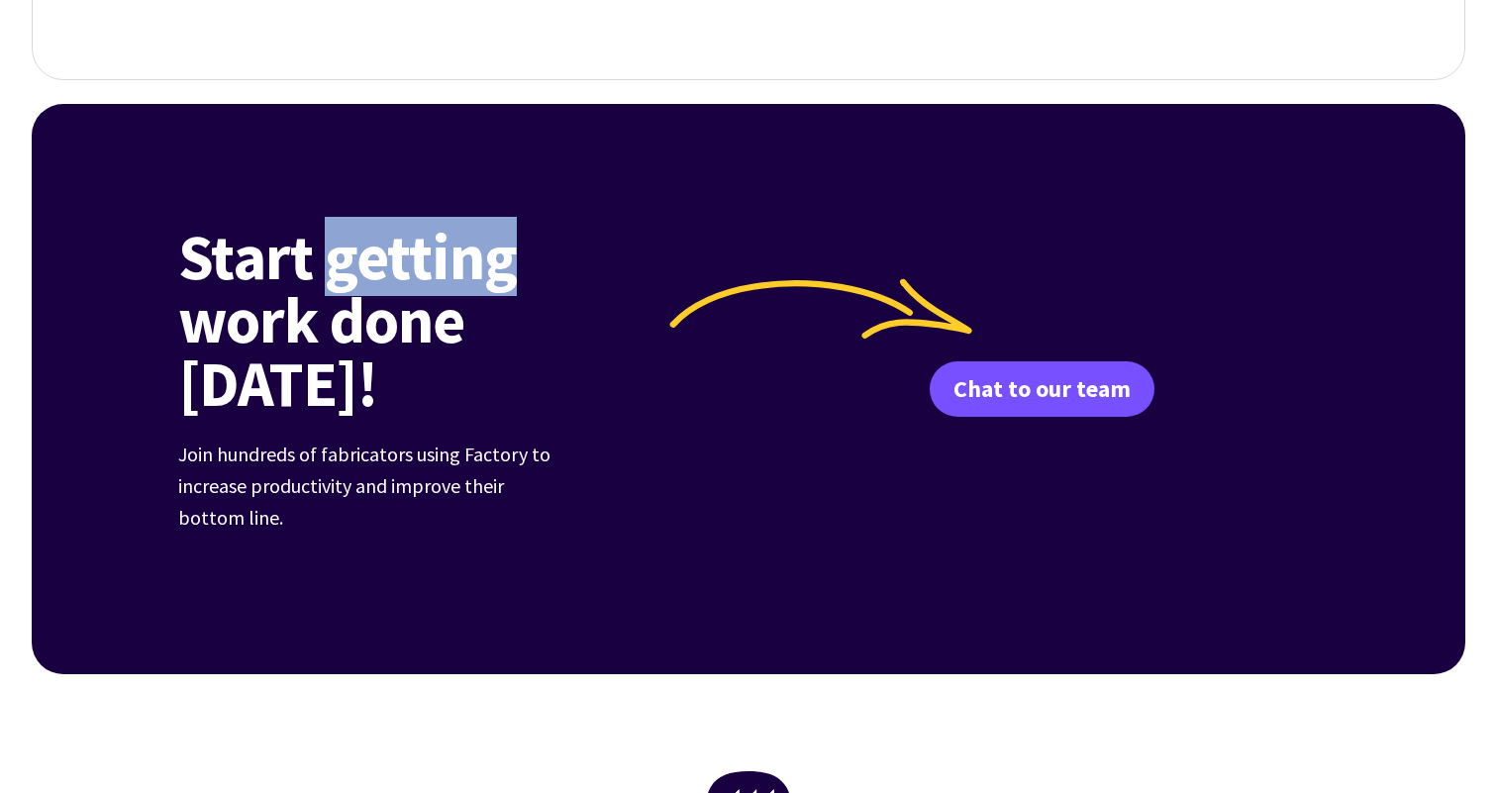
click at [413, 270] on h2 "Start getting work done [DATE]!" at bounding box center [421, 320] width 486 height 190
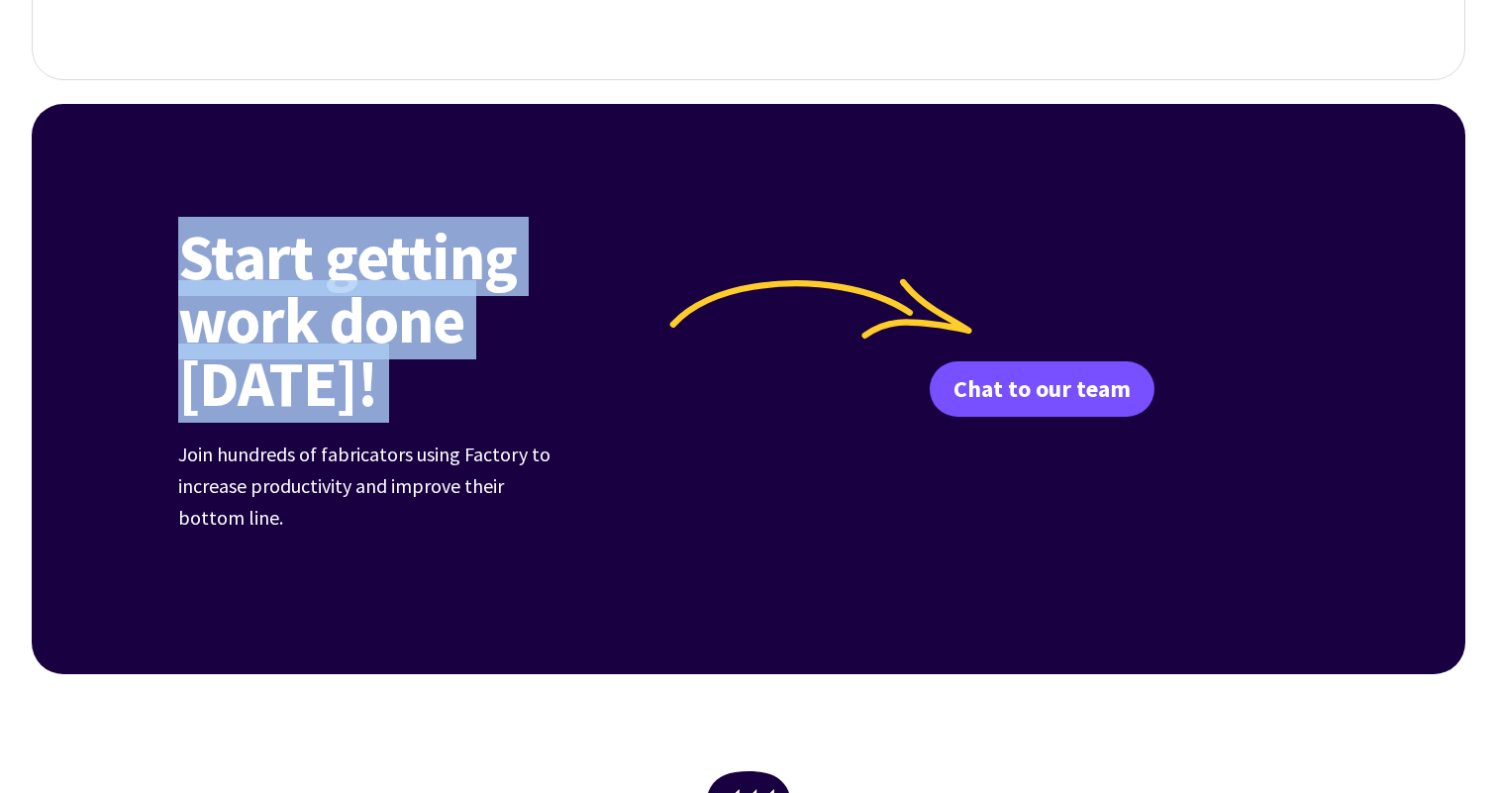
click at [404, 363] on div "Start getting work done today! Join hundreds of fabricators using Factory to in…" at bounding box center [455, 389] width 554 height 329
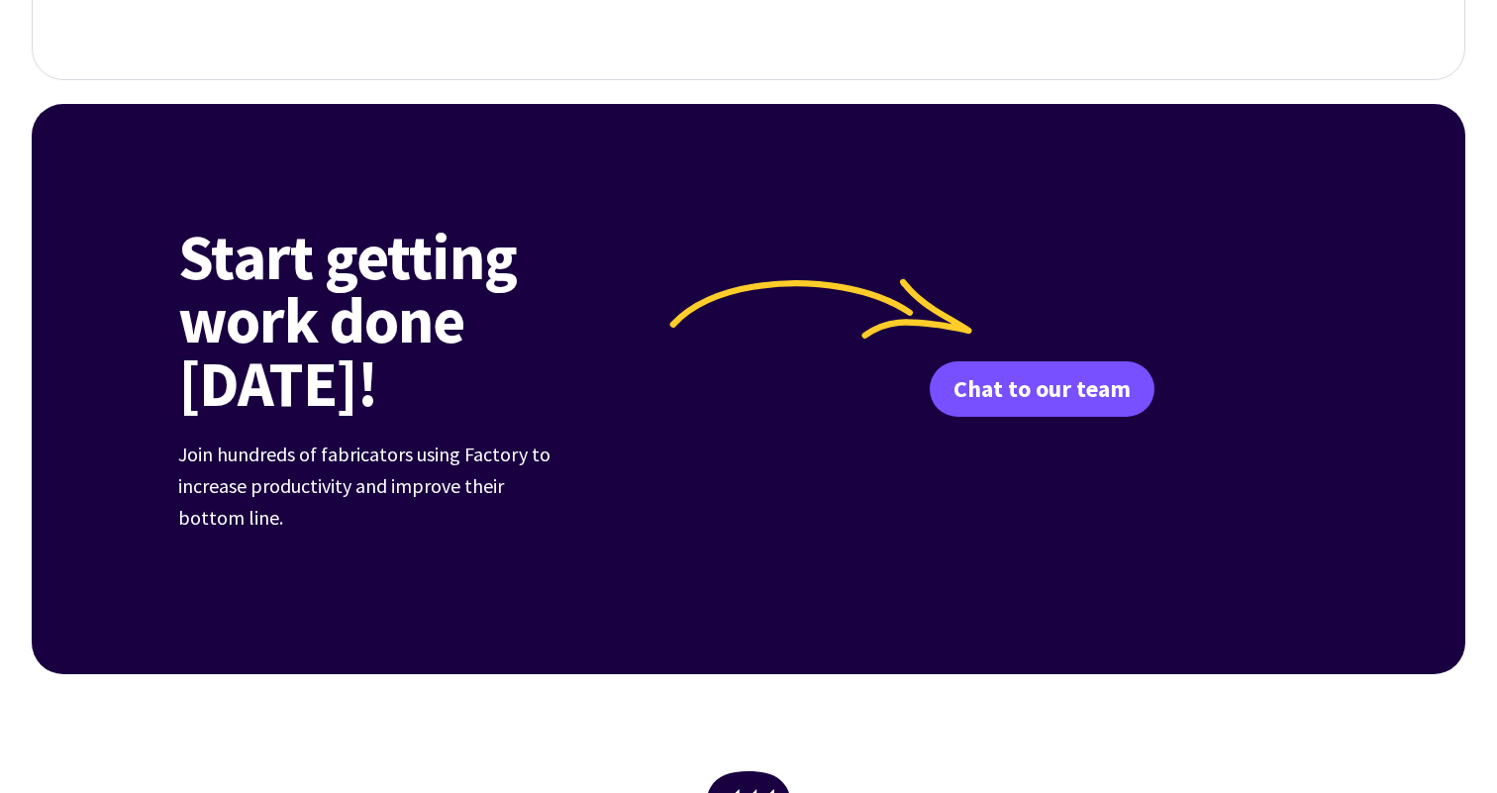
click at [404, 363] on div "Start getting work done today! Join hundreds of fabricators using Factory to in…" at bounding box center [455, 389] width 554 height 329
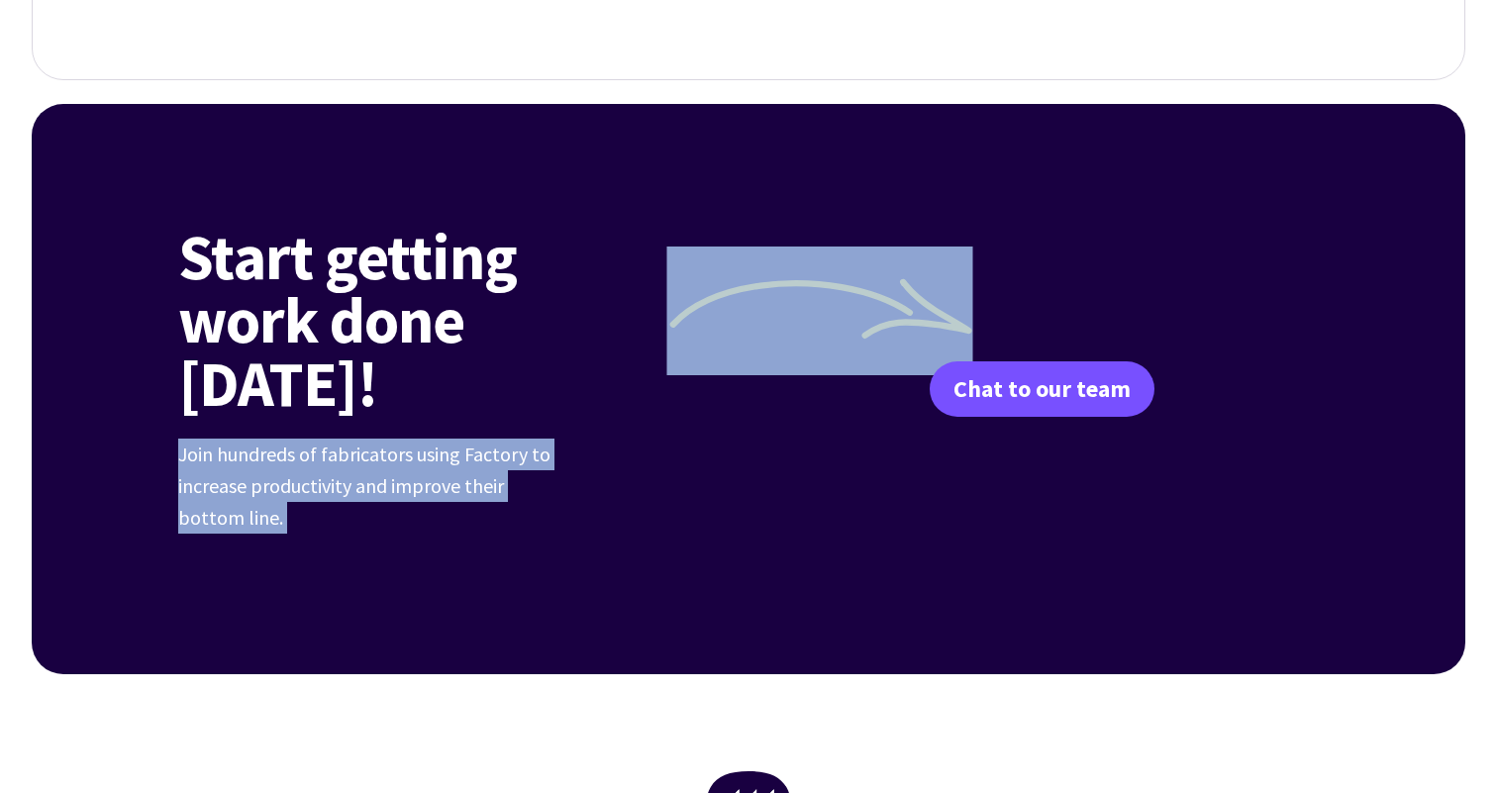
click at [408, 439] on p "Join hundreds of fabricators using Factory to increase productivity and improve…" at bounding box center [371, 486] width 386 height 95
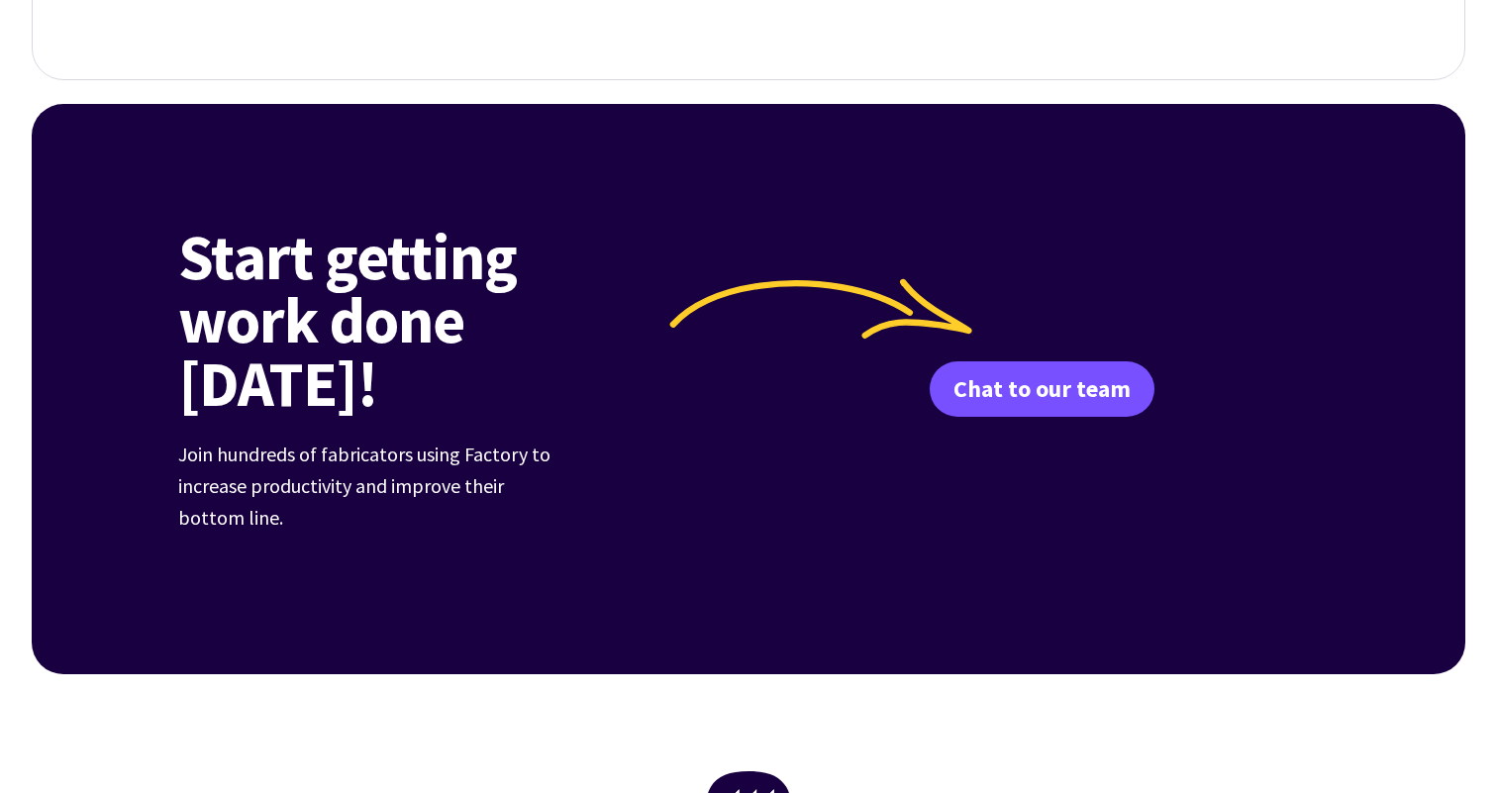
click at [408, 439] on p "Join hundreds of fabricators using Factory to increase productivity and improve…" at bounding box center [371, 486] width 386 height 95
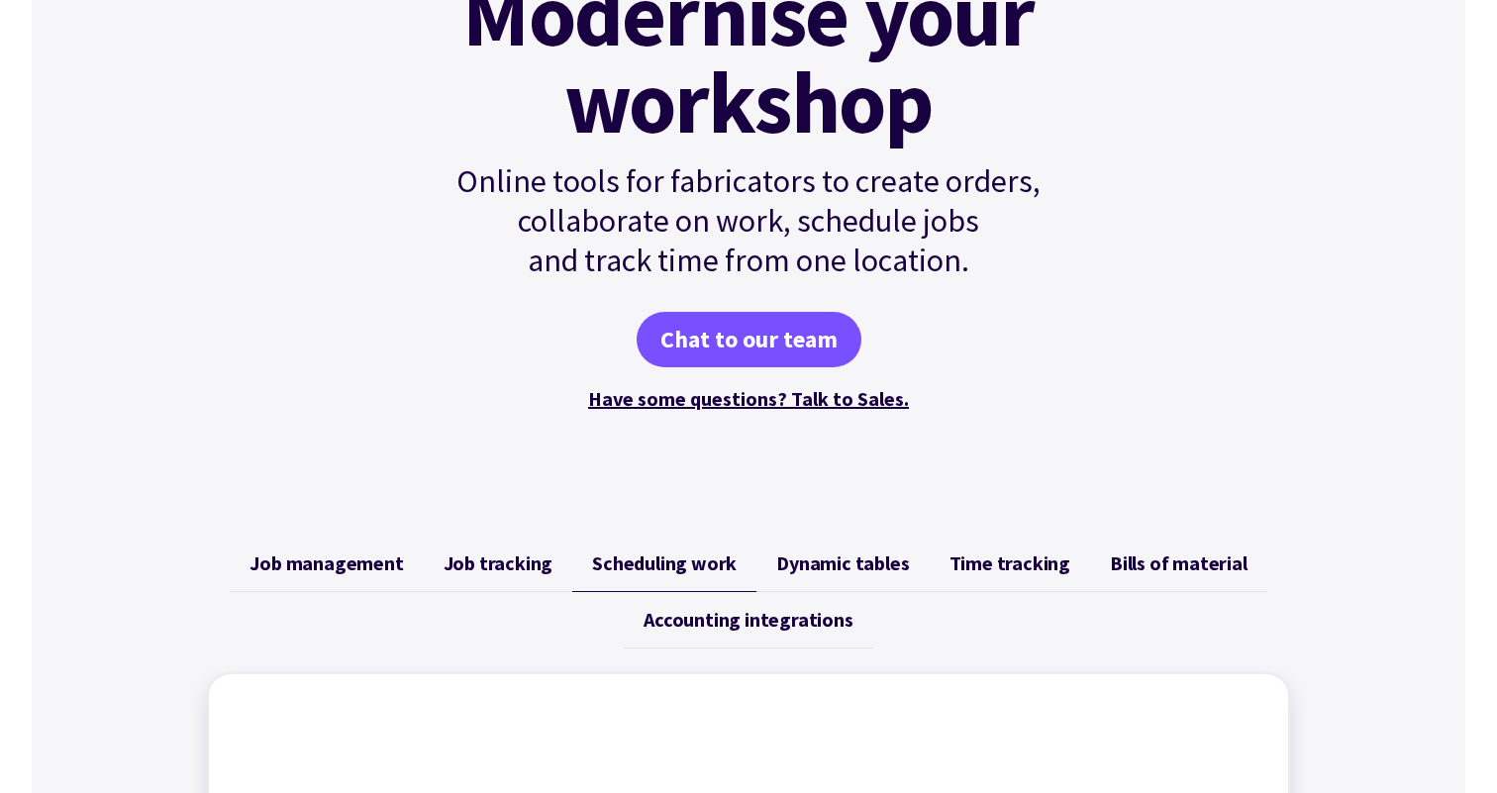
scroll to position [0, 0]
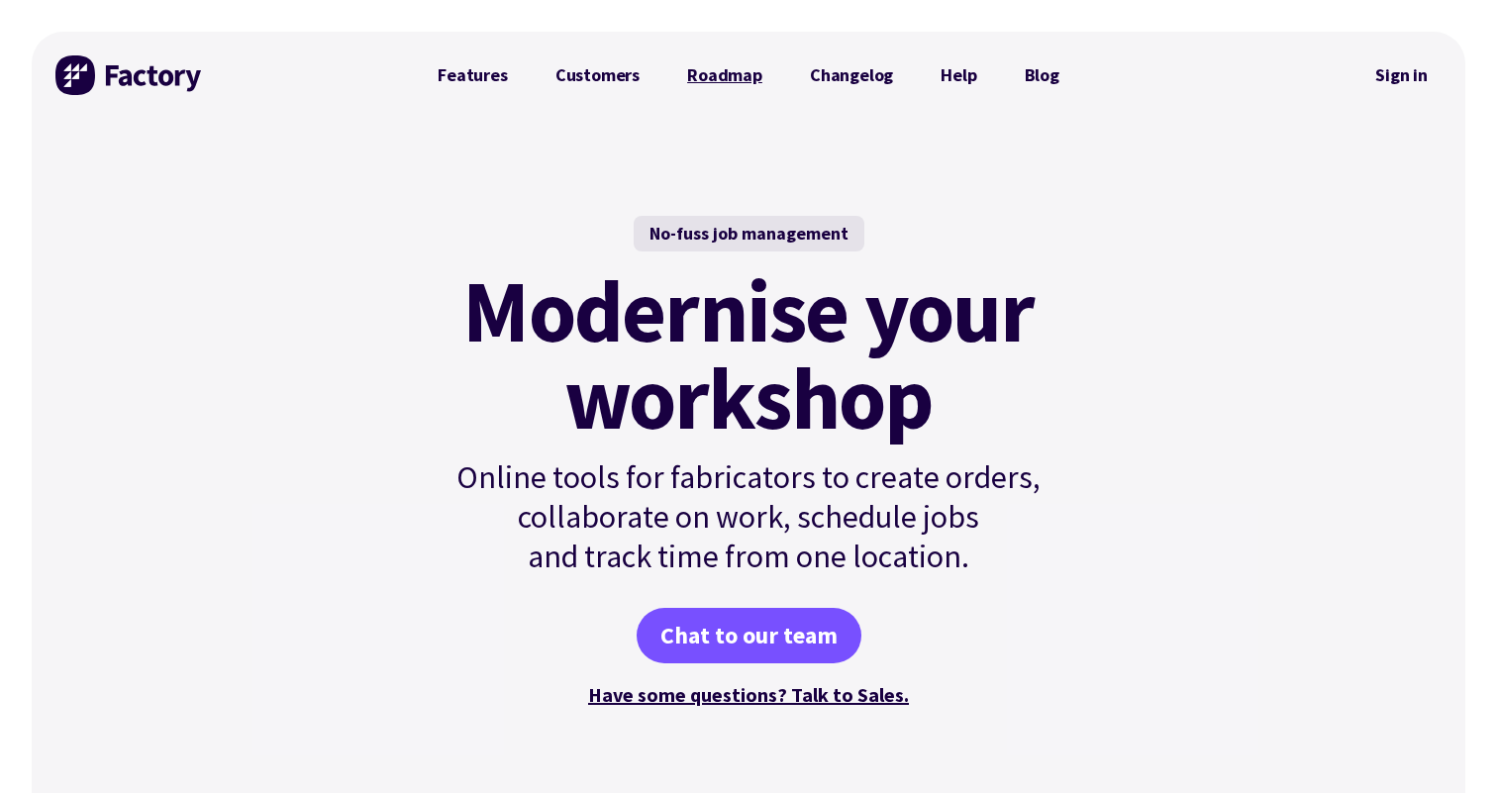
click at [757, 68] on link "Roadmap" at bounding box center [724, 75] width 123 height 40
click at [773, 484] on p "Online tools for fabricators to create orders, collaborate on work, schedule jo…" at bounding box center [748, 516] width 669 height 119
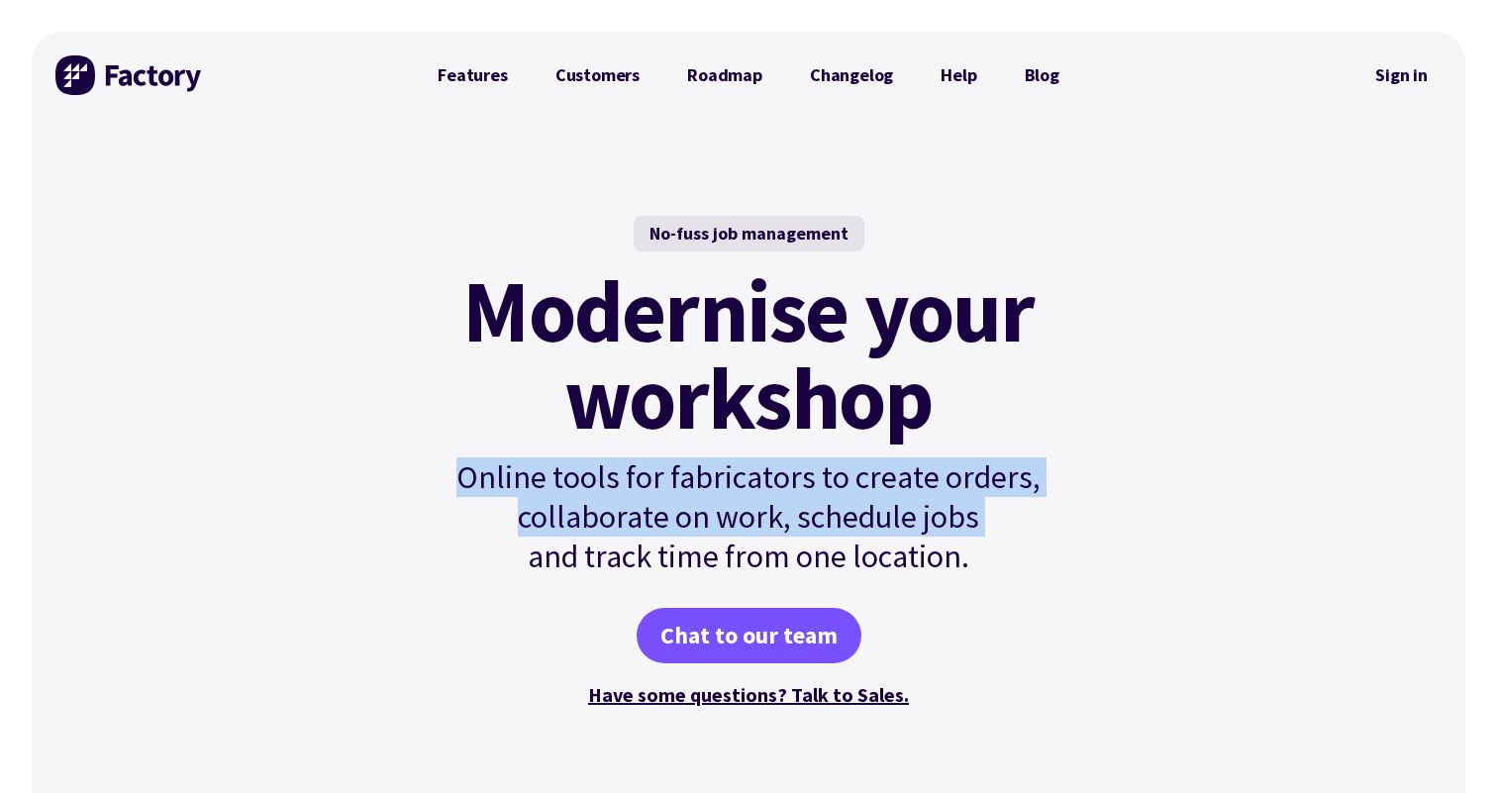
click at [805, 498] on p "Online tools for fabricators to create orders, collaborate on work, schedule jo…" at bounding box center [748, 516] width 669 height 119
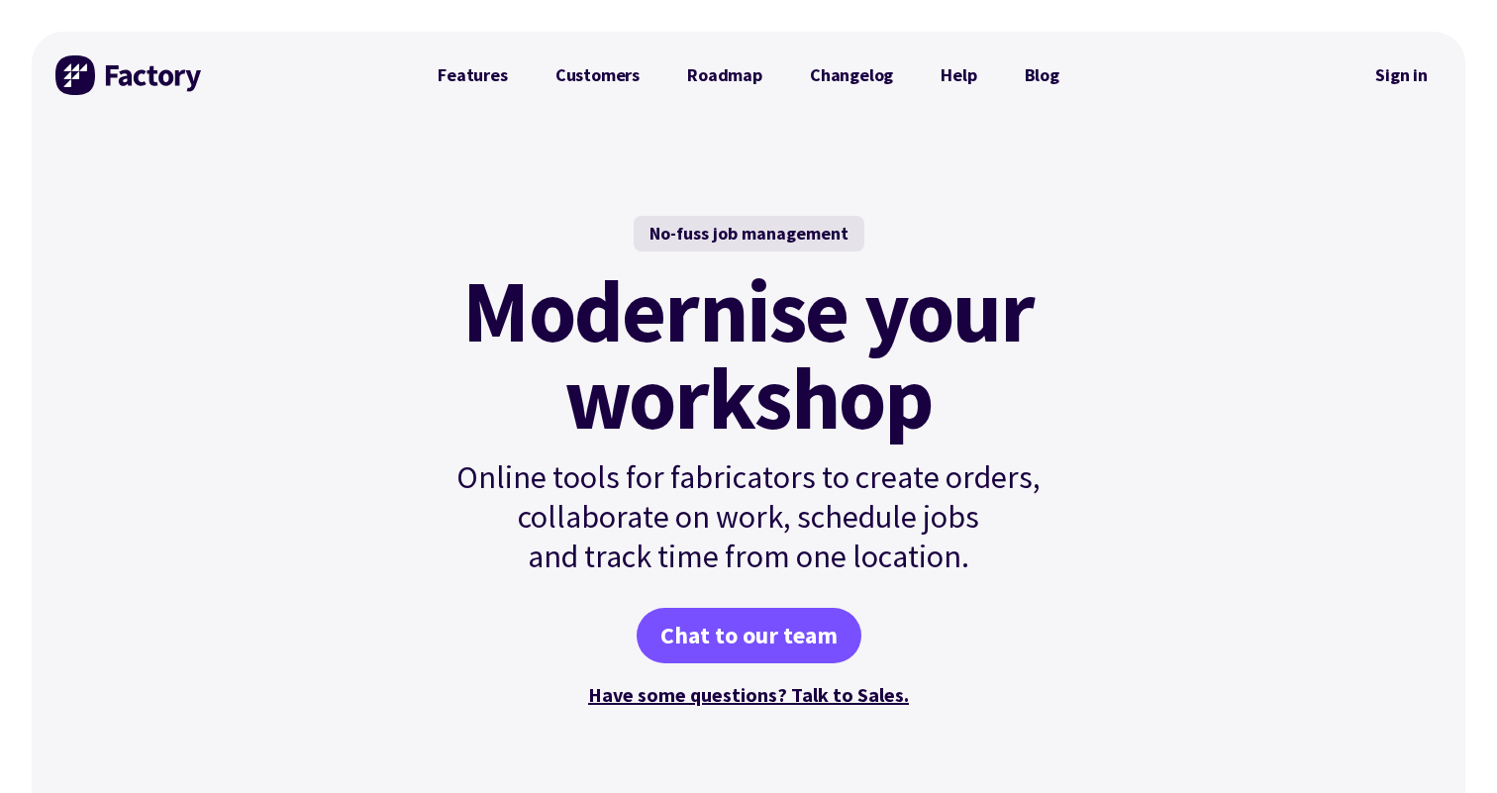
click at [805, 498] on p "Online tools for fabricators to create orders, collaborate on work, schedule jo…" at bounding box center [748, 516] width 669 height 119
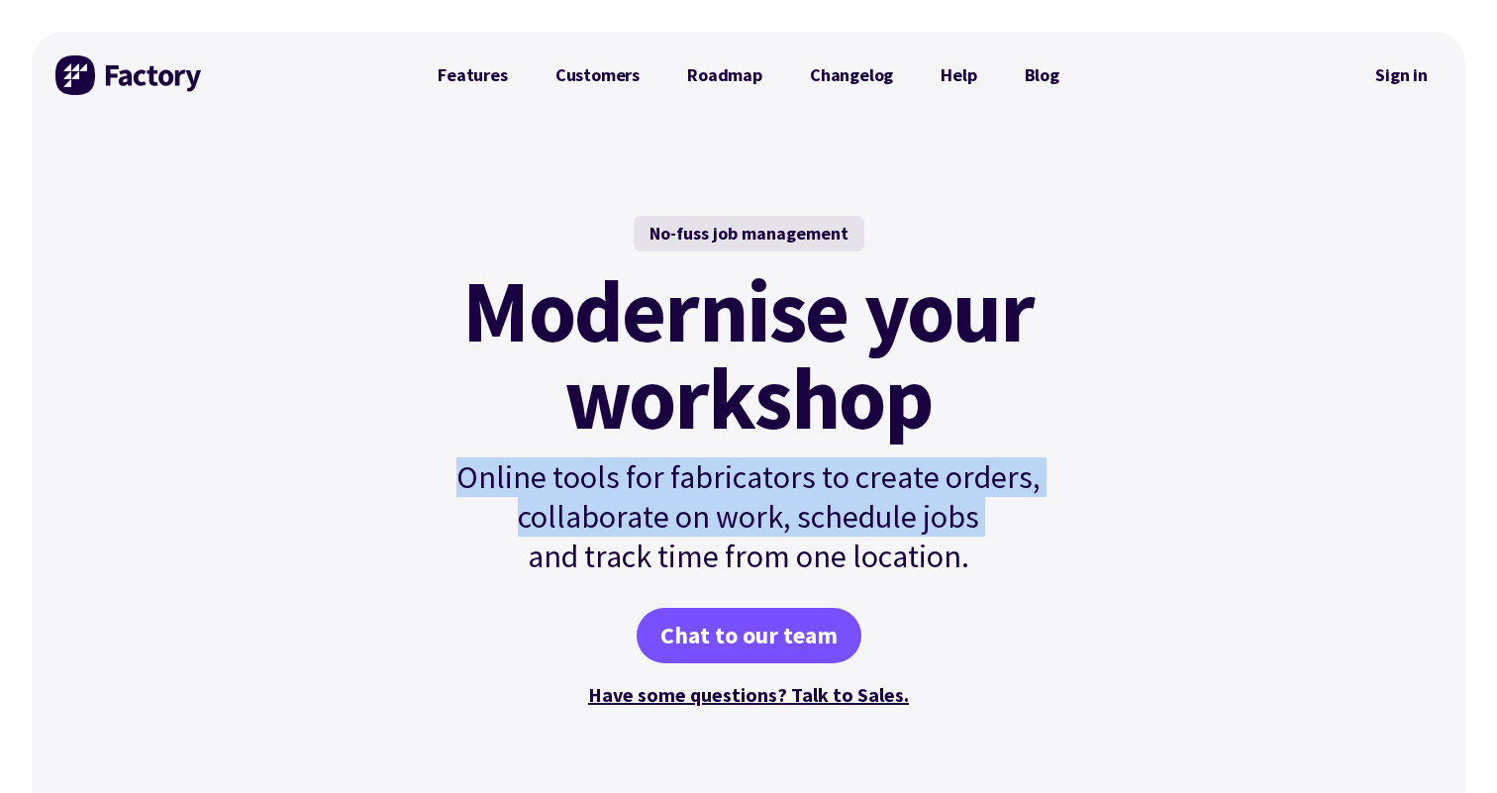
click at [744, 523] on p "Online tools for fabricators to create orders, collaborate on work, schedule jo…" at bounding box center [748, 516] width 669 height 119
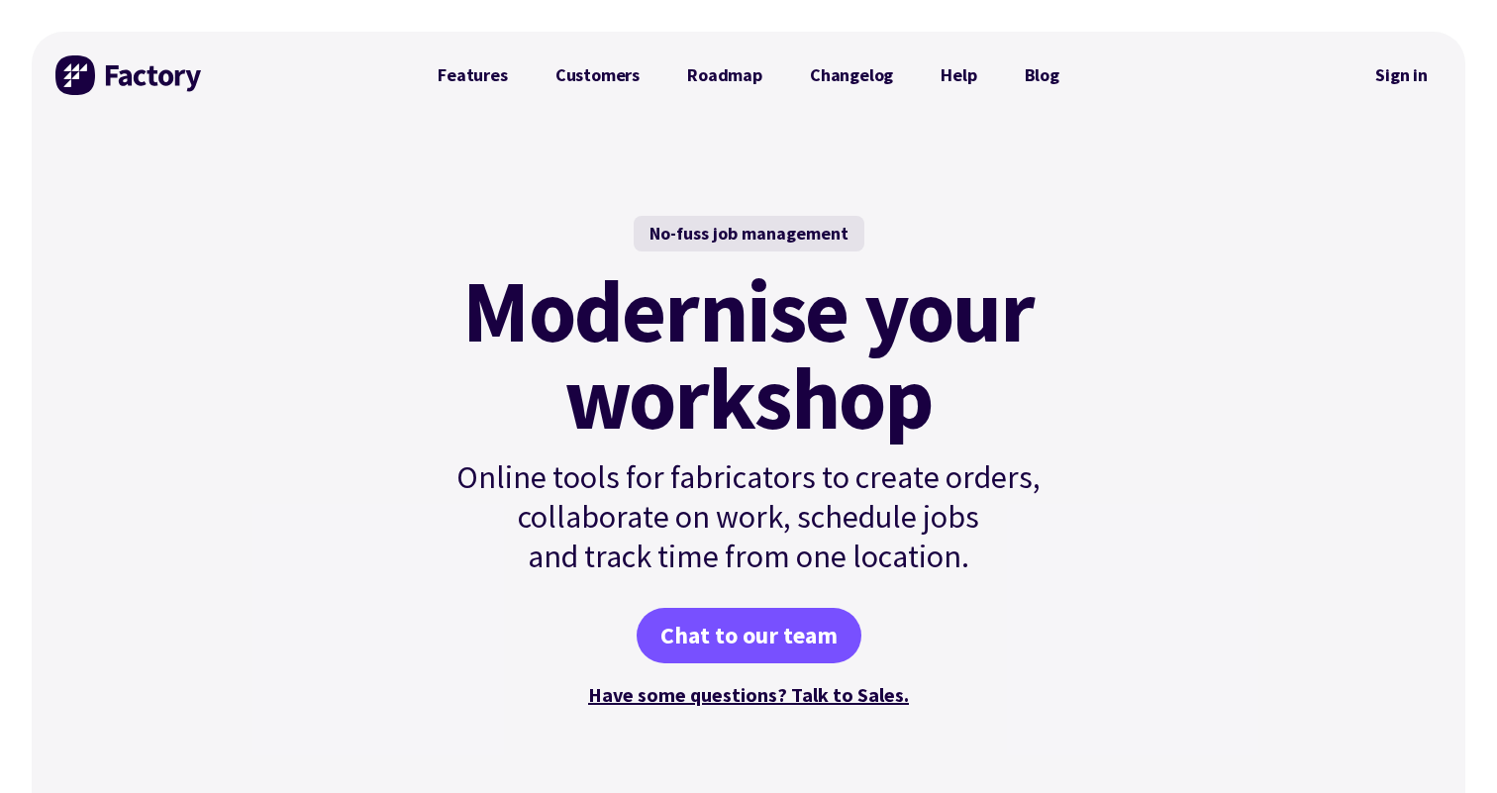
click at [744, 523] on p "Online tools for fabricators to create orders, collaborate on work, schedule jo…" at bounding box center [748, 516] width 669 height 119
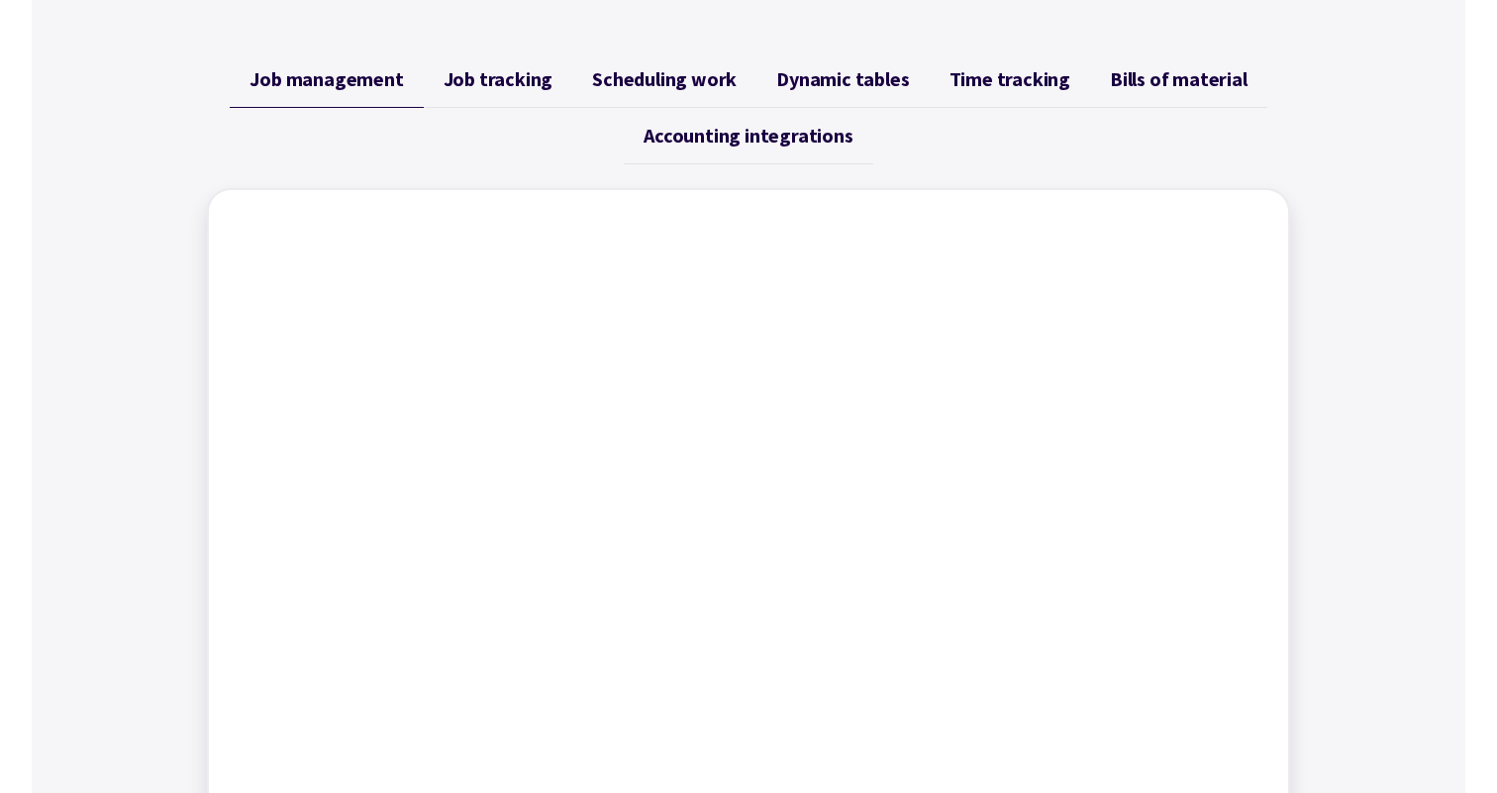
scroll to position [745, 0]
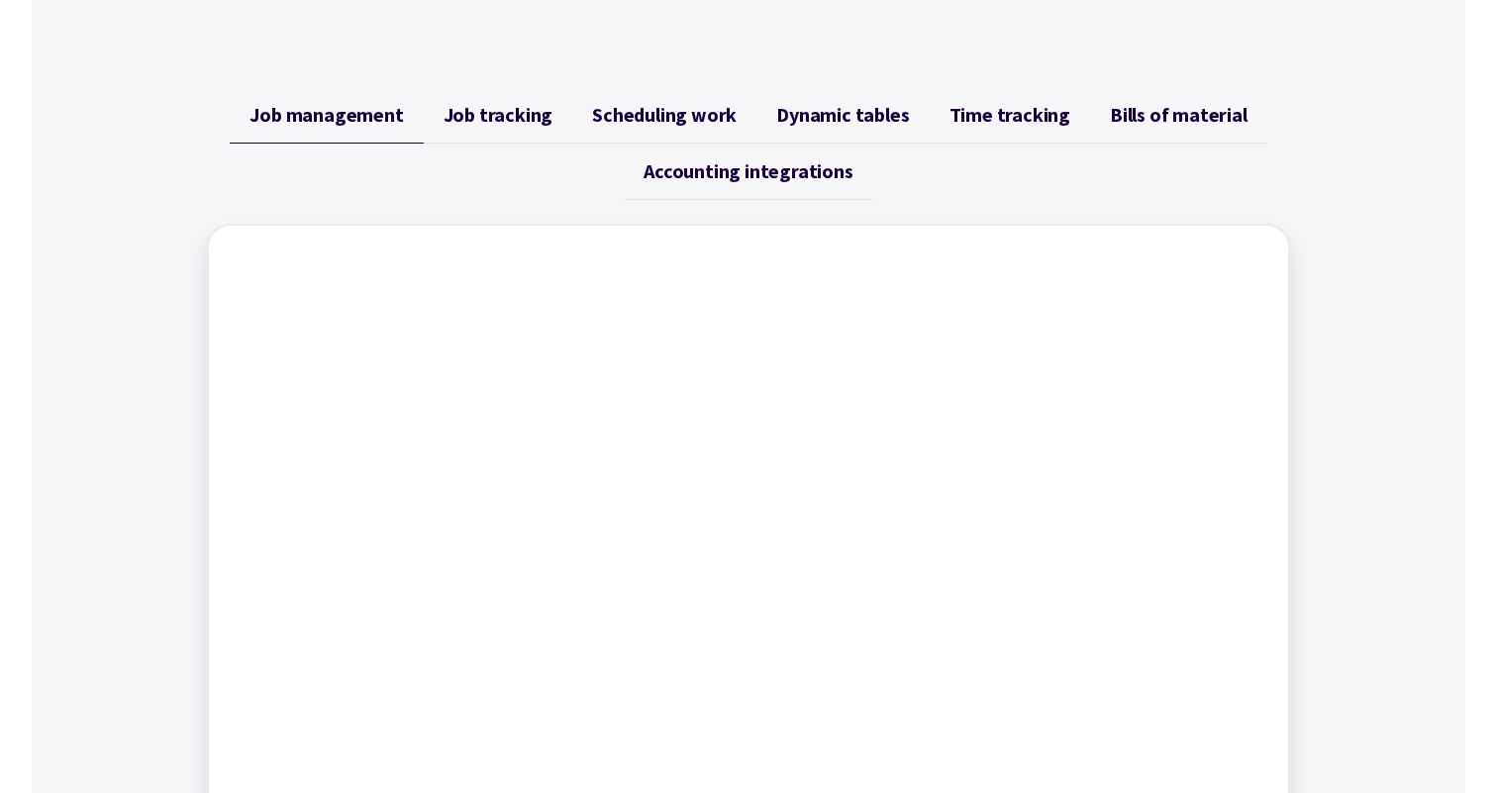
click at [509, 107] on span "Job tracking" at bounding box center [499, 115] width 110 height 24
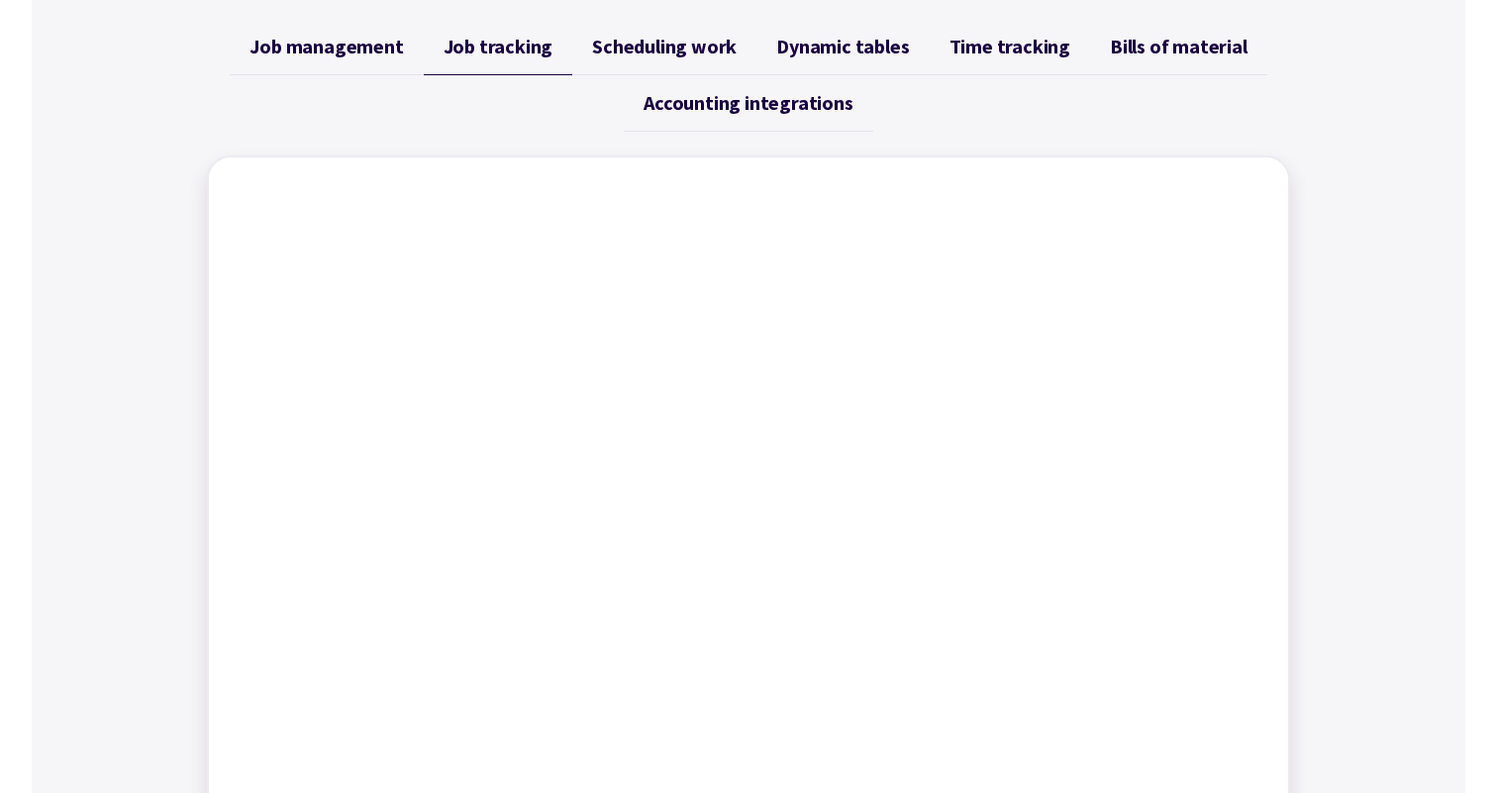
scroll to position [812, 0]
click at [668, 67] on link "Scheduling work" at bounding box center [664, 48] width 184 height 56
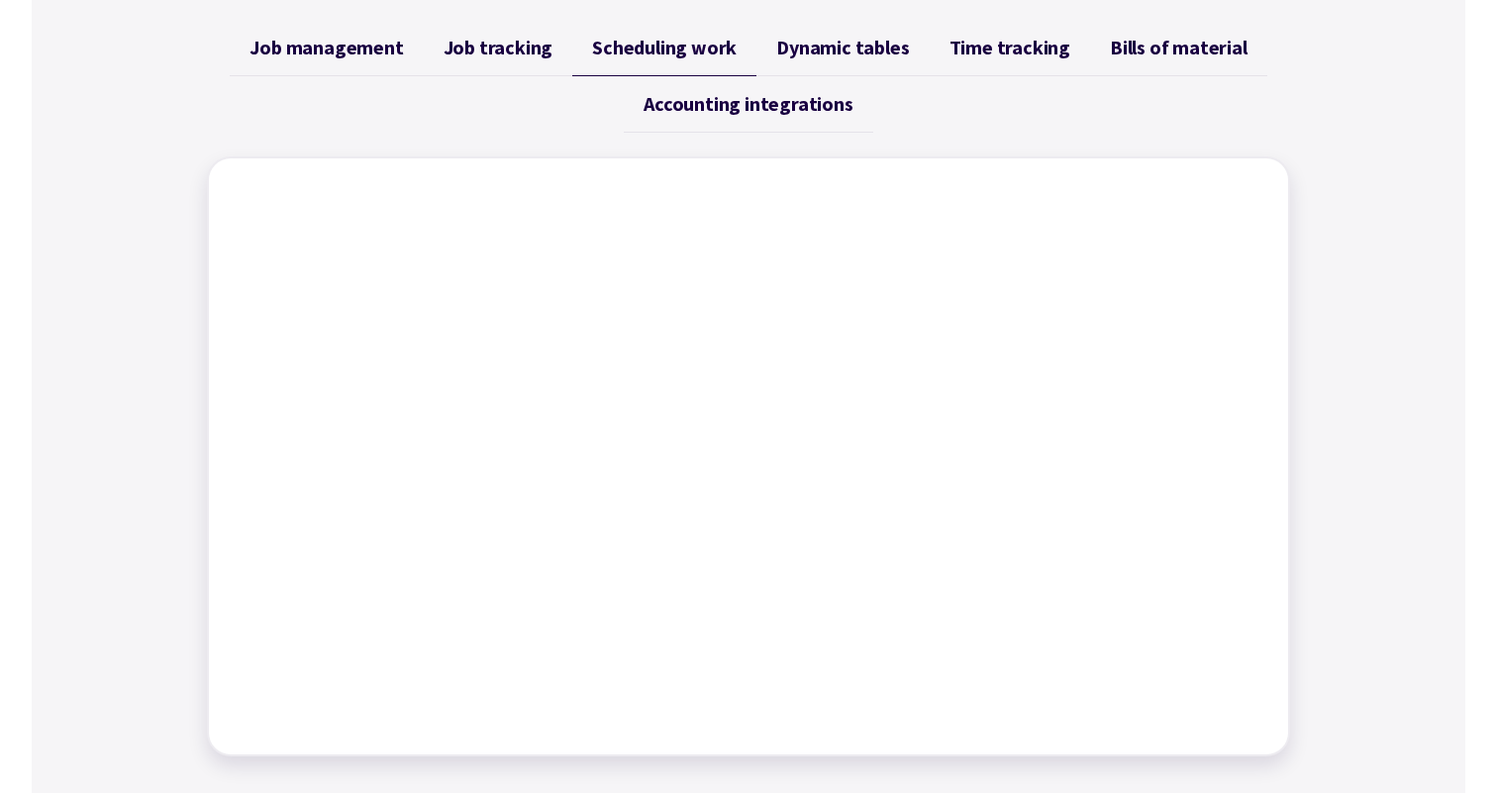
click at [840, 55] on span "Dynamic tables" at bounding box center [842, 48] width 133 height 24
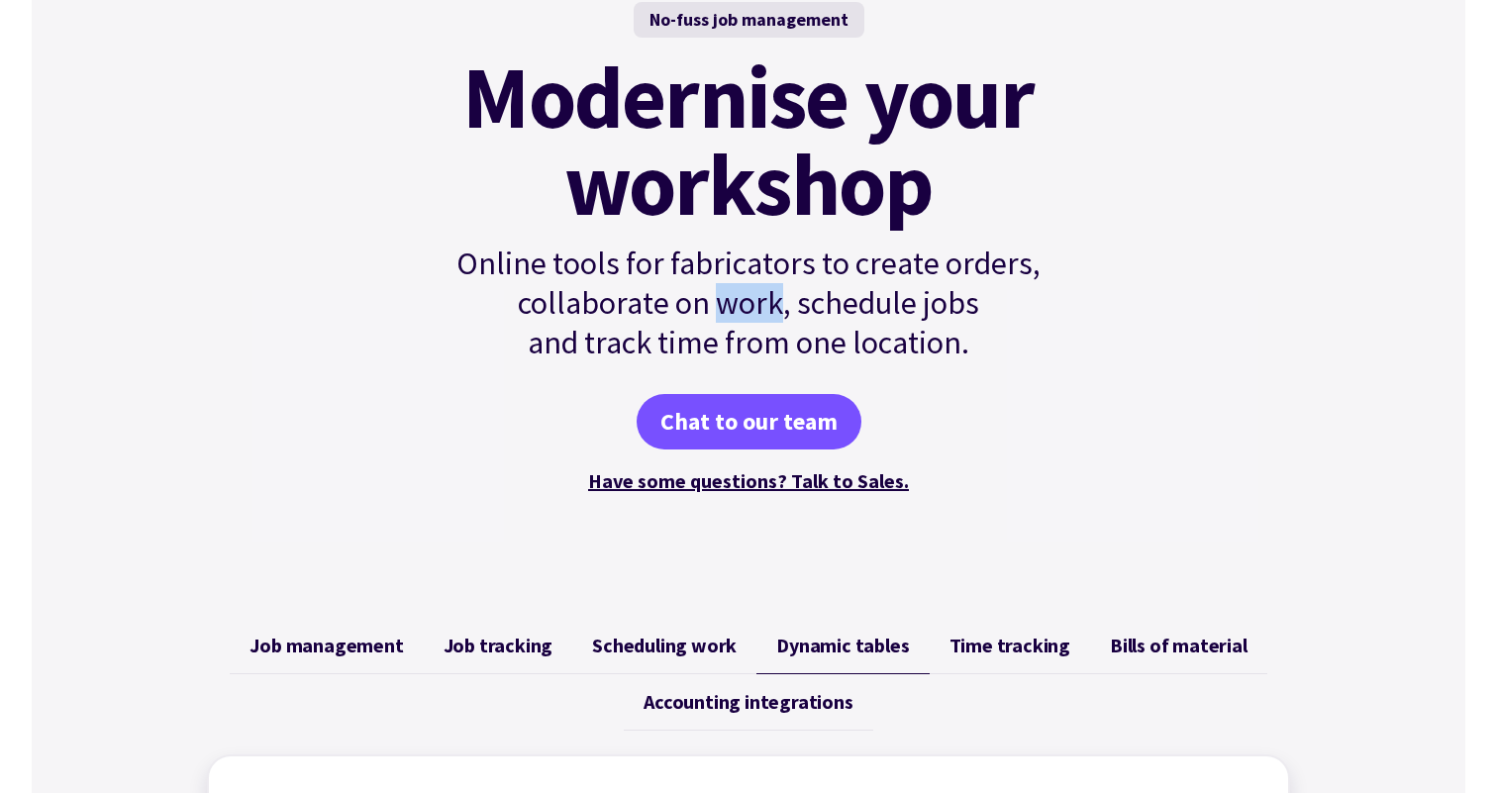
scroll to position [211, 0]
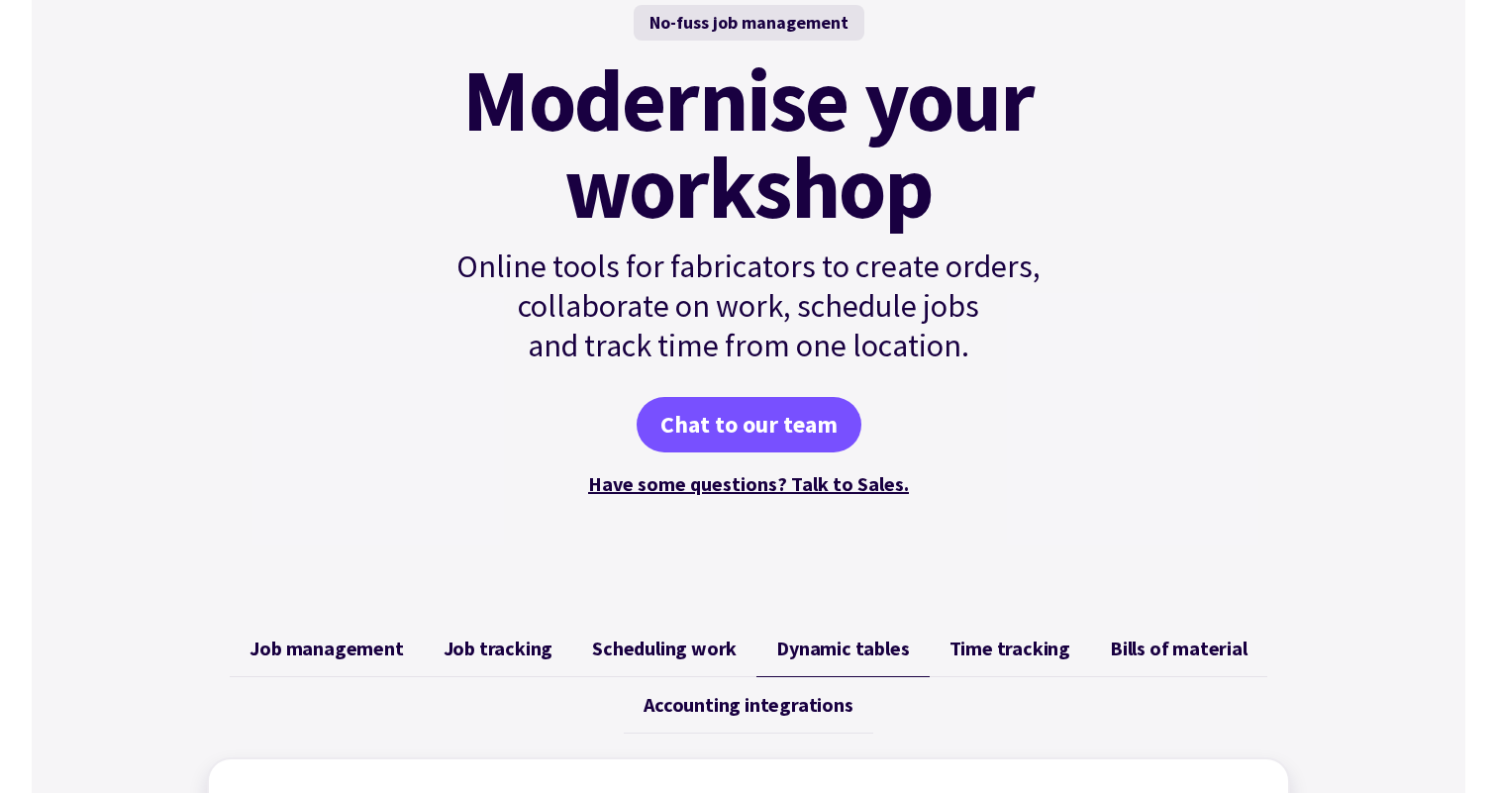
click at [755, 269] on p "Online tools for fabricators to create orders, collaborate on work, schedule jo…" at bounding box center [748, 306] width 669 height 119
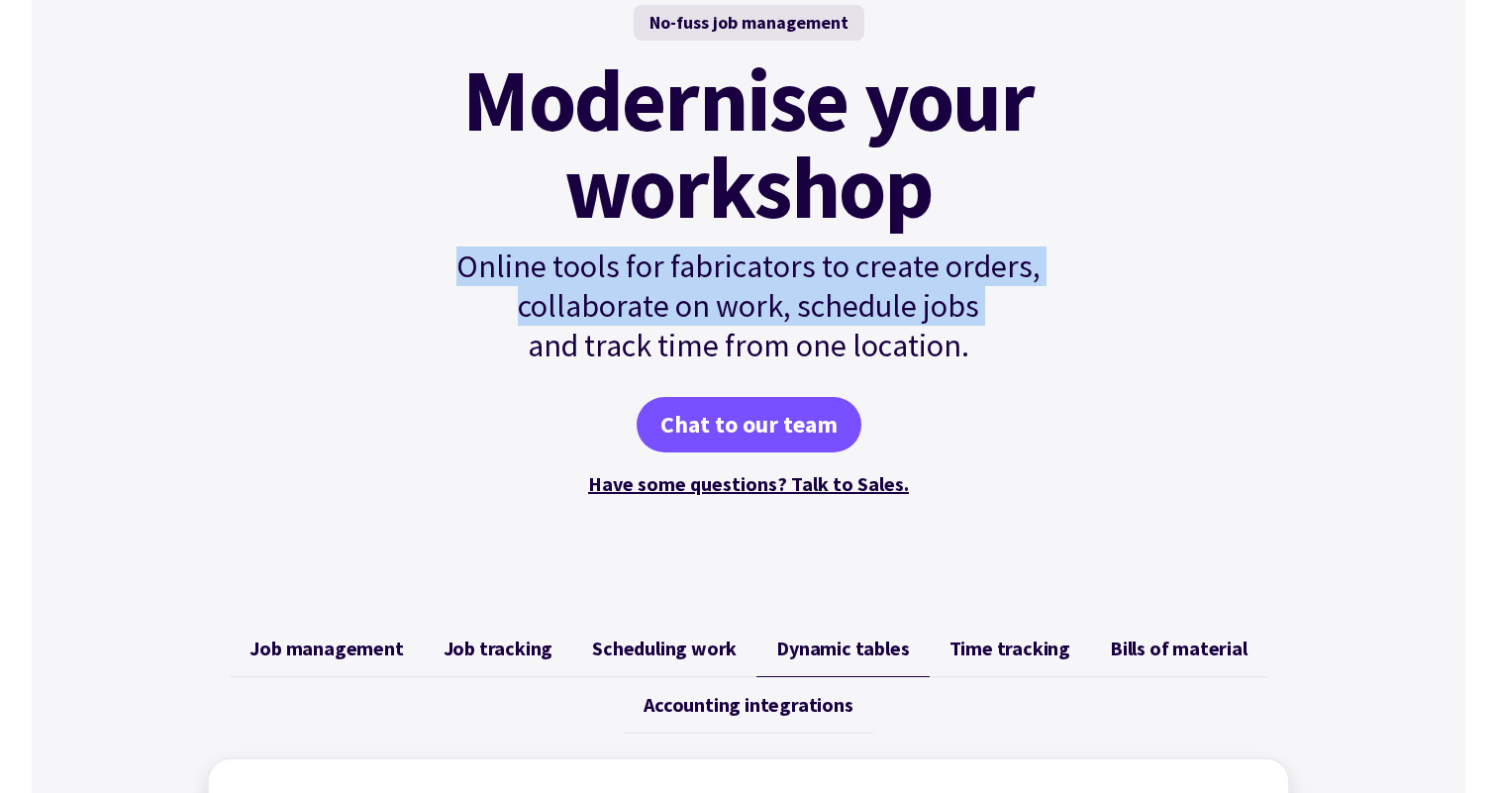
click at [755, 269] on p "Online tools for fabricators to create orders, collaborate on work, schedule jo…" at bounding box center [748, 306] width 669 height 119
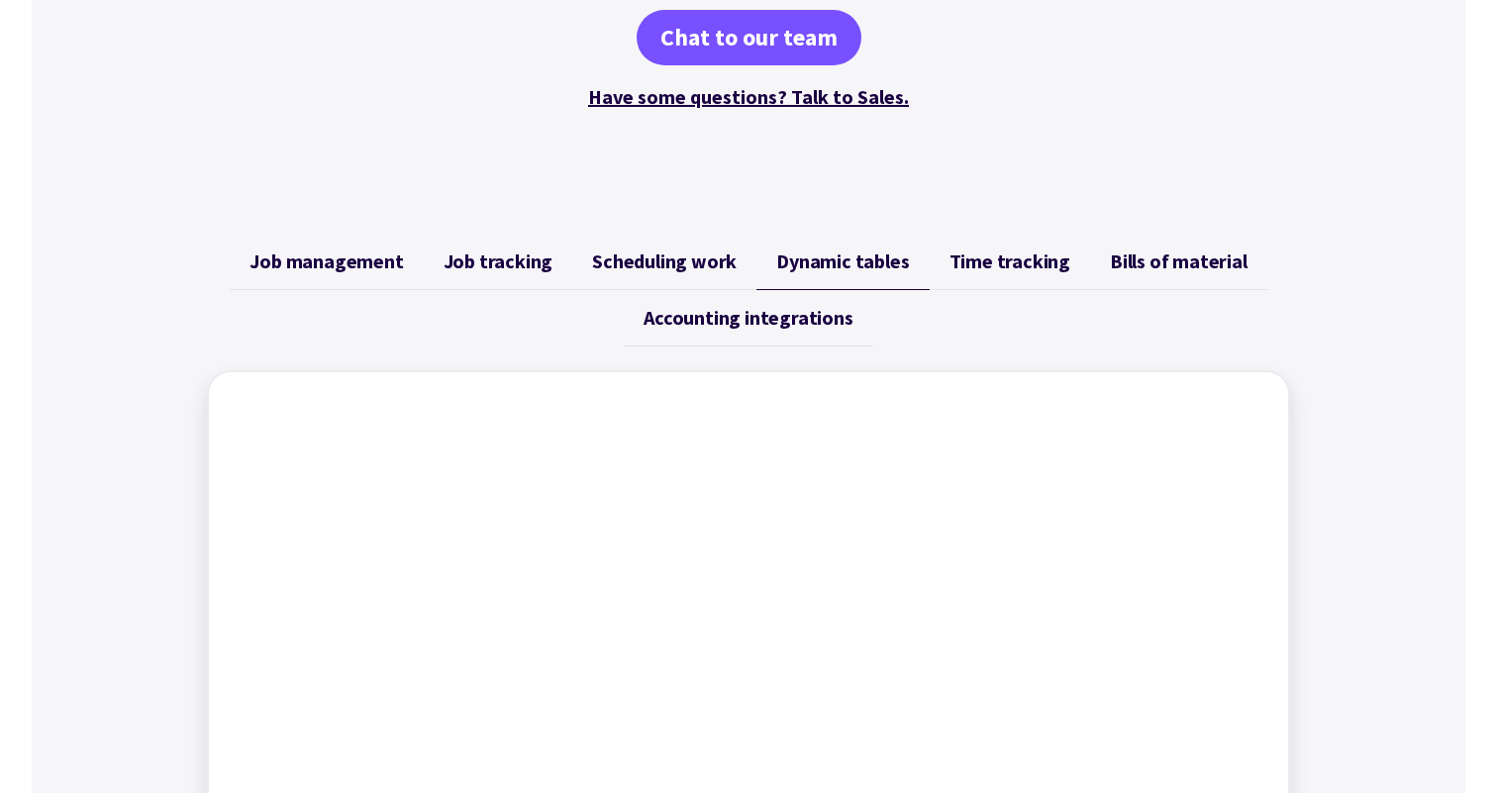
scroll to position [545, 0]
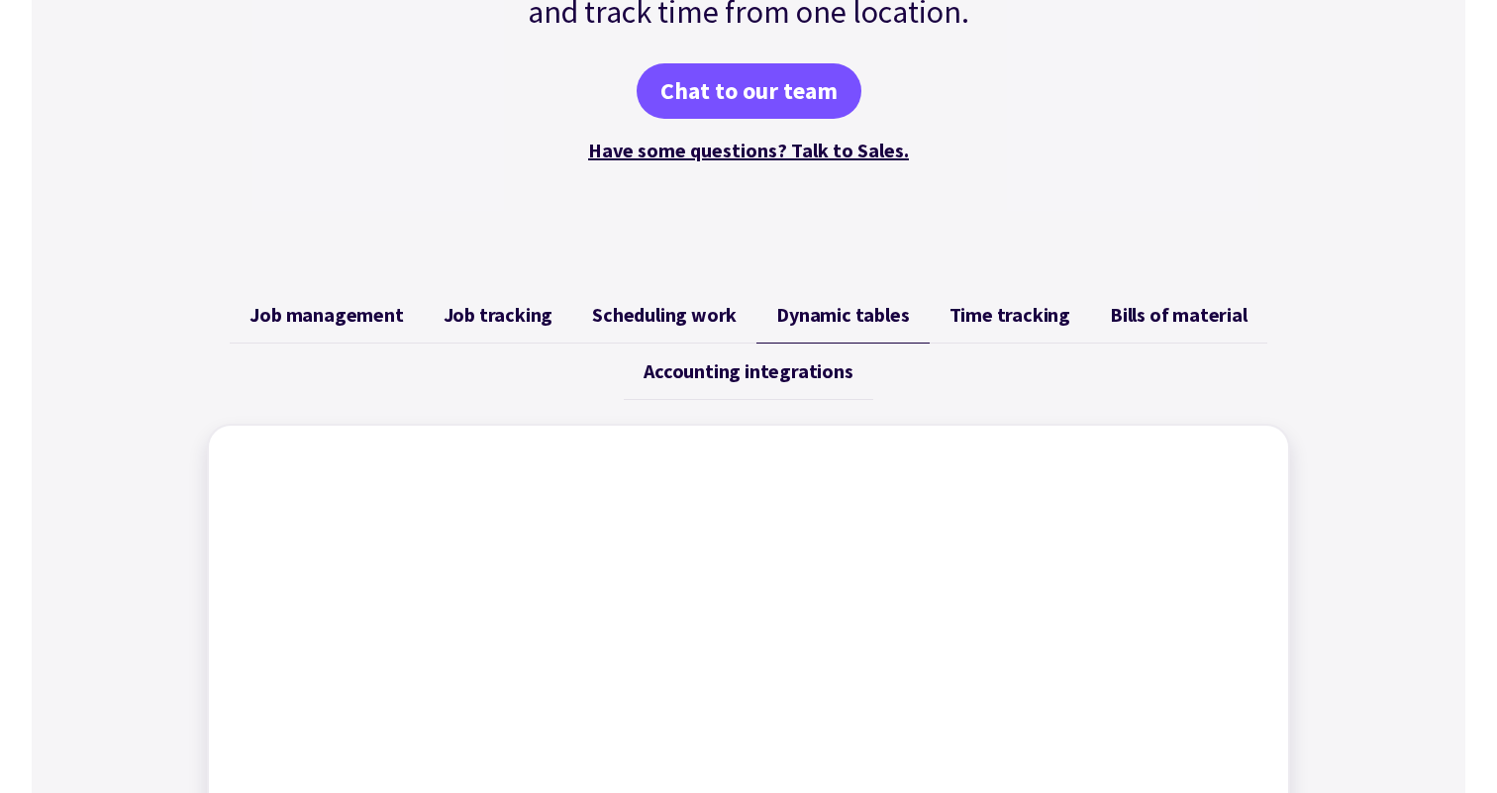
click at [1012, 313] on span "Time tracking" at bounding box center [1009, 315] width 121 height 24
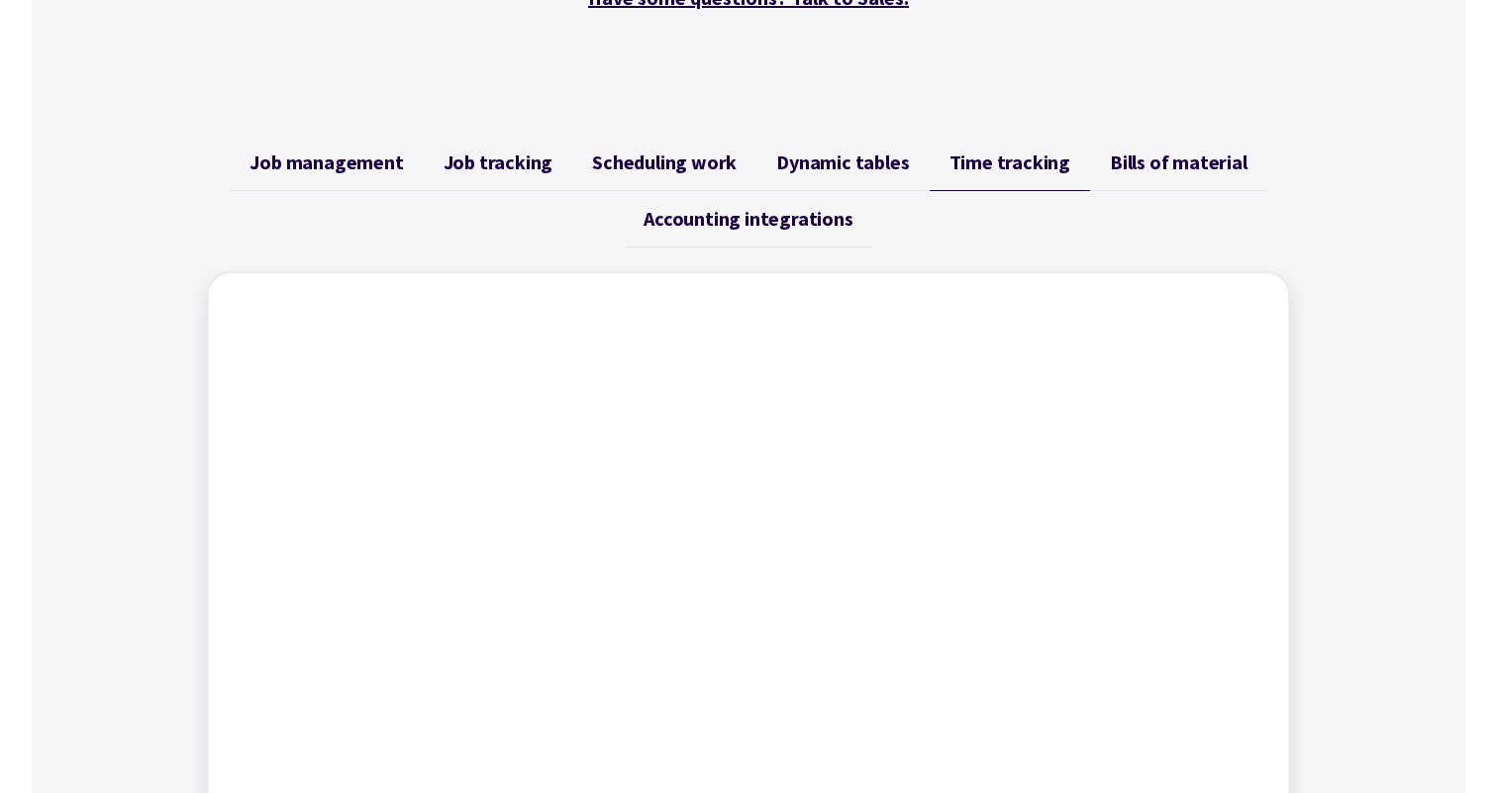
scroll to position [694, 0]
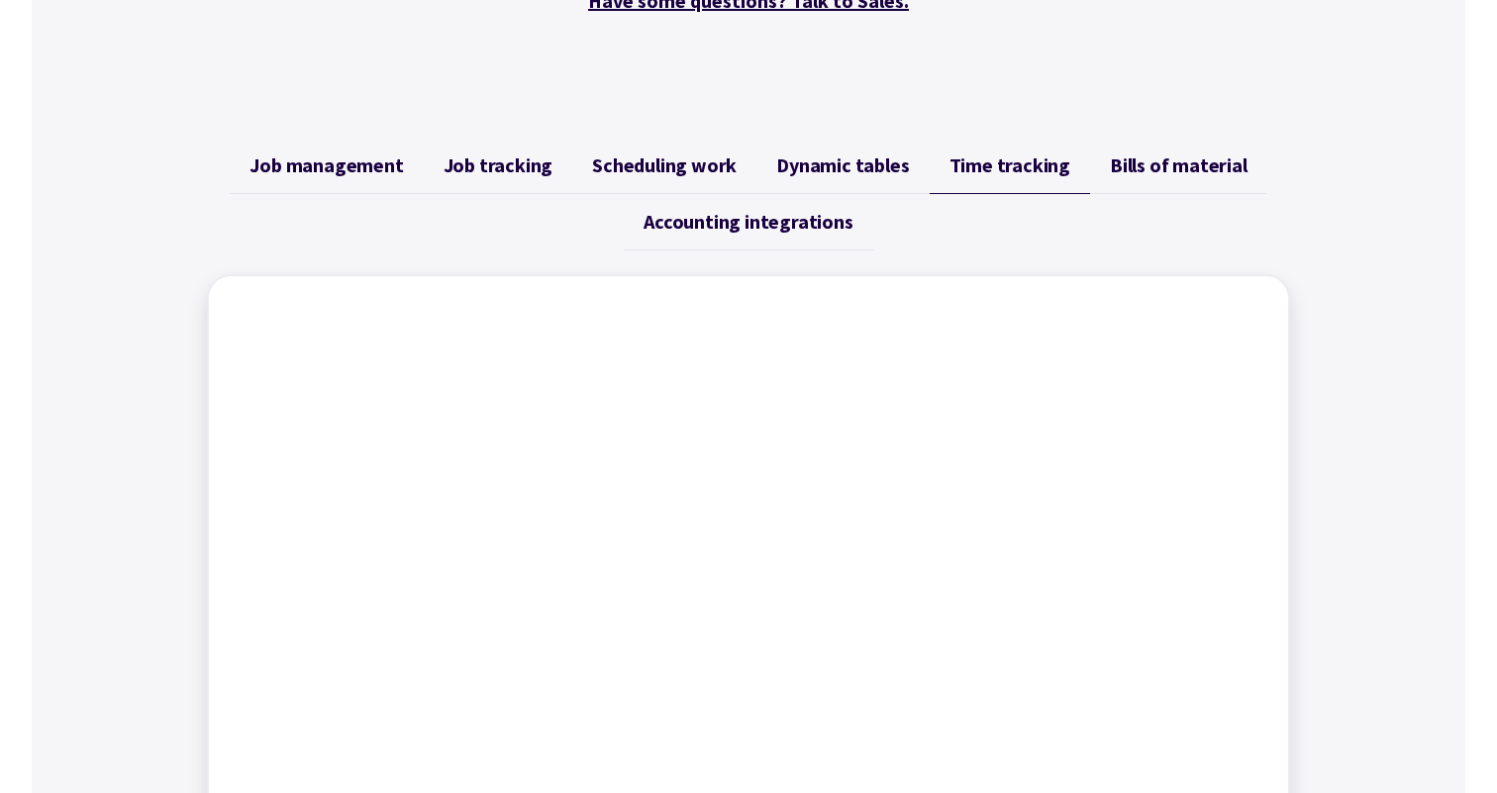
click at [1170, 167] on span "Bills of material" at bounding box center [1179, 165] width 138 height 24
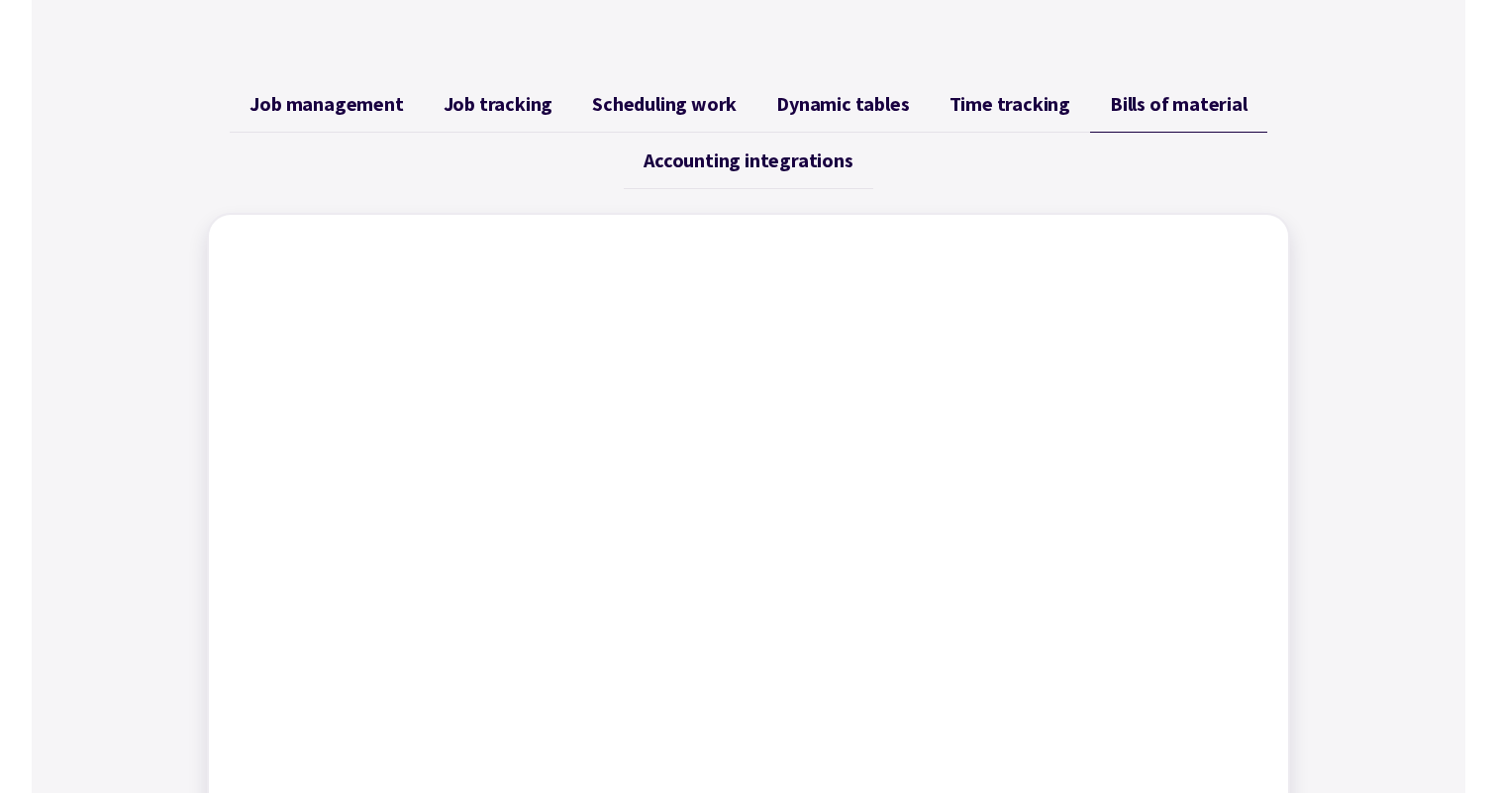
scroll to position [746, 0]
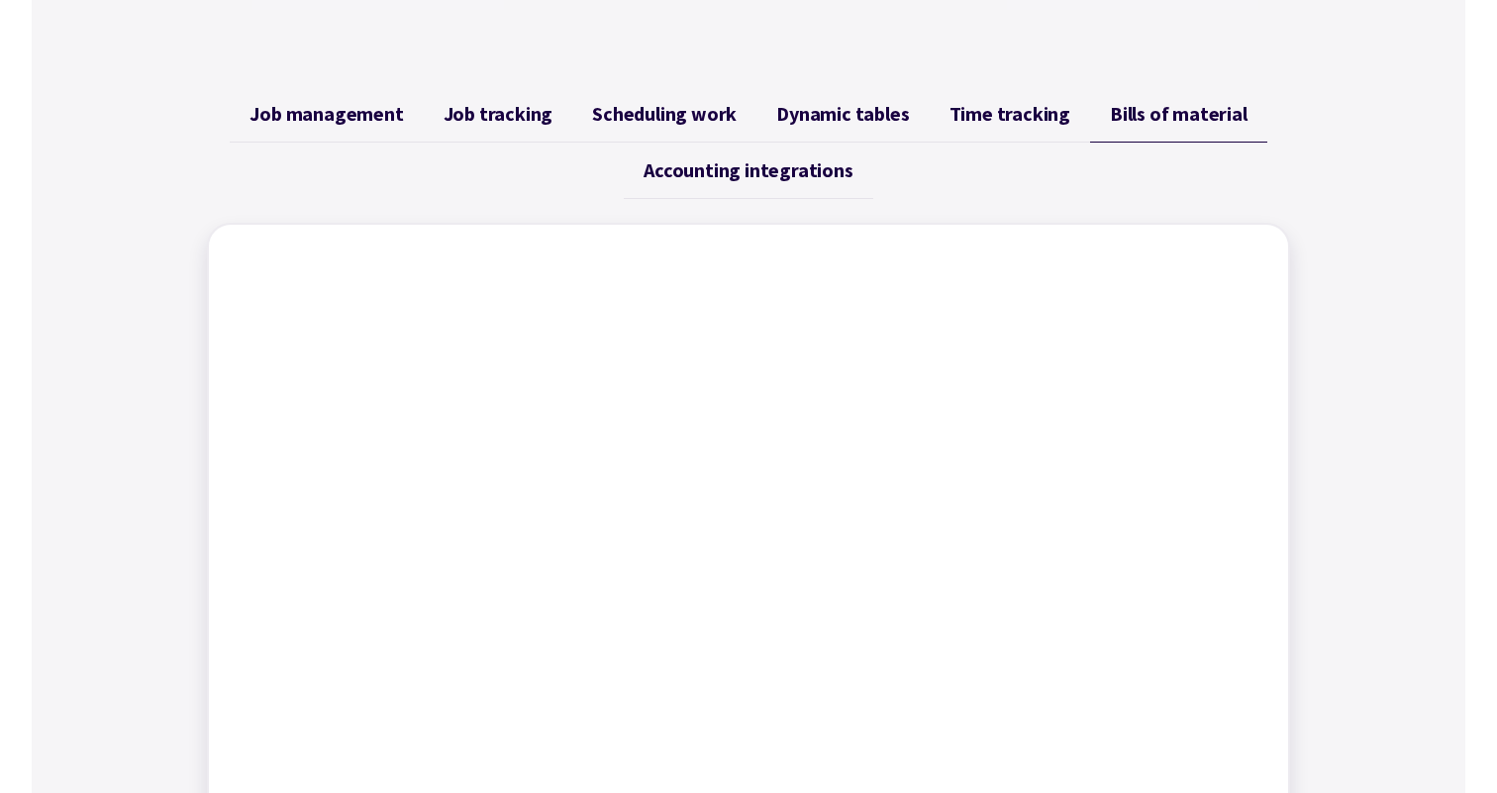
click at [716, 154] on link "Accounting integrations" at bounding box center [748, 171] width 249 height 56
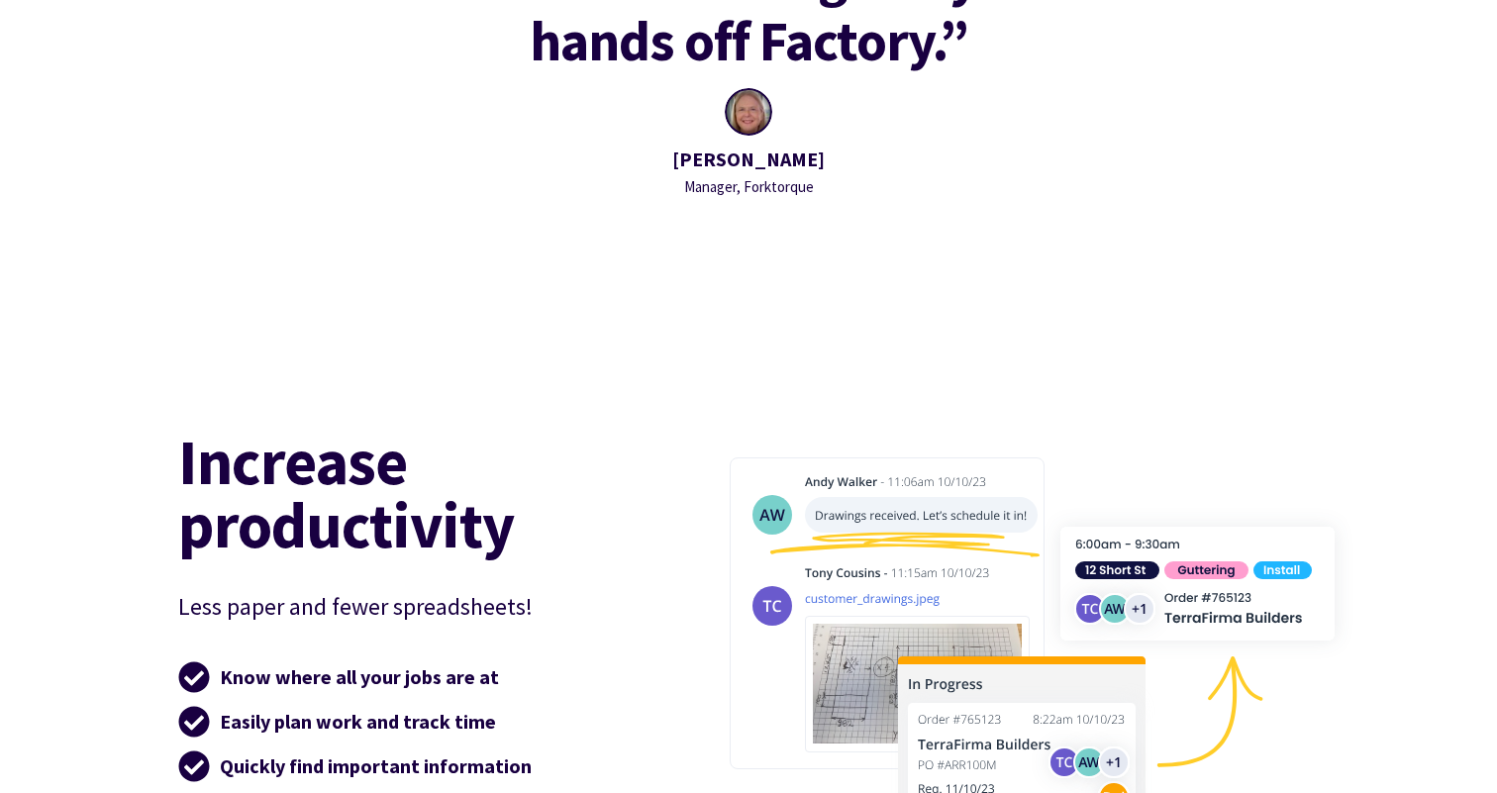
scroll to position [2759, 0]
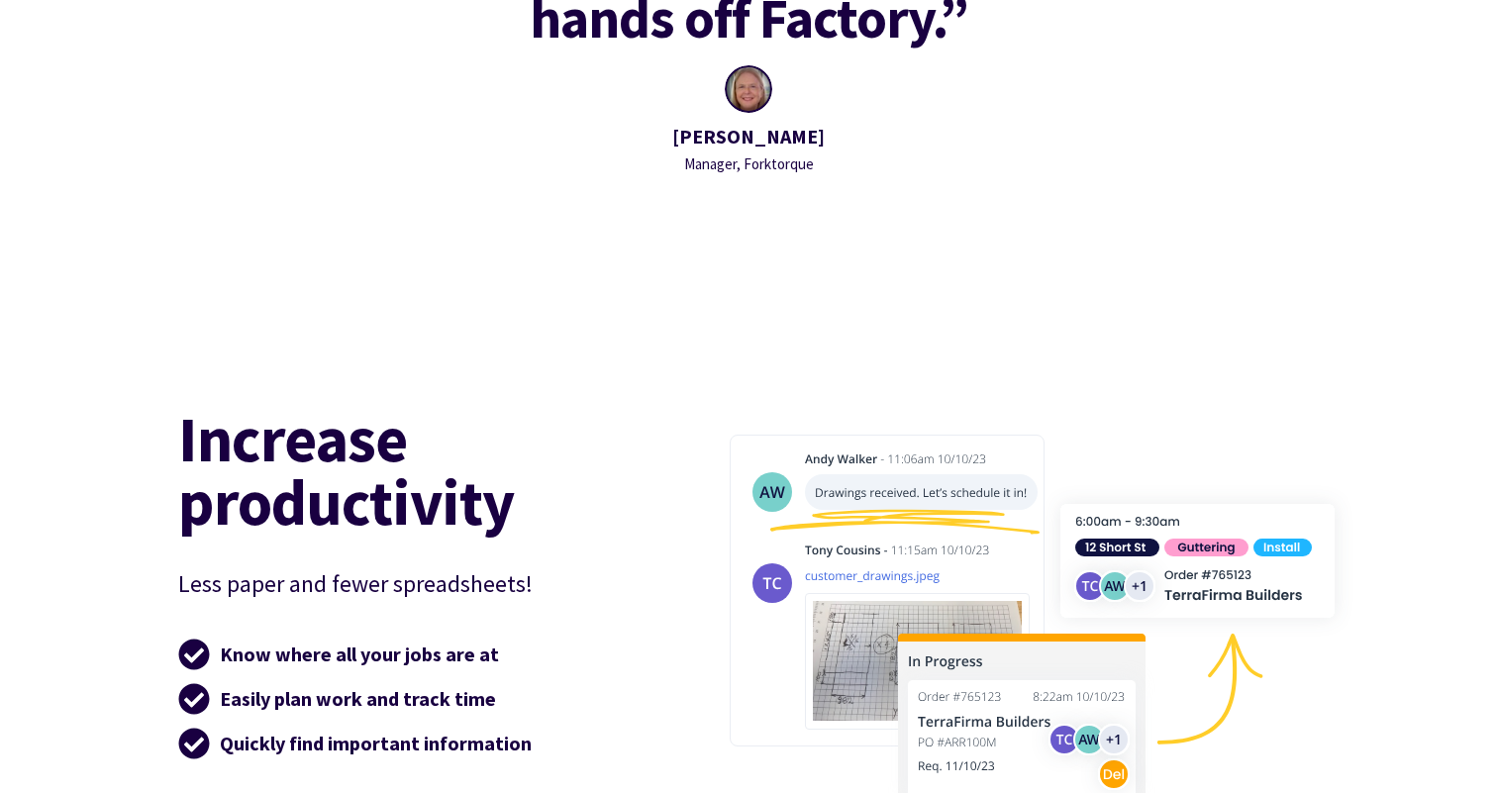
click at [788, 169] on div "Manager, Forktorque" at bounding box center [748, 164] width 152 height 24
copy div "Forktorque"
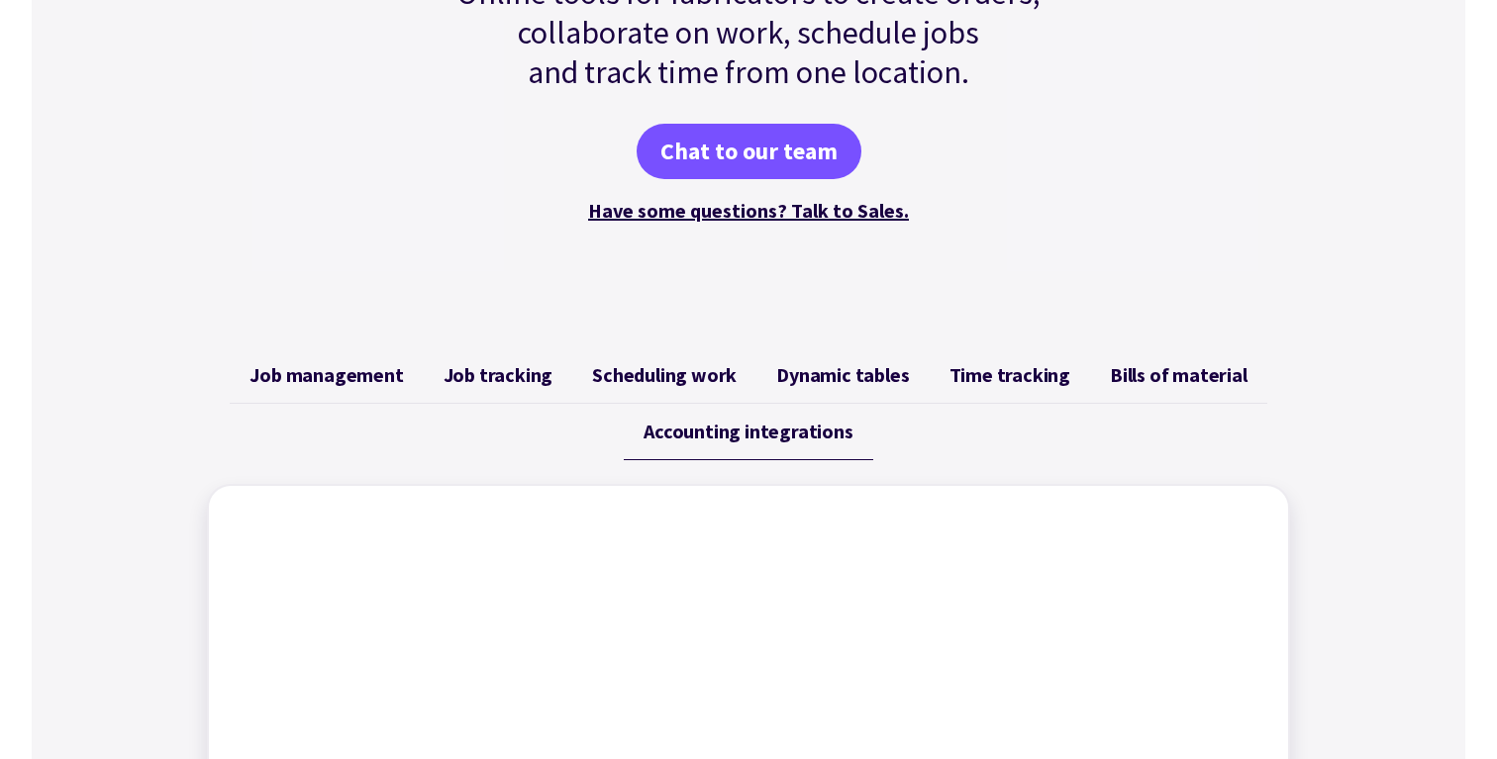
scroll to position [0, 0]
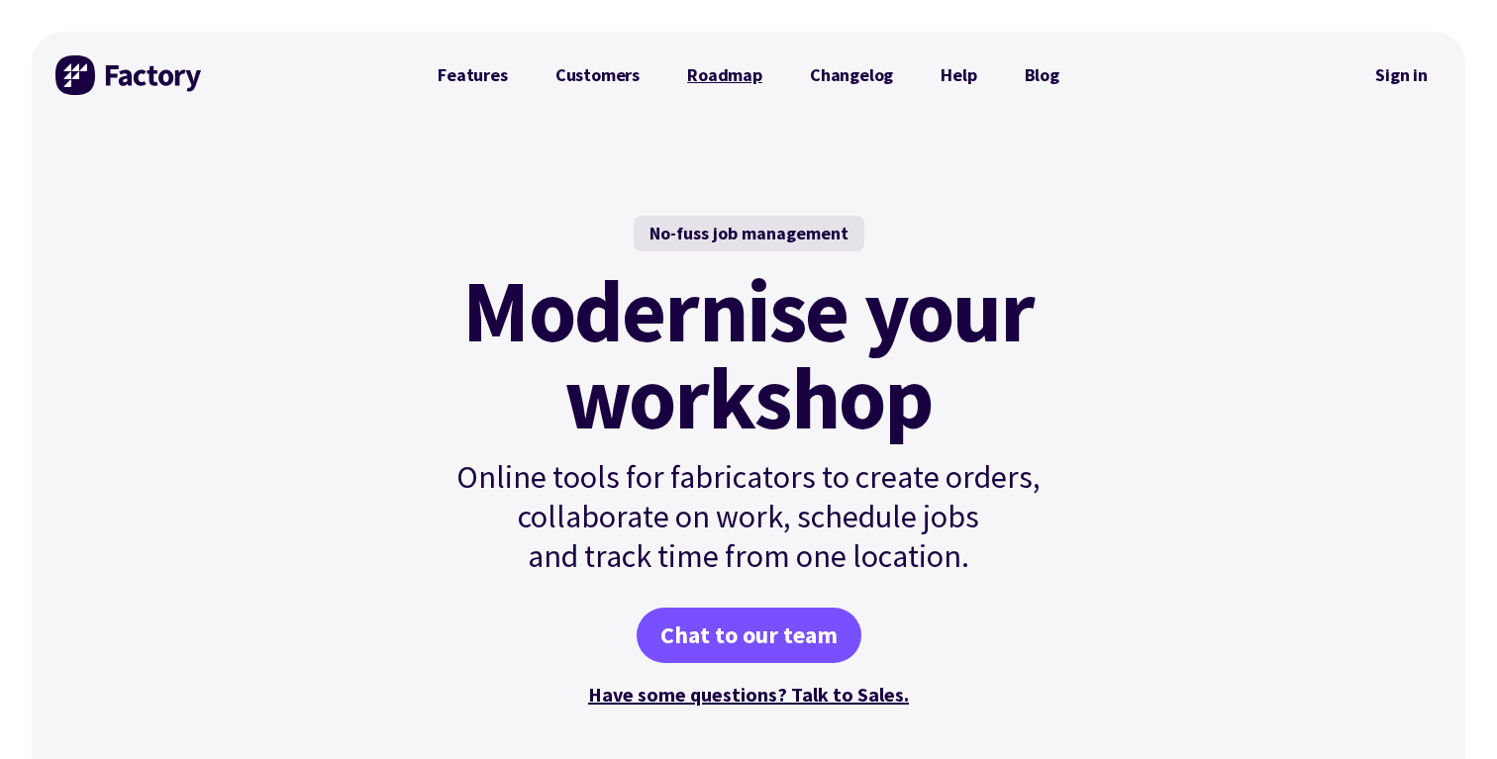
click at [735, 80] on link "Roadmap" at bounding box center [724, 75] width 123 height 40
click at [307, 336] on div "No-fuss job management Modernise your workshop Online tools for fabricators to …" at bounding box center [749, 463] width 1434 height 689
